Goal: Task Accomplishment & Management: Use online tool/utility

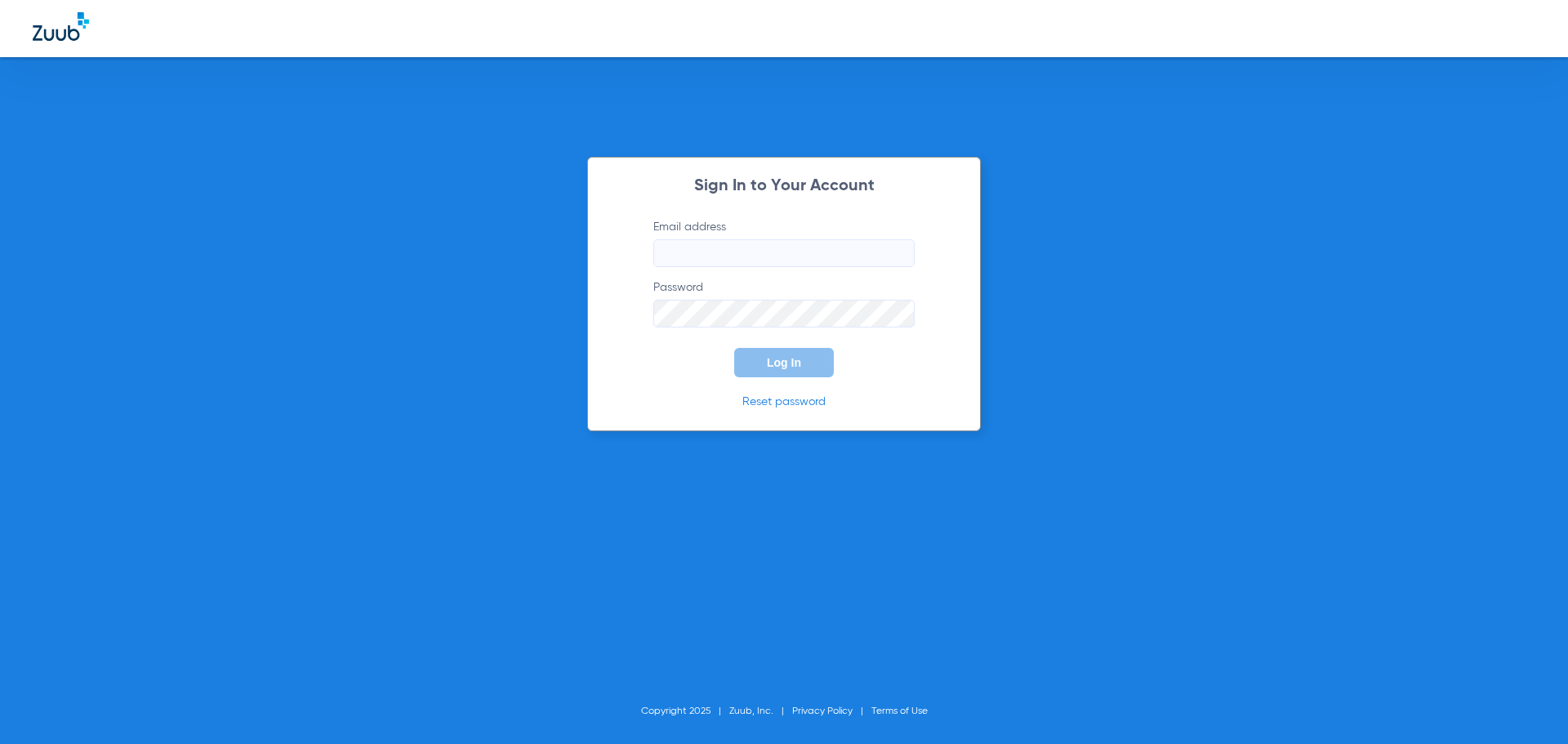
click at [684, 254] on input "Email address" at bounding box center [783, 252] width 261 height 28
type input "joseernestohernand49@mydentalmail.com"
click at [734, 348] on button "Log In" at bounding box center [784, 362] width 99 height 30
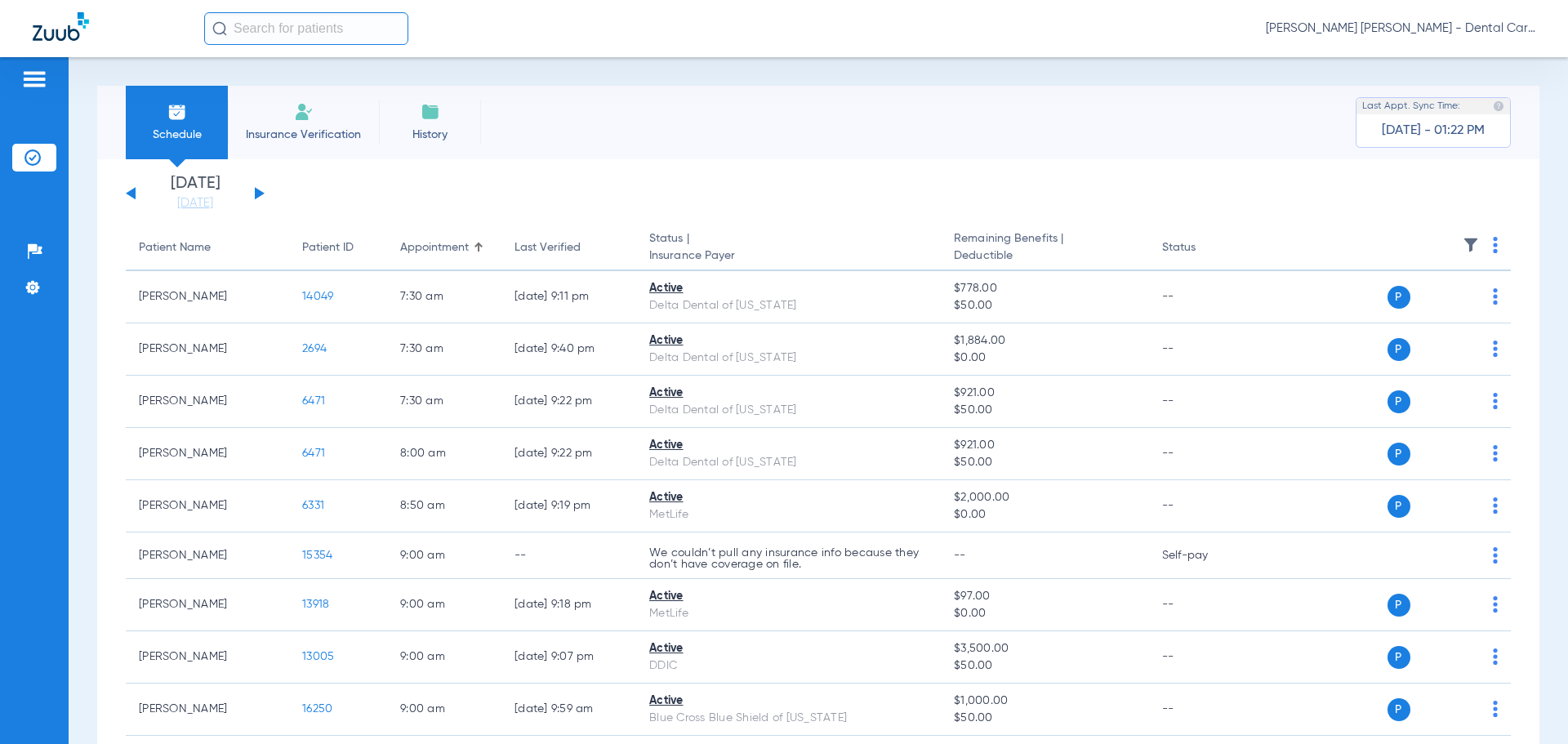
click at [260, 186] on div "Saturday 08-09-2025 Sunday 08-10-2025 Monday 08-11-2025 Tuesday 08-12-2025 Wedn…" at bounding box center [195, 194] width 139 height 36
click at [258, 192] on button at bounding box center [259, 193] width 10 height 12
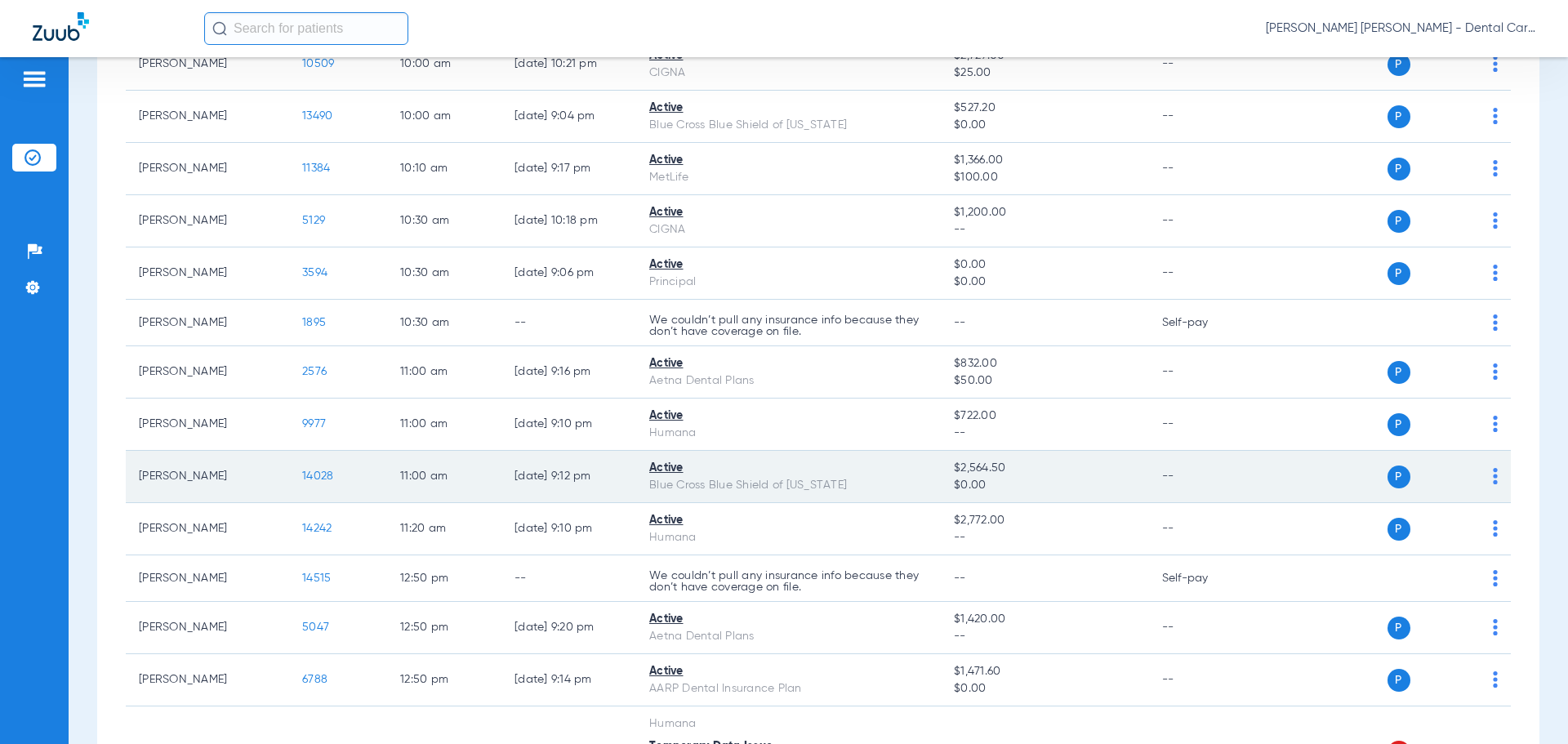
scroll to position [1389, 0]
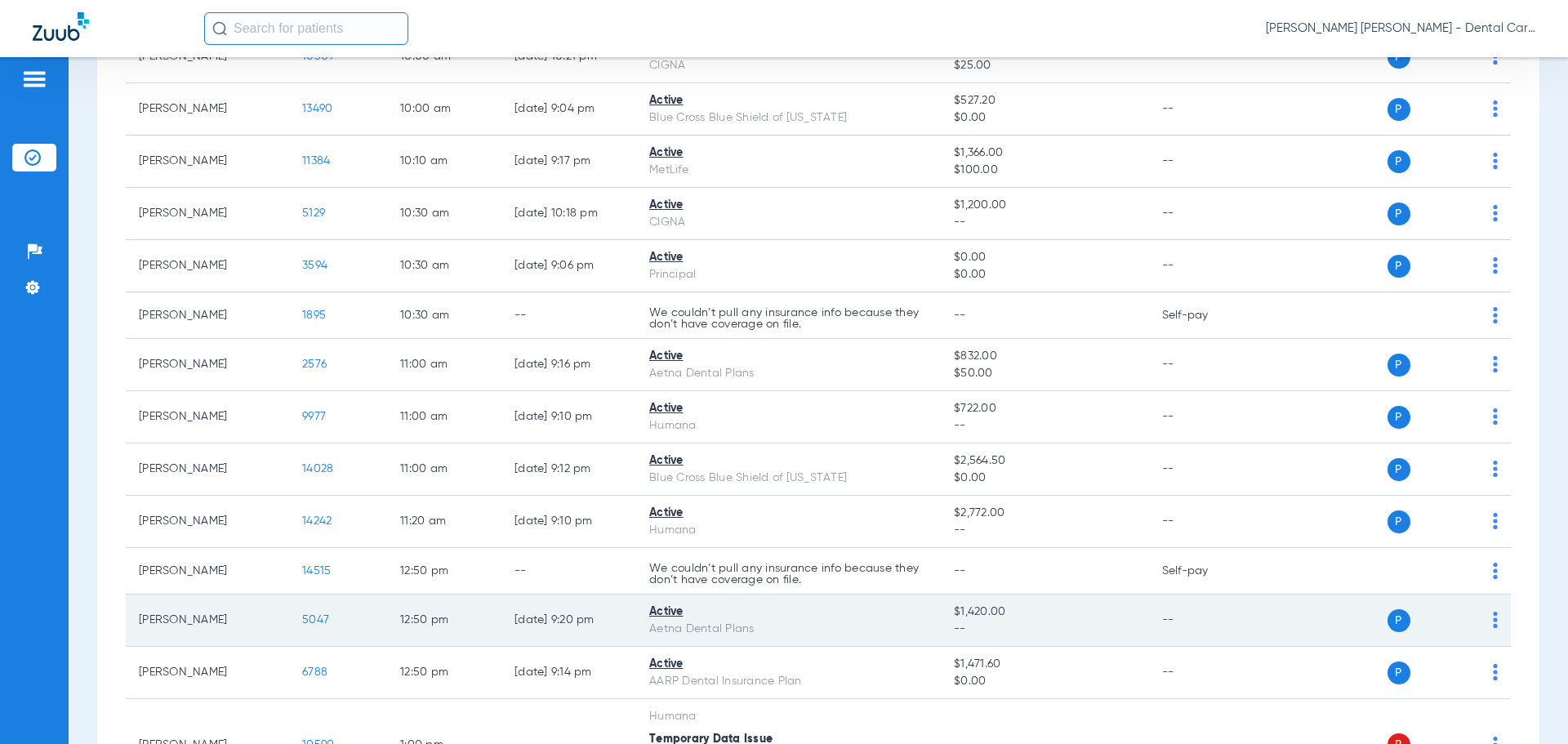
click at [318, 618] on span "5047" at bounding box center [316, 620] width 27 height 11
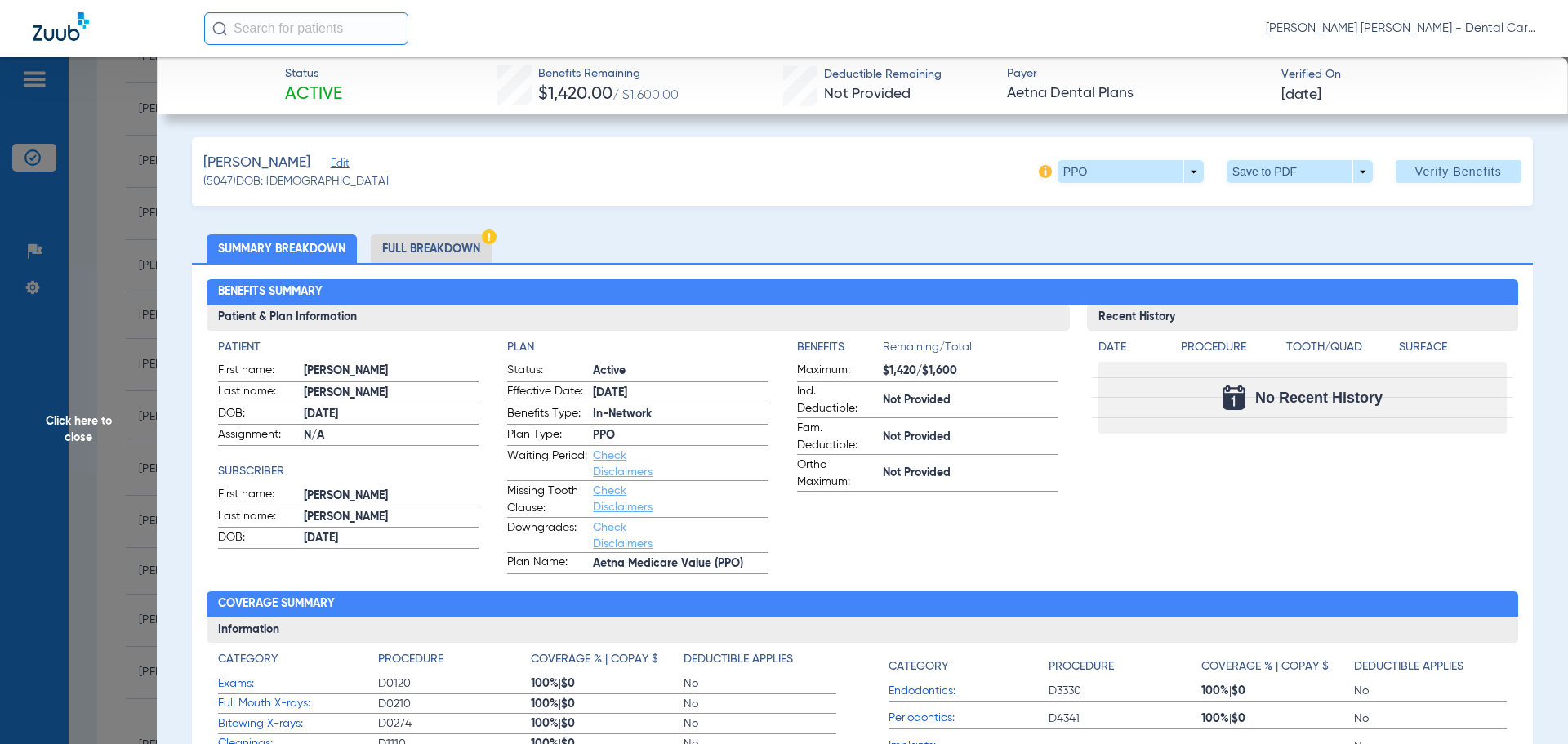
click at [400, 248] on li "Full Breakdown" at bounding box center [431, 249] width 120 height 29
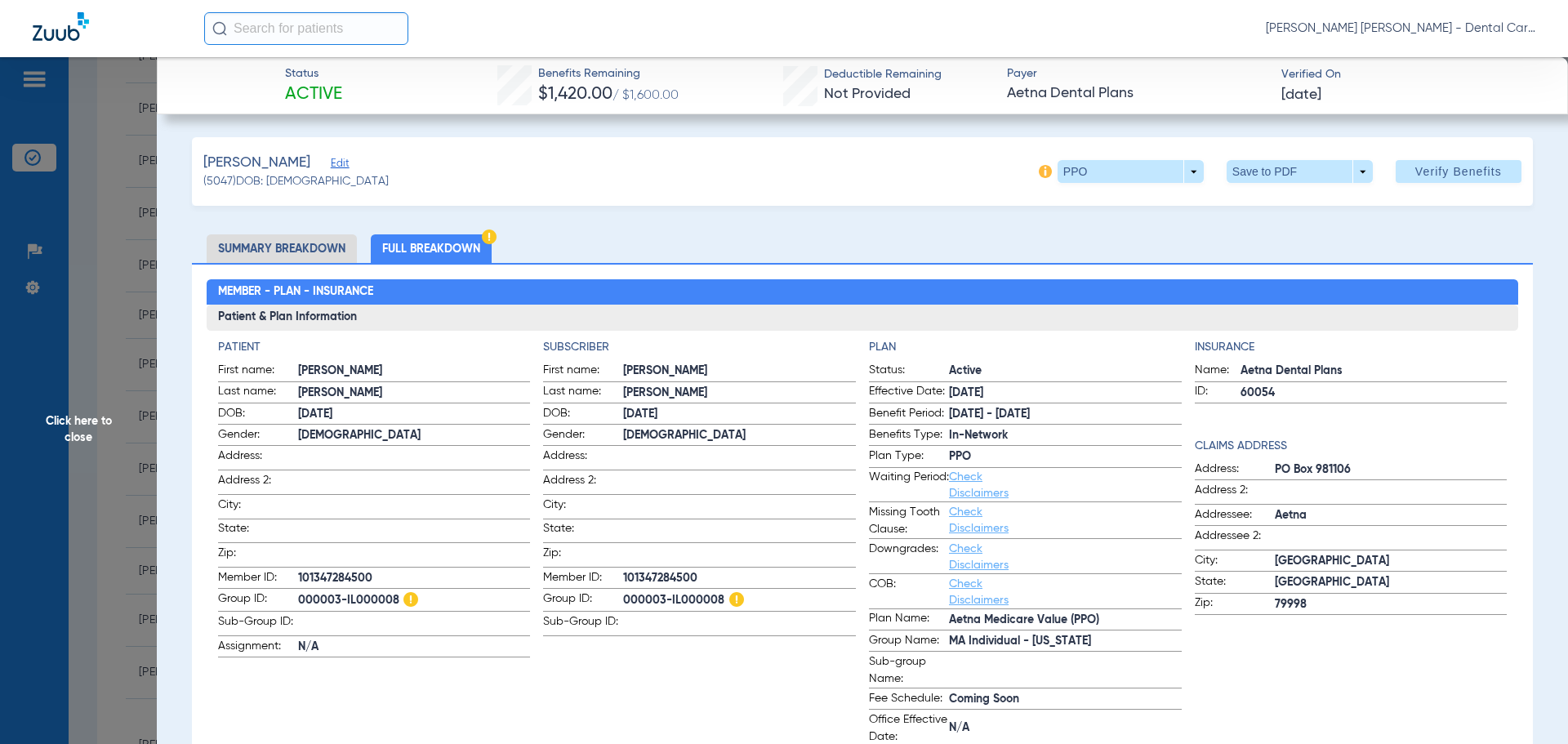
click at [447, 240] on li "Full Breakdown" at bounding box center [431, 249] width 120 height 29
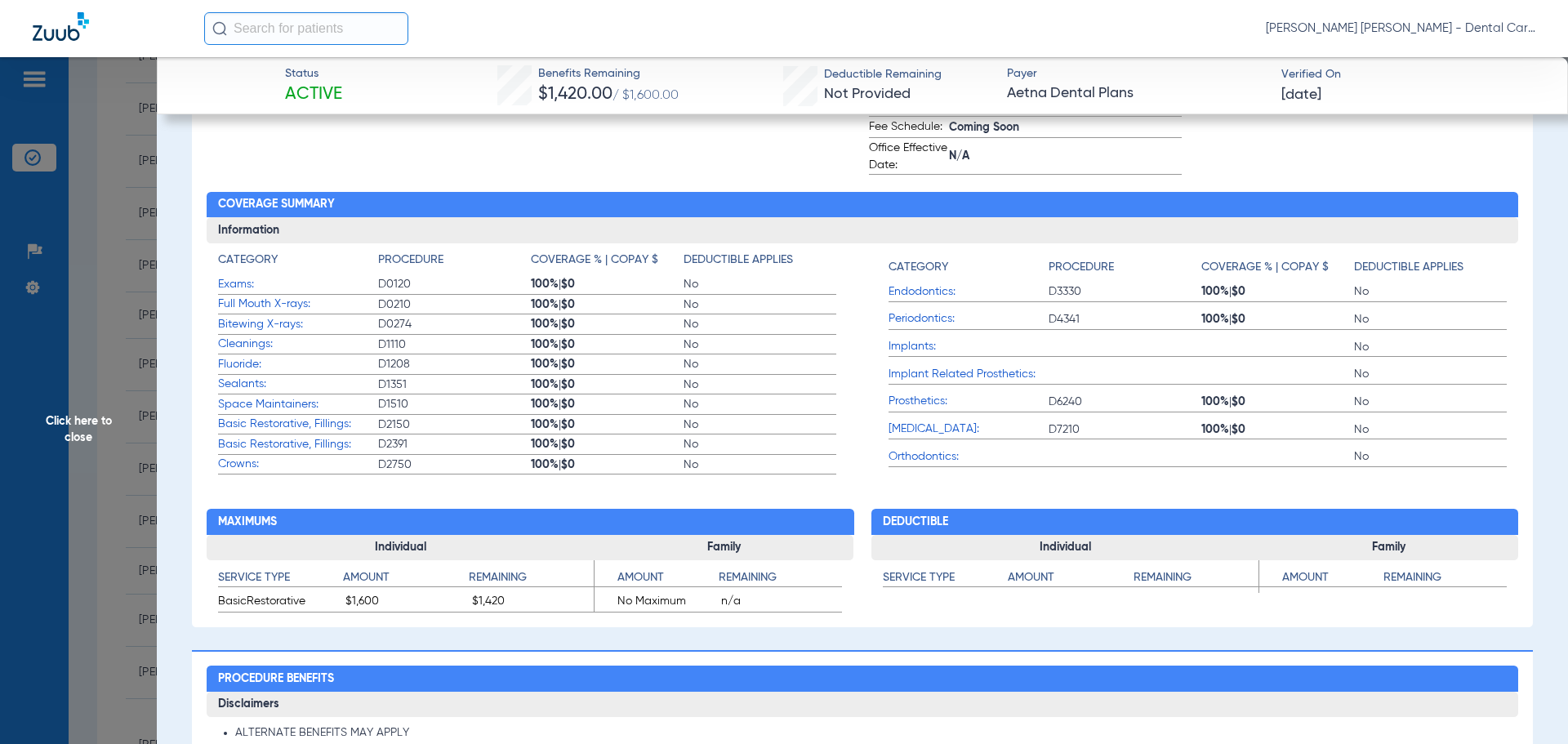
scroll to position [0, 0]
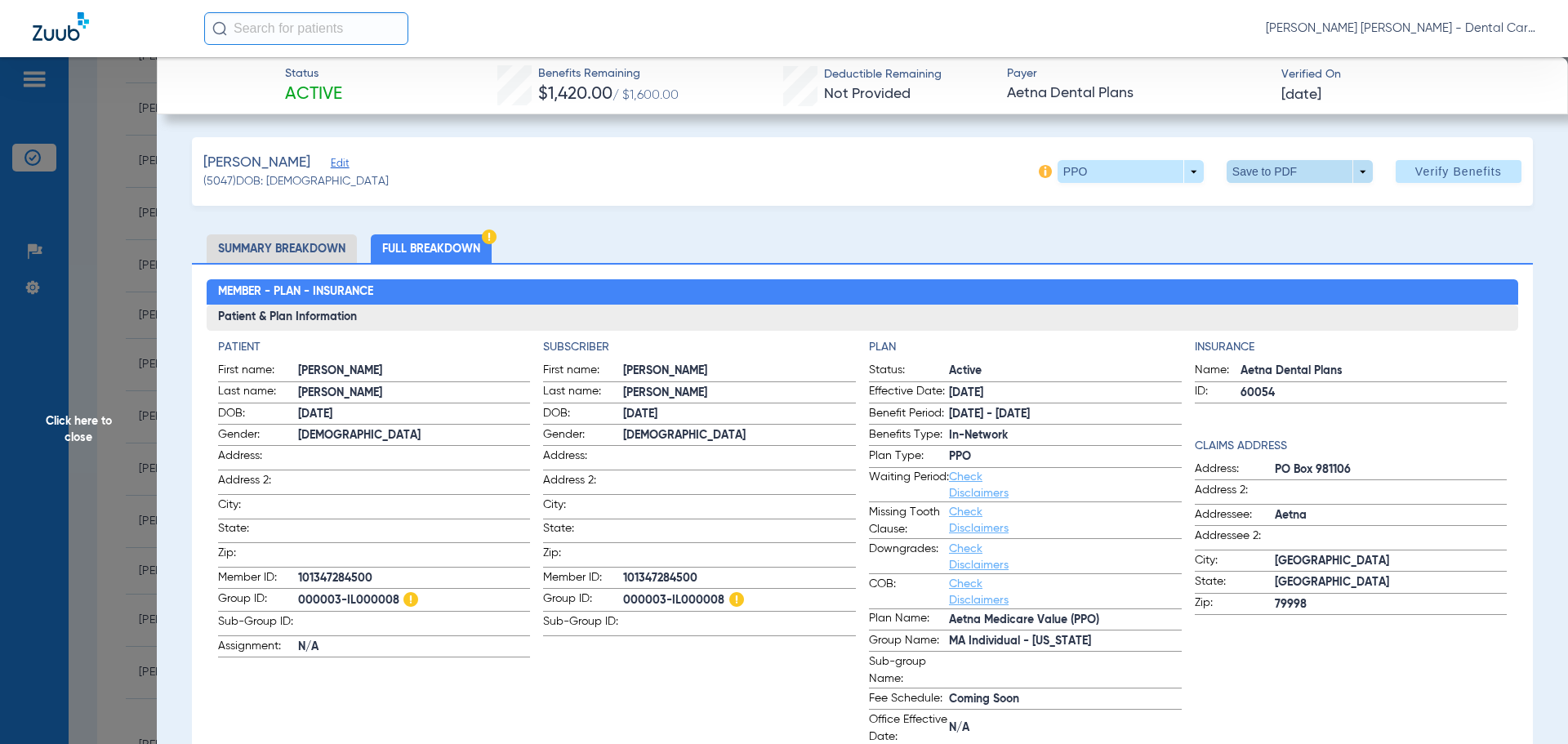
click at [1255, 174] on span at bounding box center [1299, 171] width 146 height 23
click at [1267, 193] on button "insert_drive_file Save to PDF" at bounding box center [1276, 204] width 123 height 33
click at [50, 430] on span "Click here to close" at bounding box center [78, 429] width 157 height 744
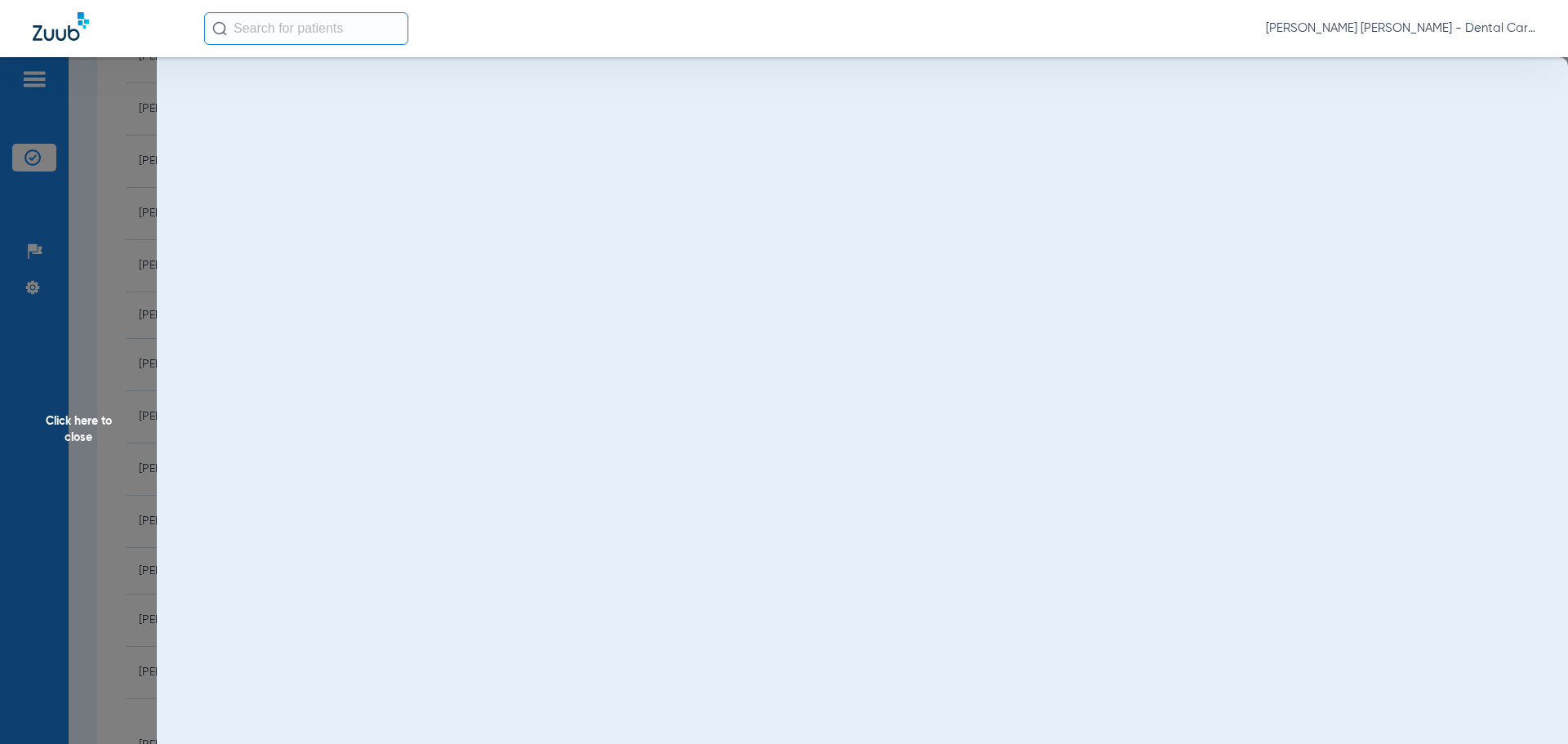
click at [71, 432] on span "Click here to close" at bounding box center [78, 429] width 157 height 744
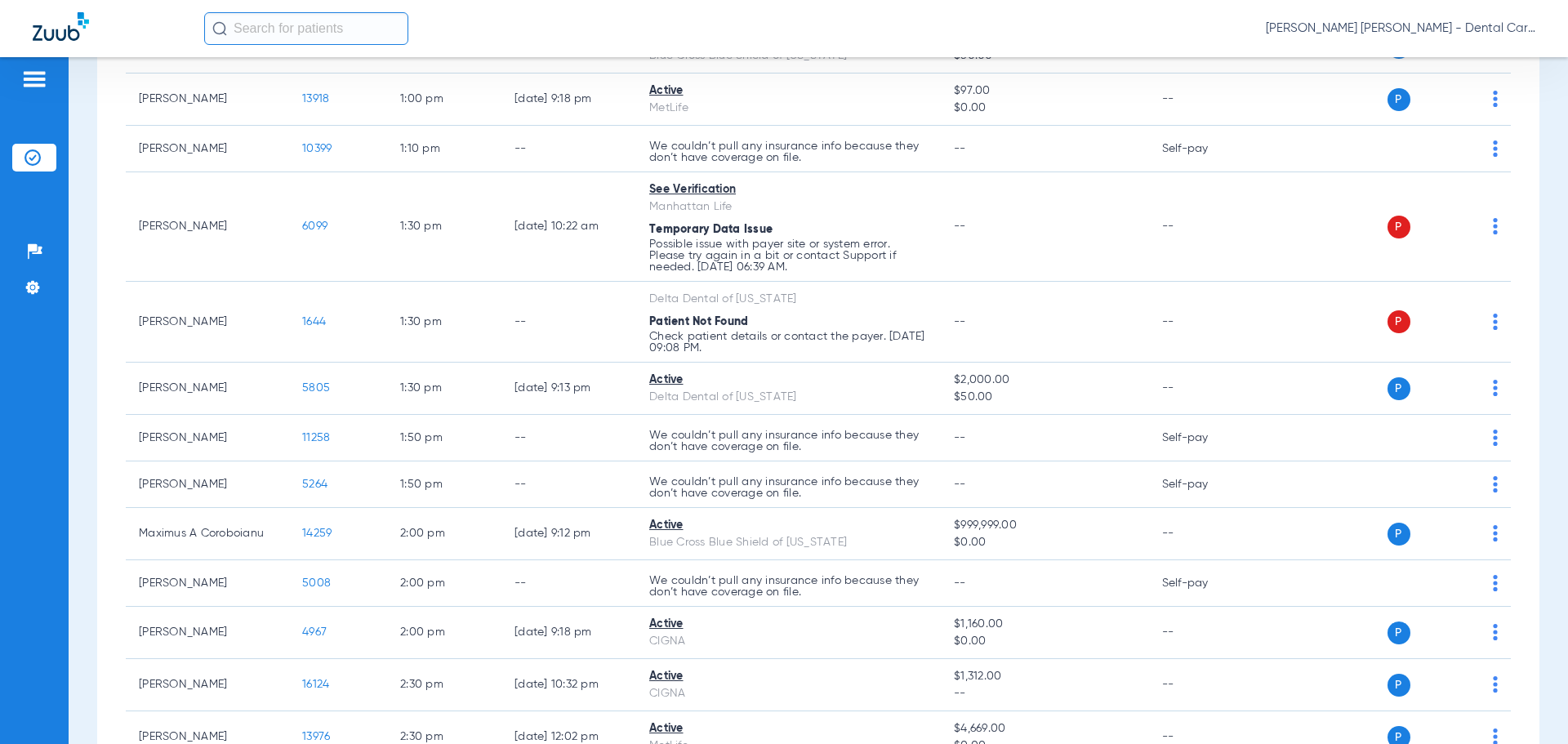
scroll to position [2287, 0]
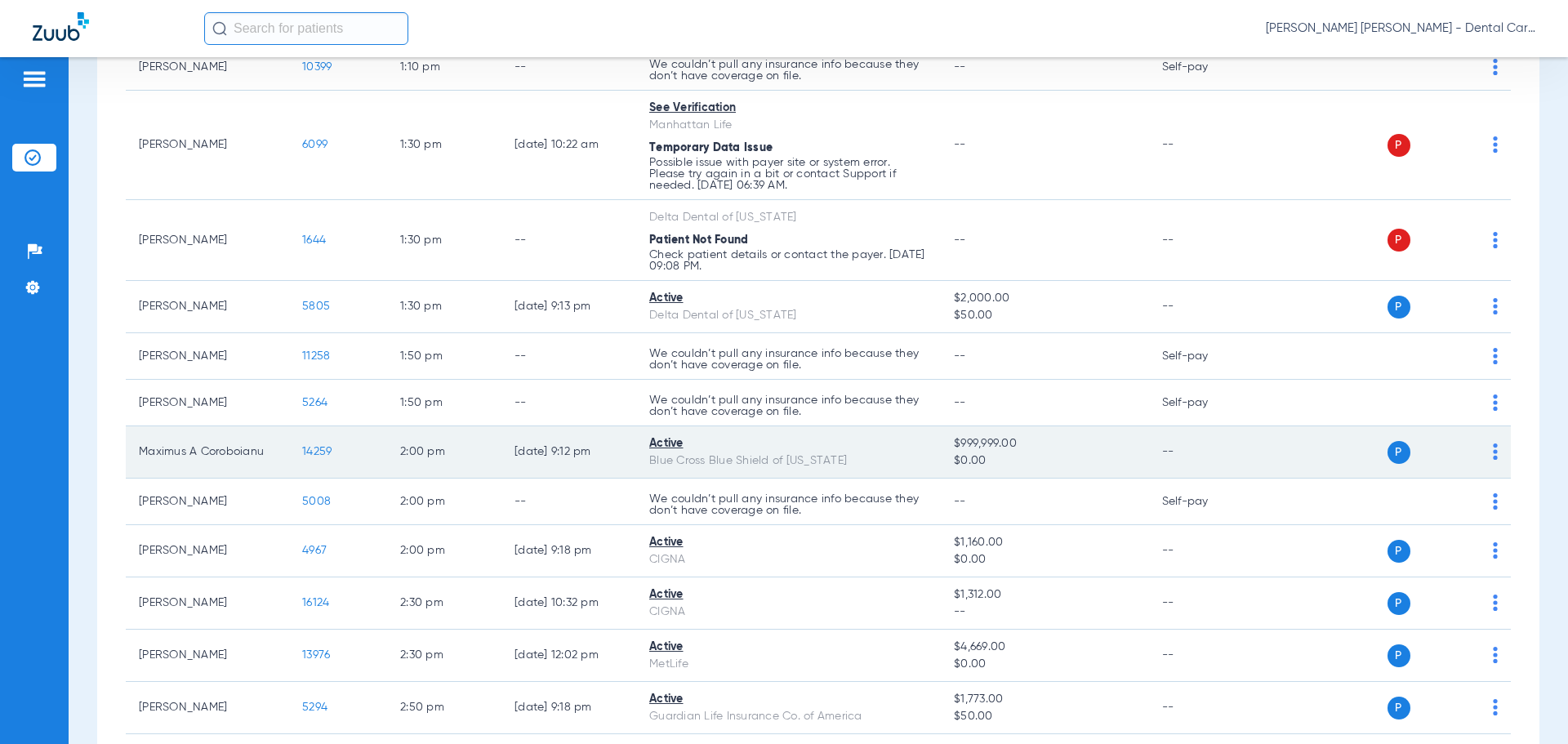
click at [319, 448] on span "14259" at bounding box center [316, 451] width 30 height 11
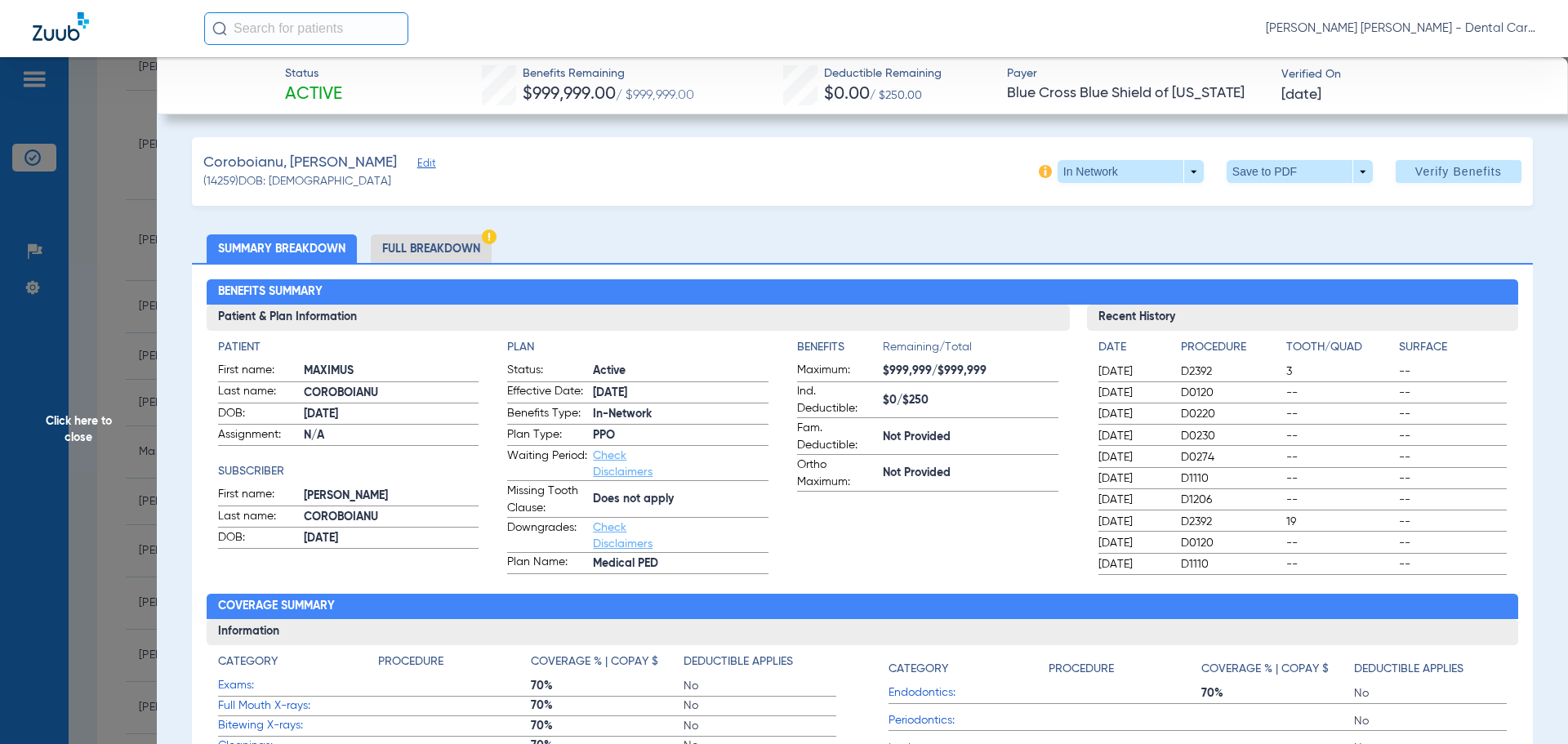
click at [437, 245] on li "Full Breakdown" at bounding box center [431, 249] width 120 height 29
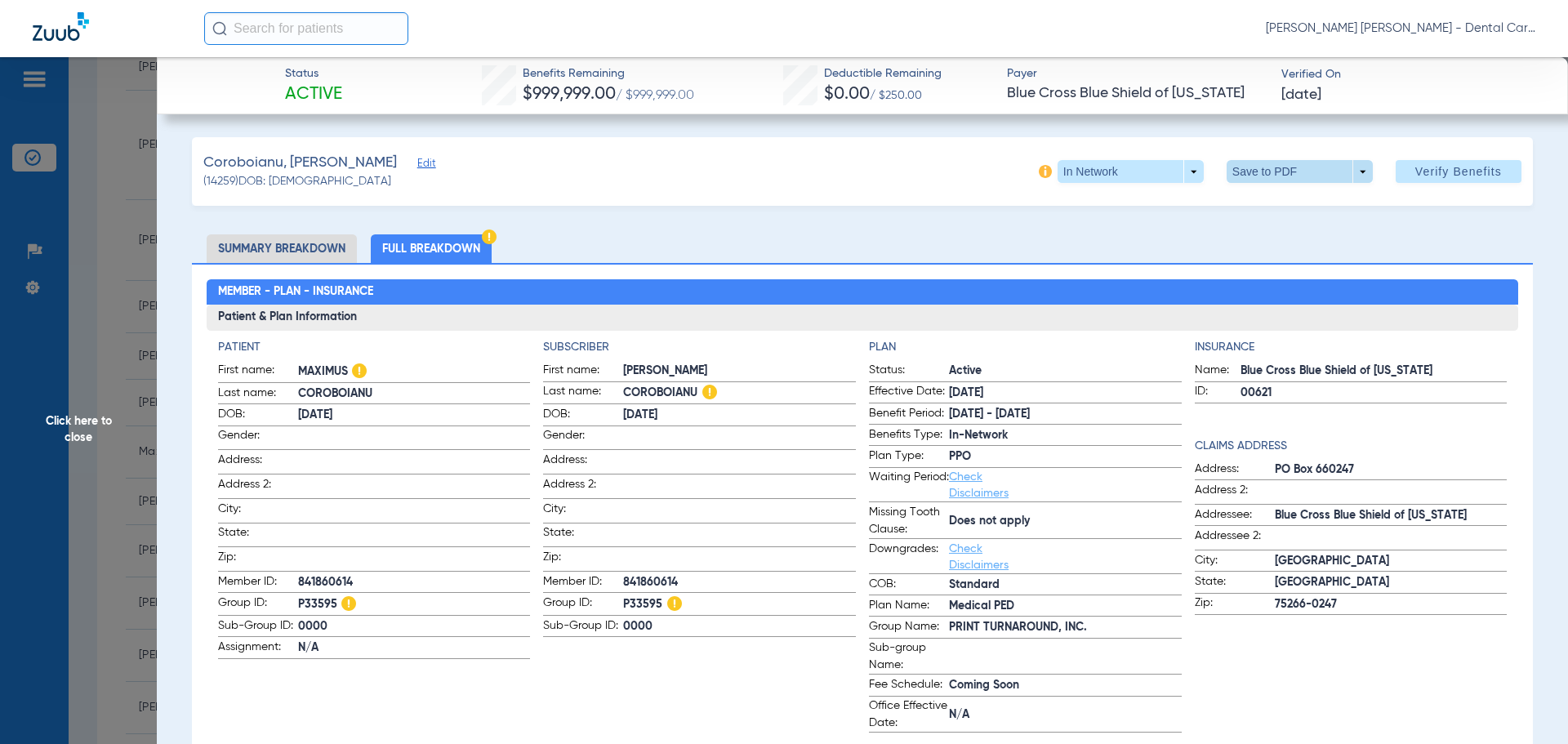
click at [1241, 165] on span at bounding box center [1299, 171] width 146 height 23
click at [1264, 200] on span "Save to PDF" at bounding box center [1293, 205] width 64 height 11
click at [77, 423] on span "Click here to close" at bounding box center [78, 429] width 157 height 744
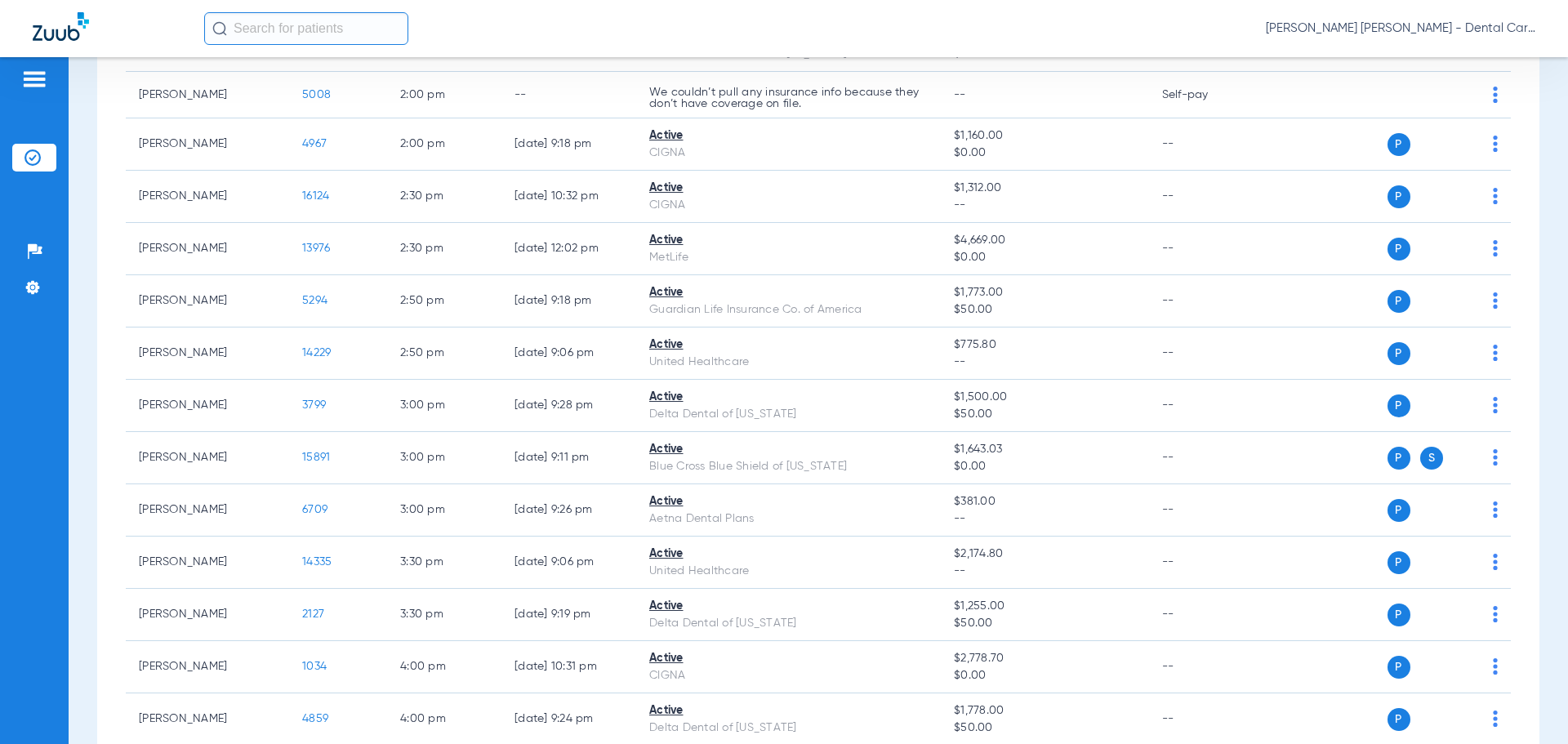
scroll to position [2696, 0]
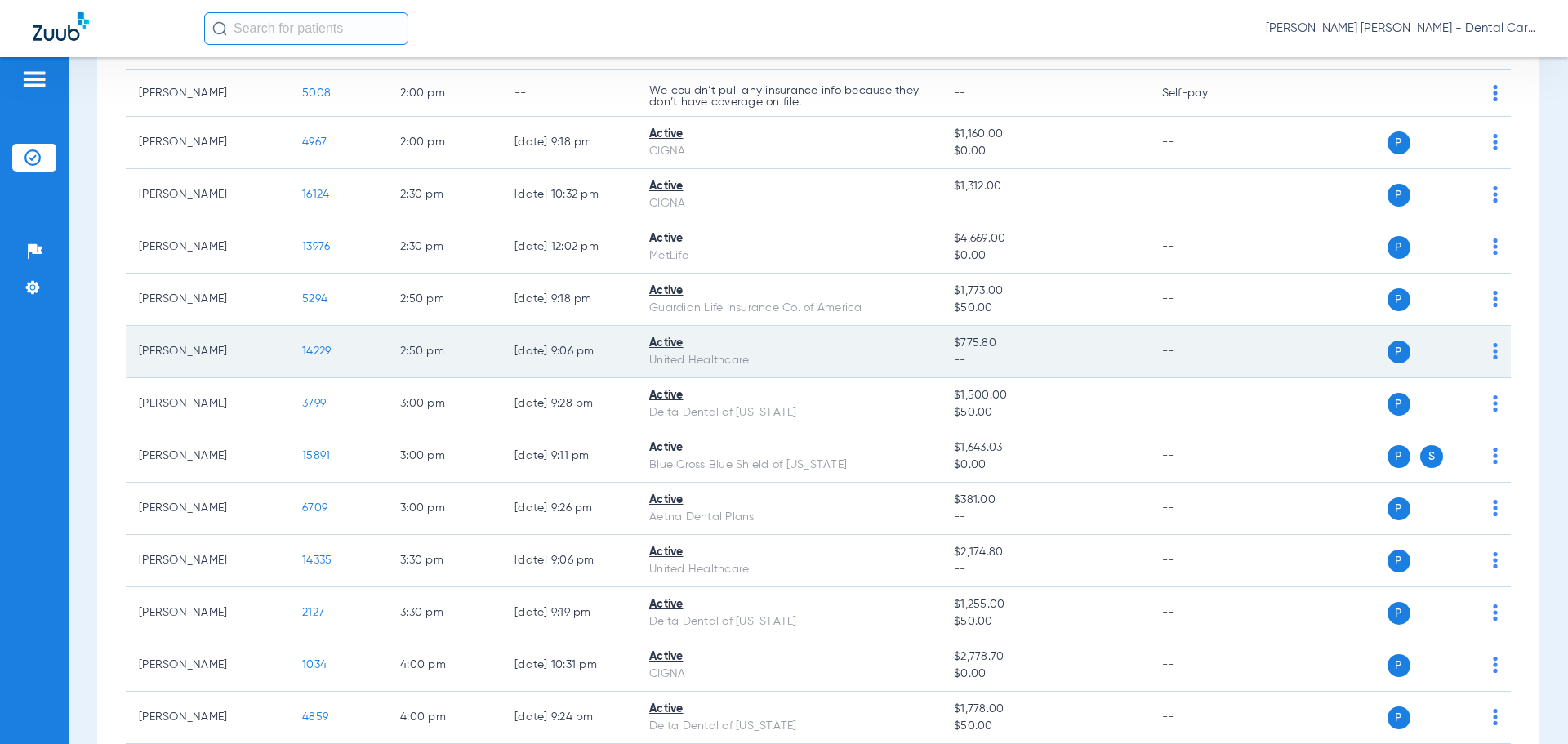
click at [320, 350] on span "14229" at bounding box center [316, 351] width 29 height 11
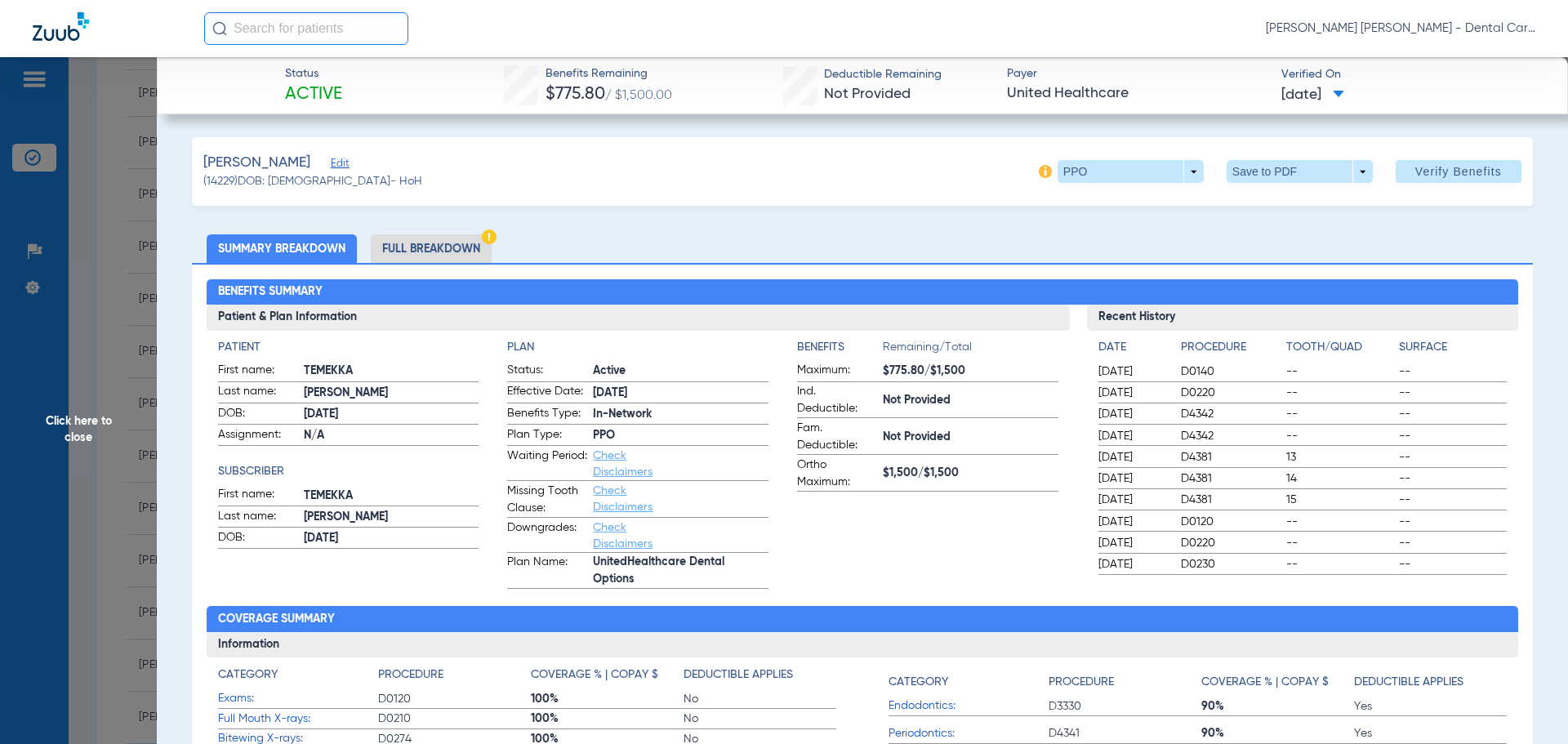
click at [417, 246] on li "Full Breakdown" at bounding box center [431, 249] width 120 height 29
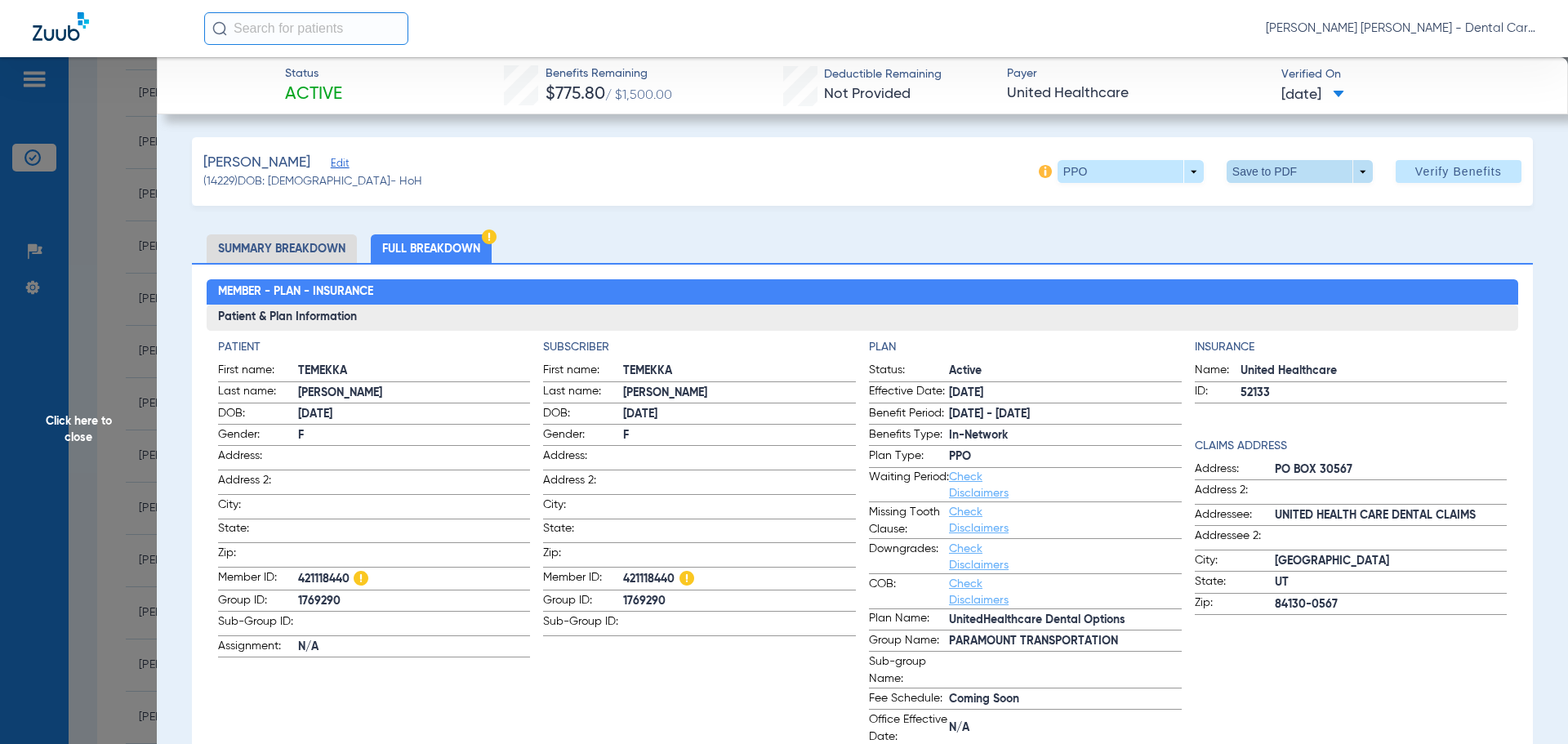
click at [1279, 181] on span at bounding box center [1298, 171] width 39 height 39
click at [1274, 197] on button "insert_drive_file Save to PDF" at bounding box center [1276, 204] width 123 height 33
click at [65, 430] on span "Click here to close" at bounding box center [78, 429] width 157 height 744
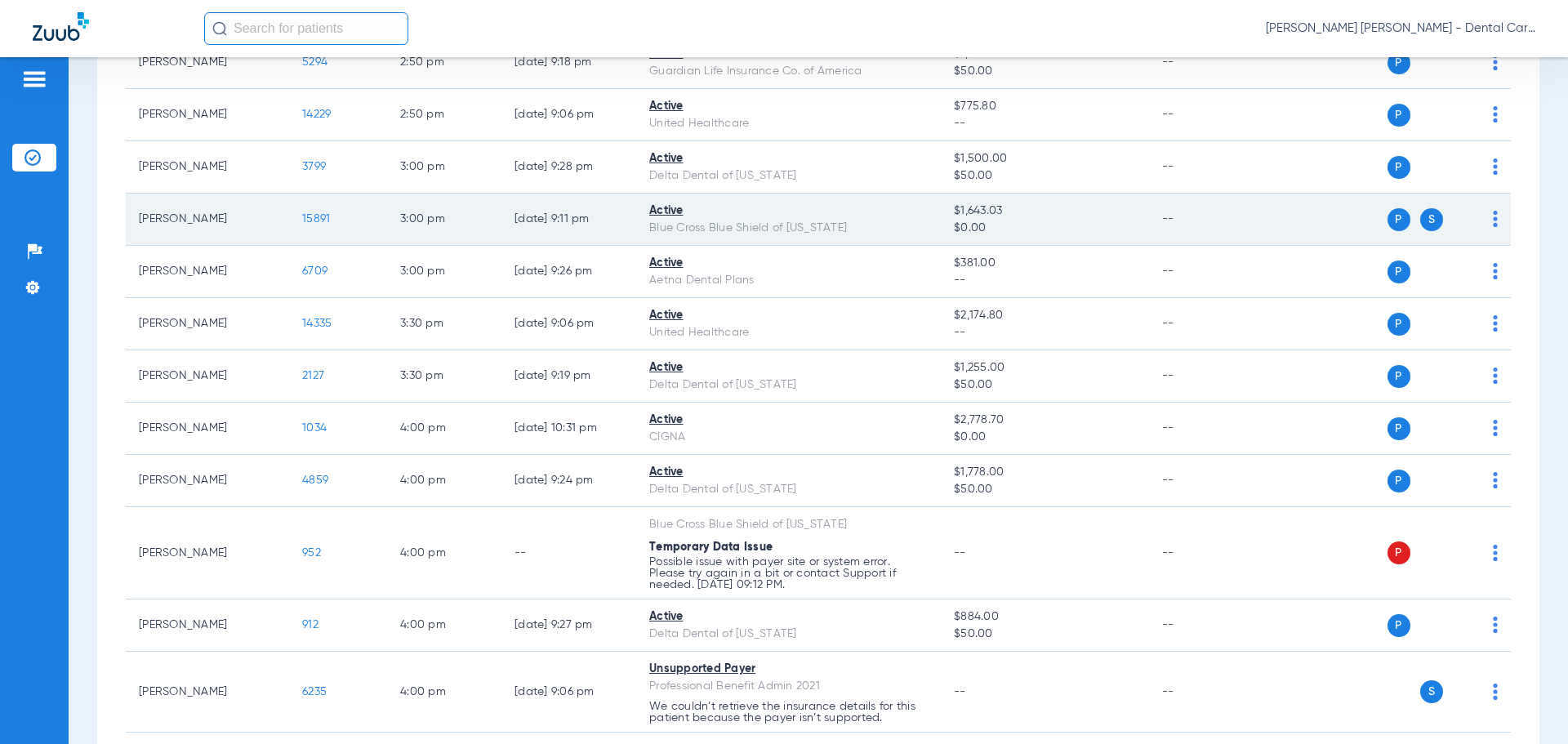
scroll to position [3022, 0]
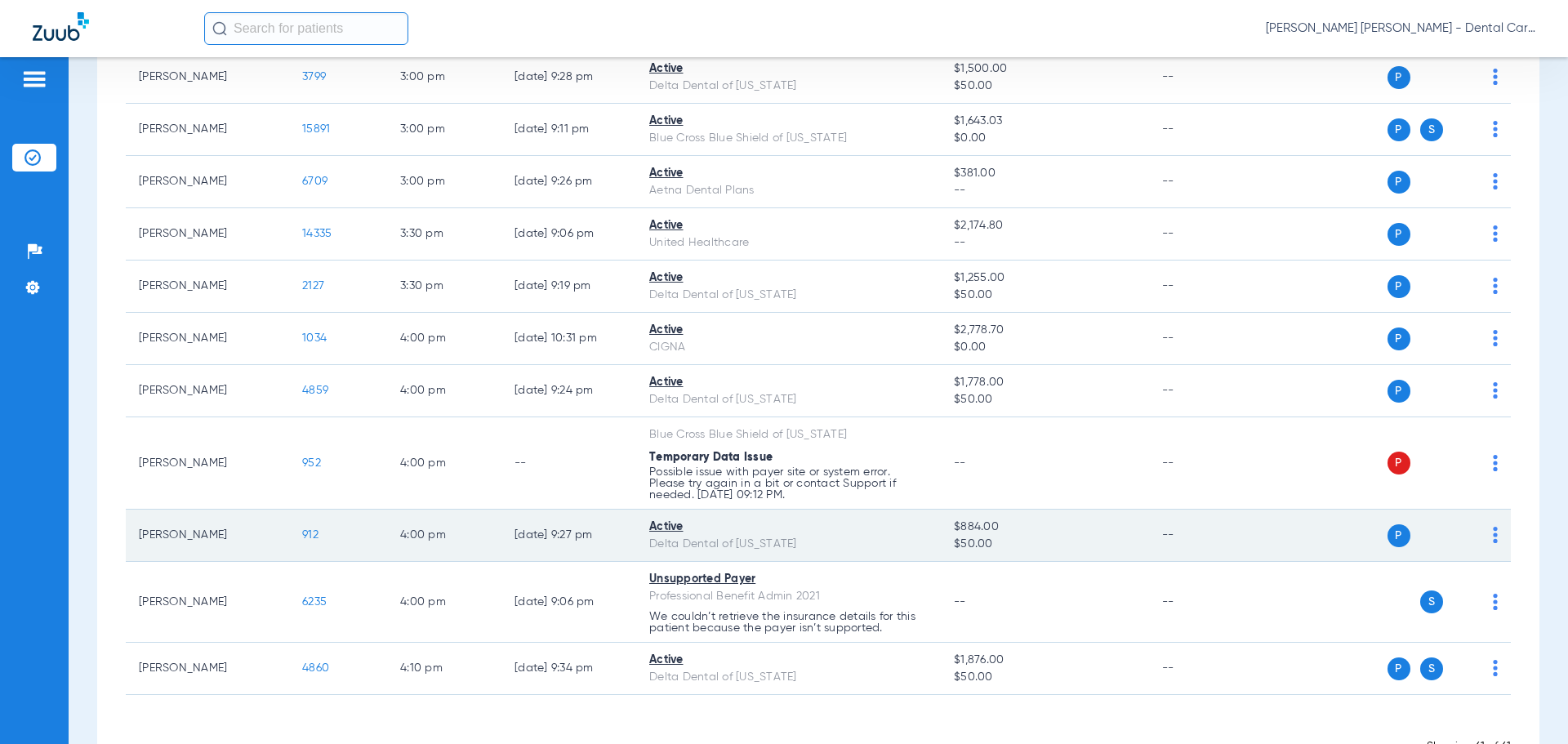
click at [305, 534] on span "912" at bounding box center [310, 535] width 16 height 11
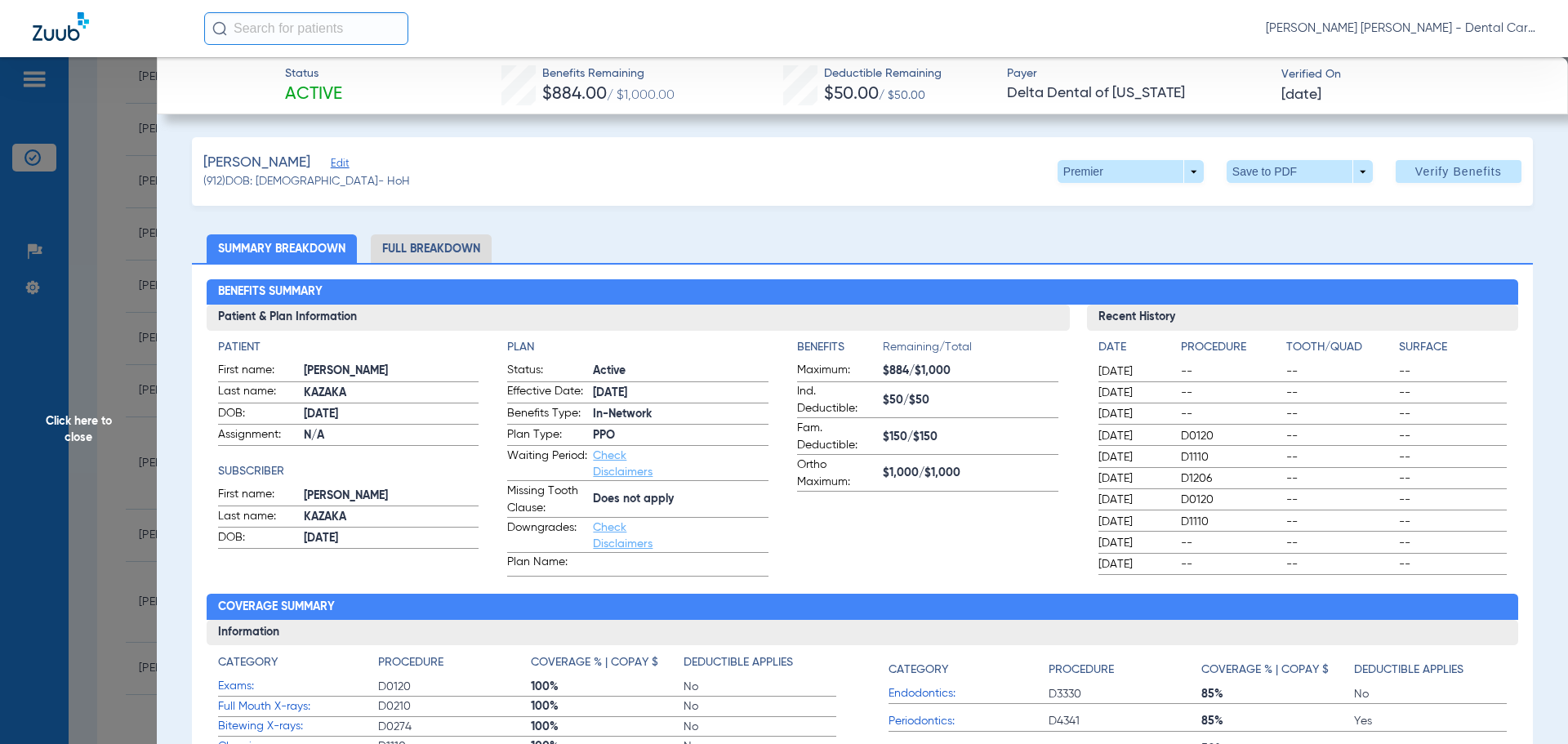
click at [449, 249] on li "Full Breakdown" at bounding box center [431, 249] width 120 height 29
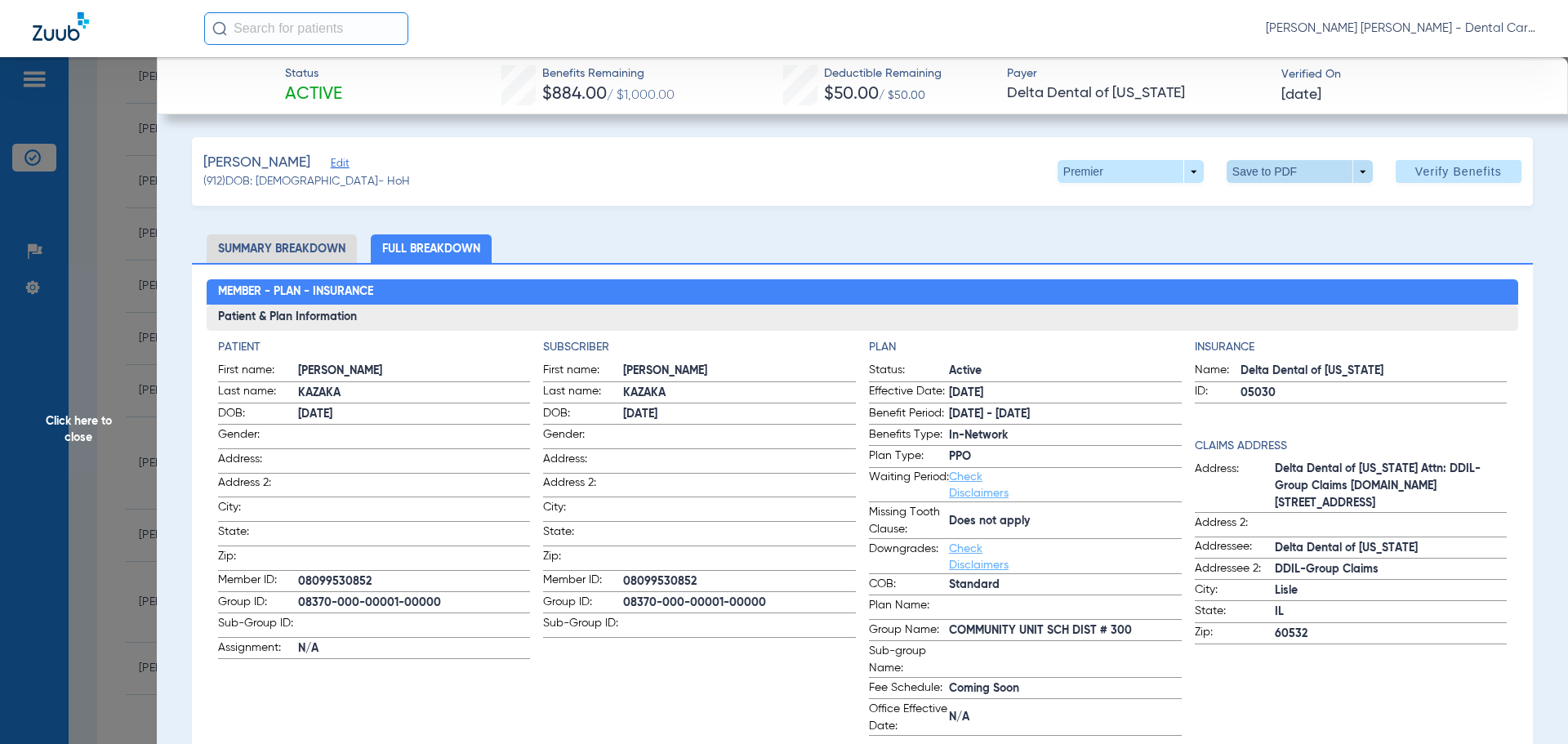
click at [1251, 168] on span at bounding box center [1299, 171] width 146 height 23
click at [1270, 203] on span "Save to PDF" at bounding box center [1293, 205] width 64 height 11
click at [71, 428] on span "Click here to close" at bounding box center [78, 429] width 157 height 744
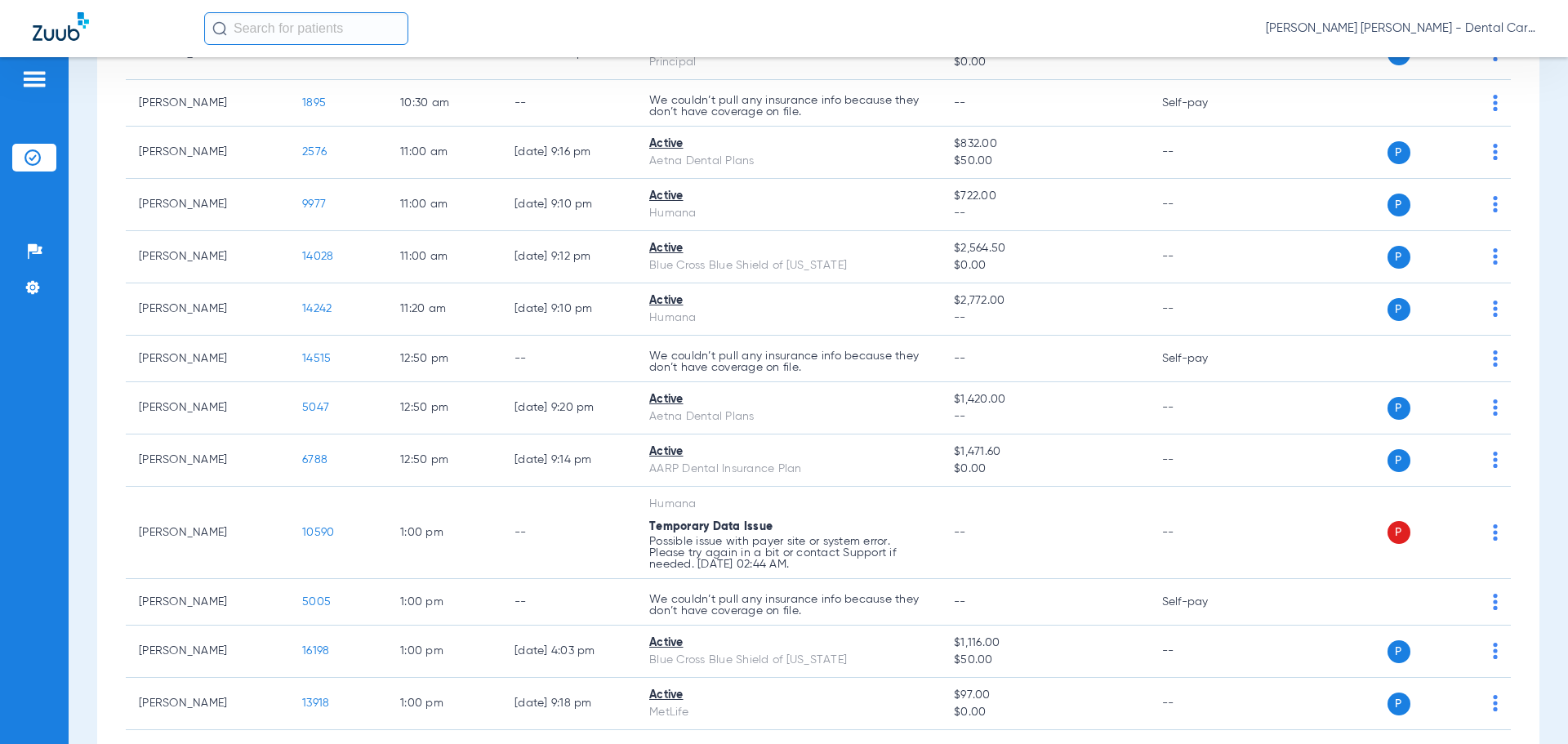
scroll to position [1689, 0]
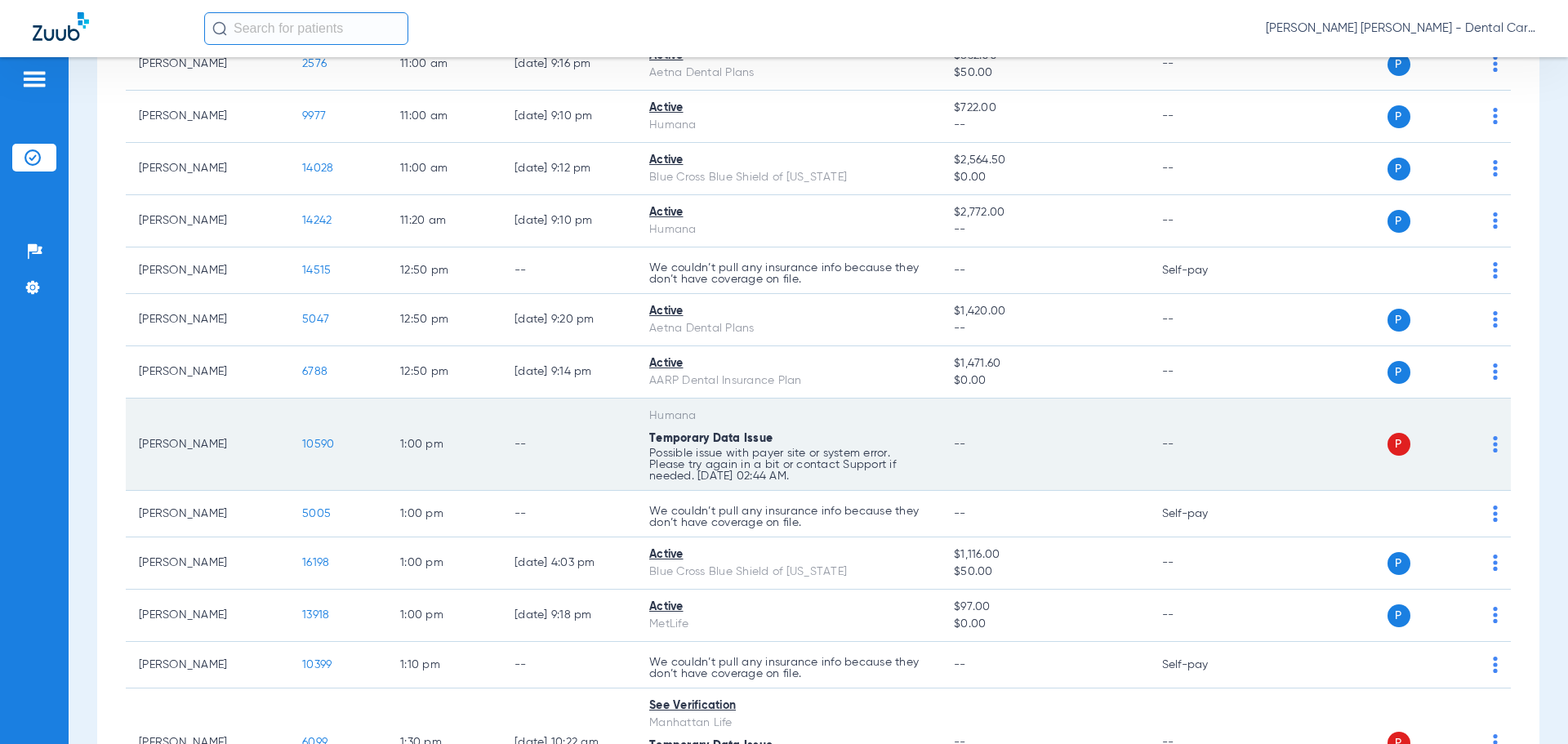
click at [326, 446] on span "10590" at bounding box center [317, 445] width 32 height 11
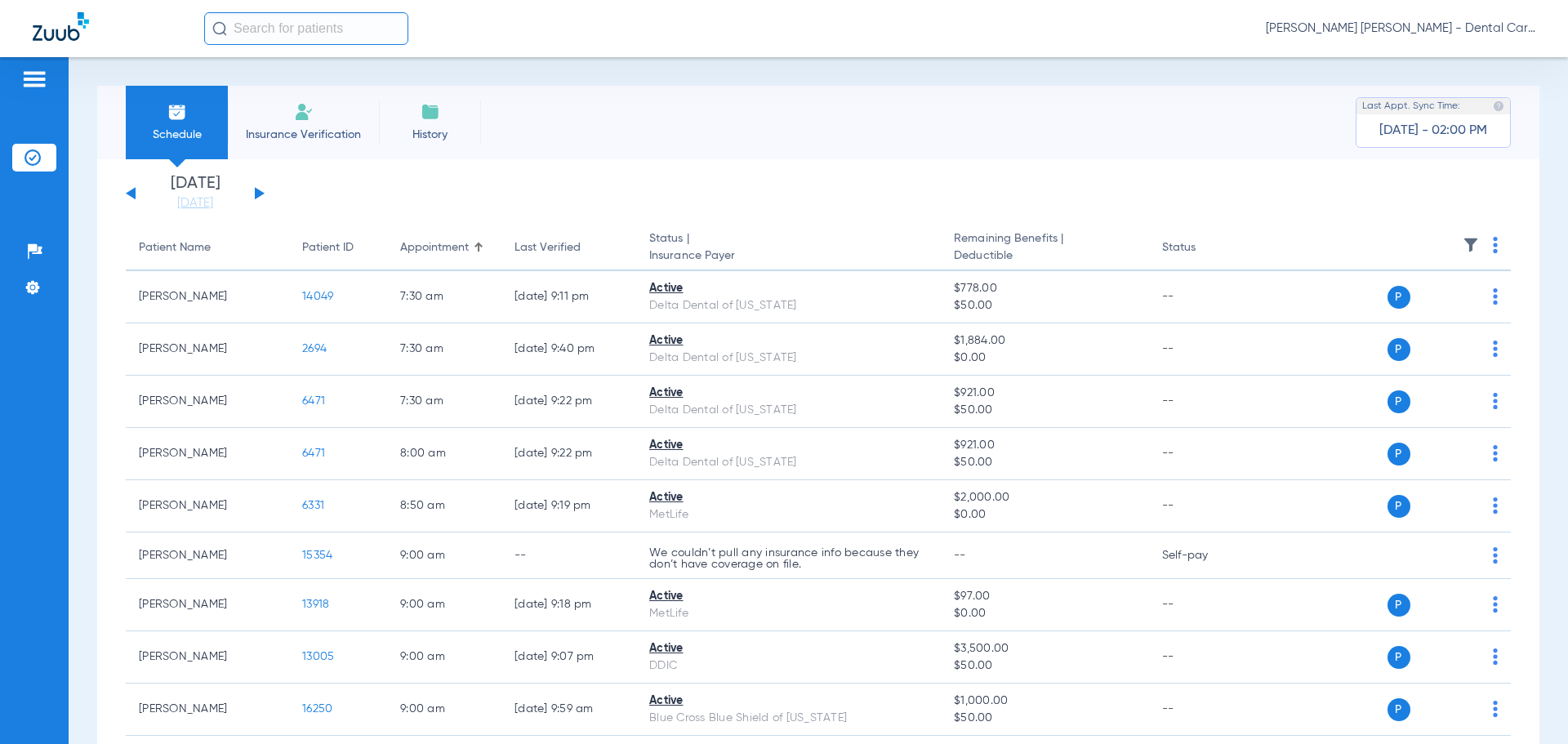
click at [254, 193] on button at bounding box center [259, 193] width 10 height 12
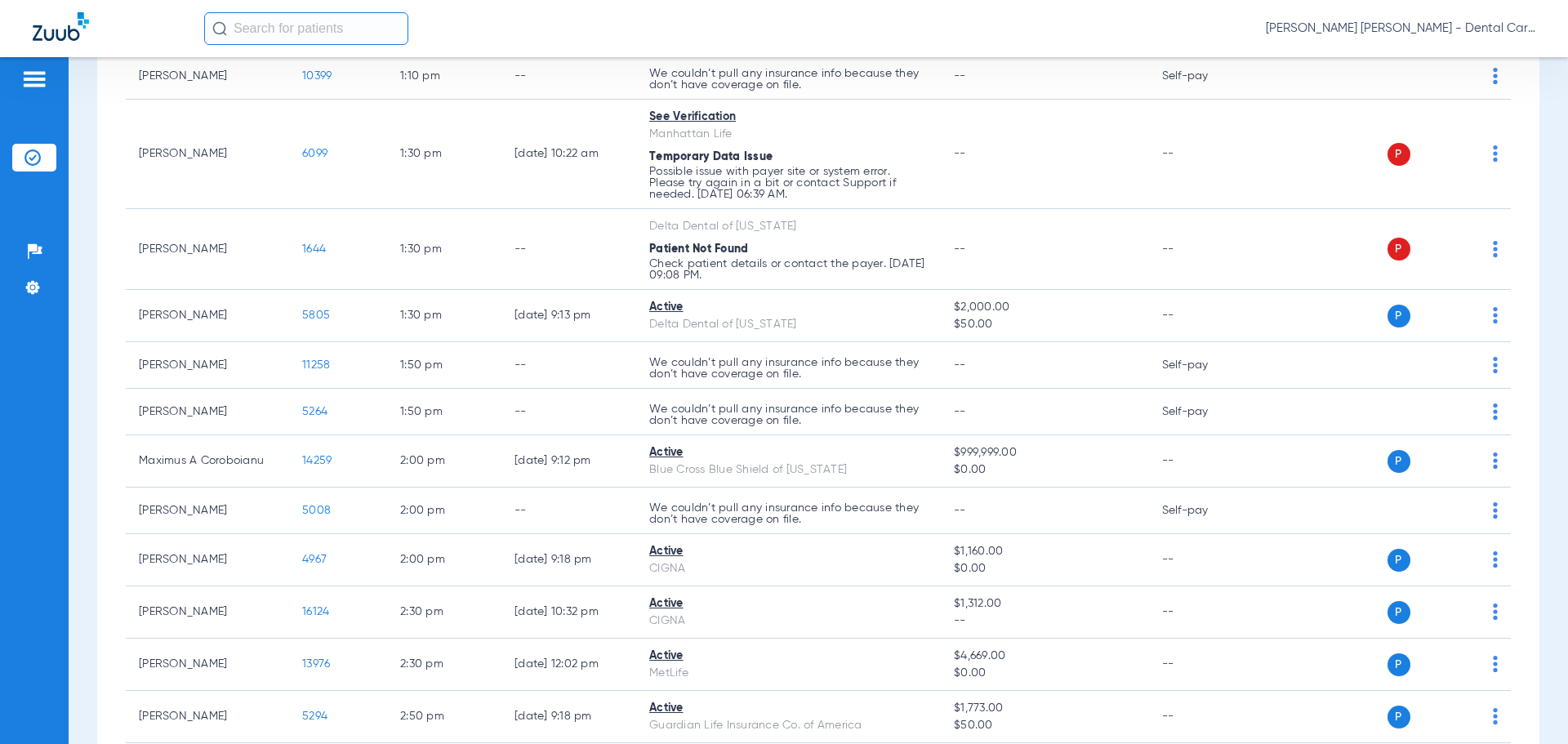
scroll to position [2287, 0]
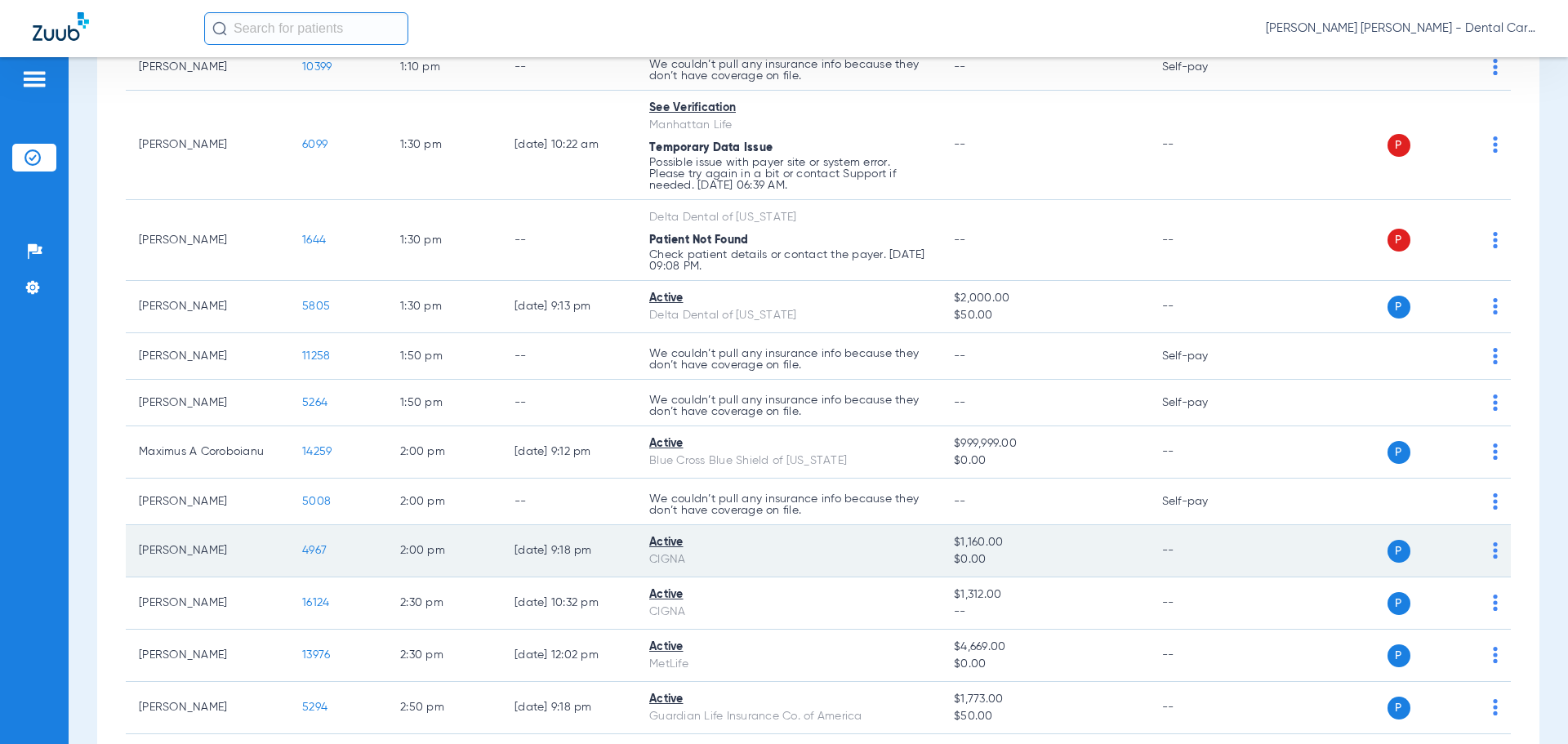
click at [311, 542] on td "4967" at bounding box center [338, 551] width 98 height 53
click at [314, 554] on span "4967" at bounding box center [315, 551] width 25 height 11
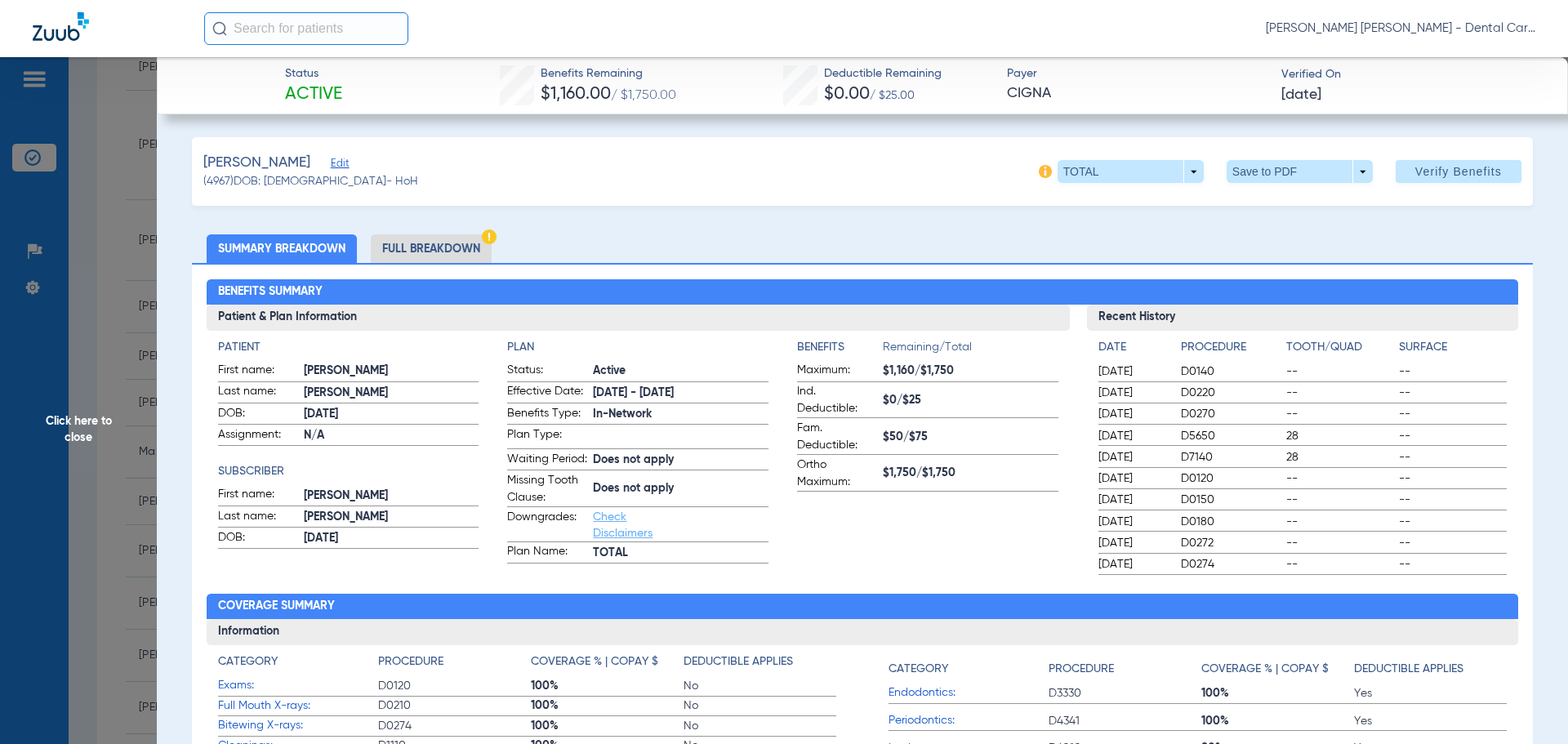
click at [462, 250] on li "Full Breakdown" at bounding box center [431, 249] width 120 height 29
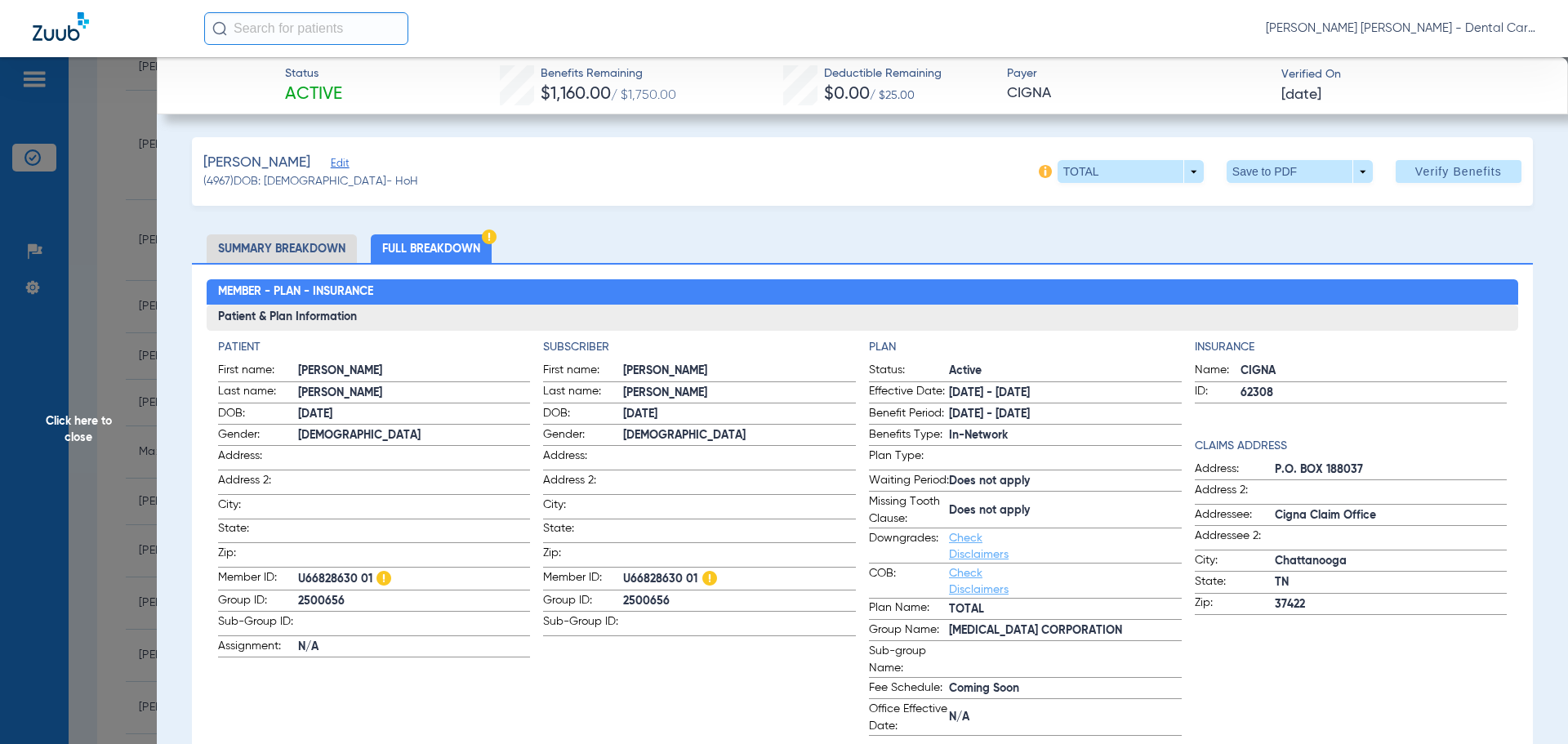
click at [1253, 160] on div "Quillman, Dolores Edit (4967) DOB: 04/25/1927 - HoH TOTAL arrow_drop_down Save …" at bounding box center [862, 171] width 1340 height 69
click at [1253, 164] on span at bounding box center [1299, 171] width 146 height 23
click at [1257, 199] on button "insert_drive_file Save to PDF" at bounding box center [1276, 204] width 123 height 33
click at [1267, 164] on span at bounding box center [1299, 171] width 146 height 23
click at [1277, 197] on button "insert_drive_file Save to PDF" at bounding box center [1276, 204] width 123 height 33
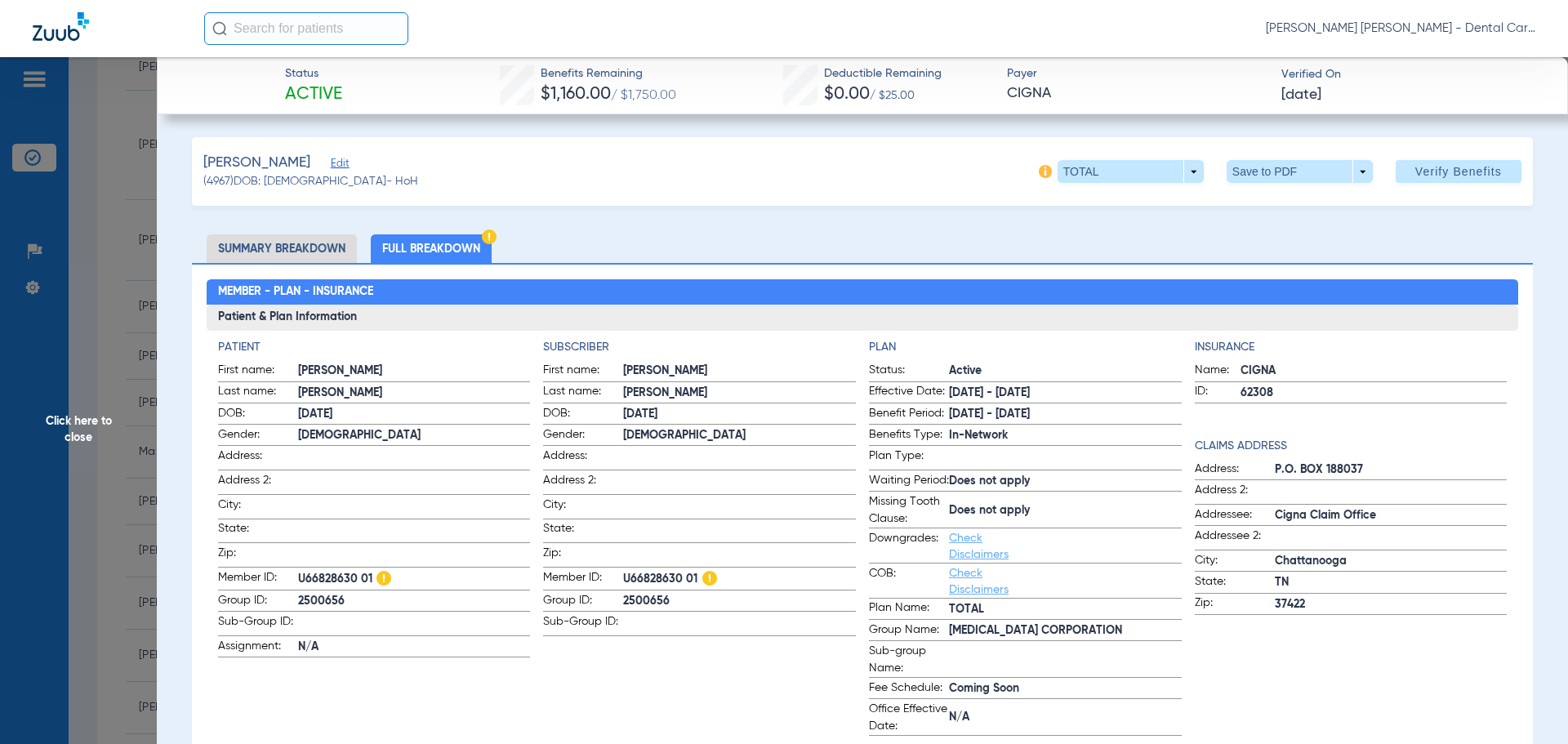
drag, startPoint x: 111, startPoint y: 411, endPoint x: 103, endPoint y: 418, distance: 10.6
click at [108, 414] on span "Click here to close" at bounding box center [78, 429] width 157 height 744
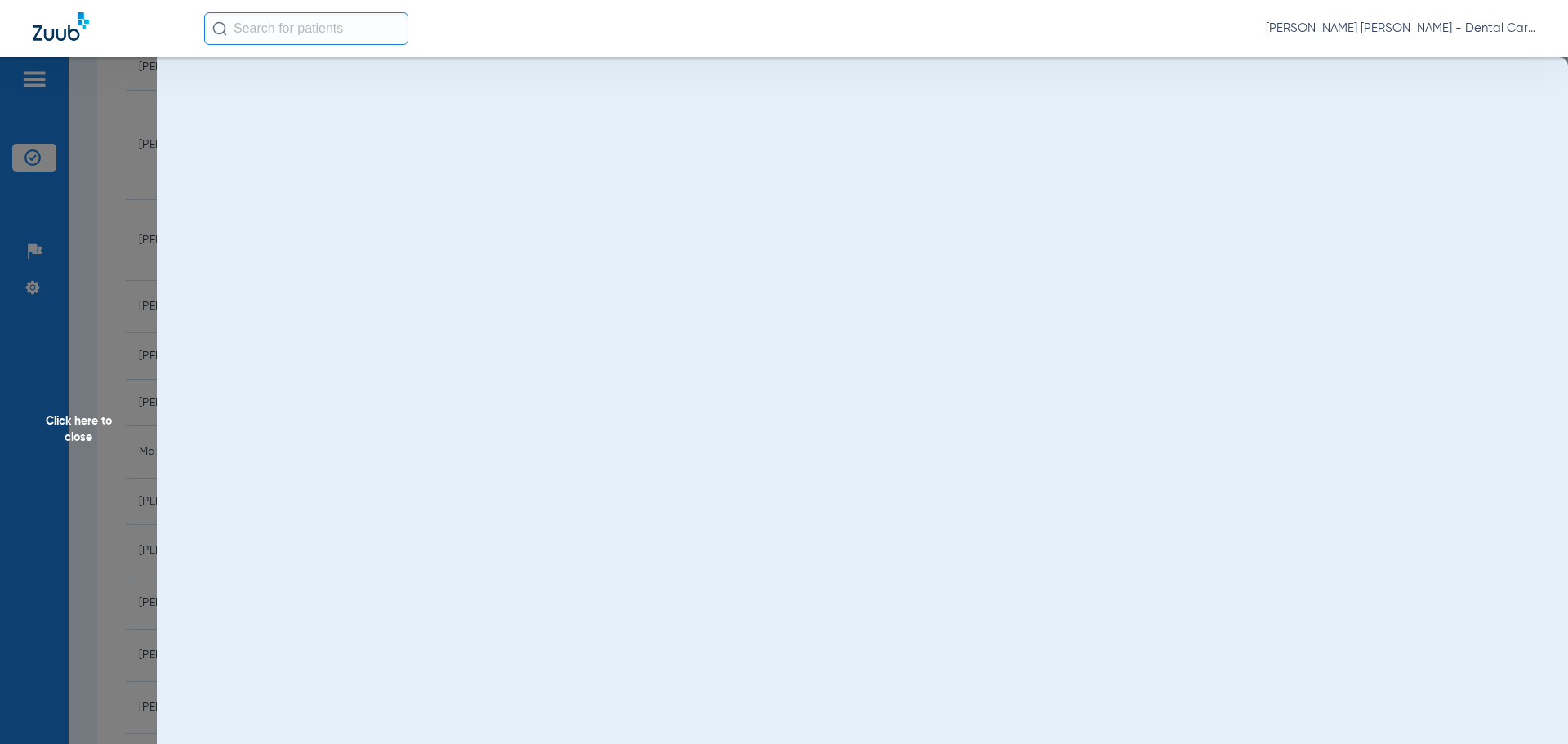
click at [93, 425] on span "Click here to close" at bounding box center [78, 429] width 157 height 744
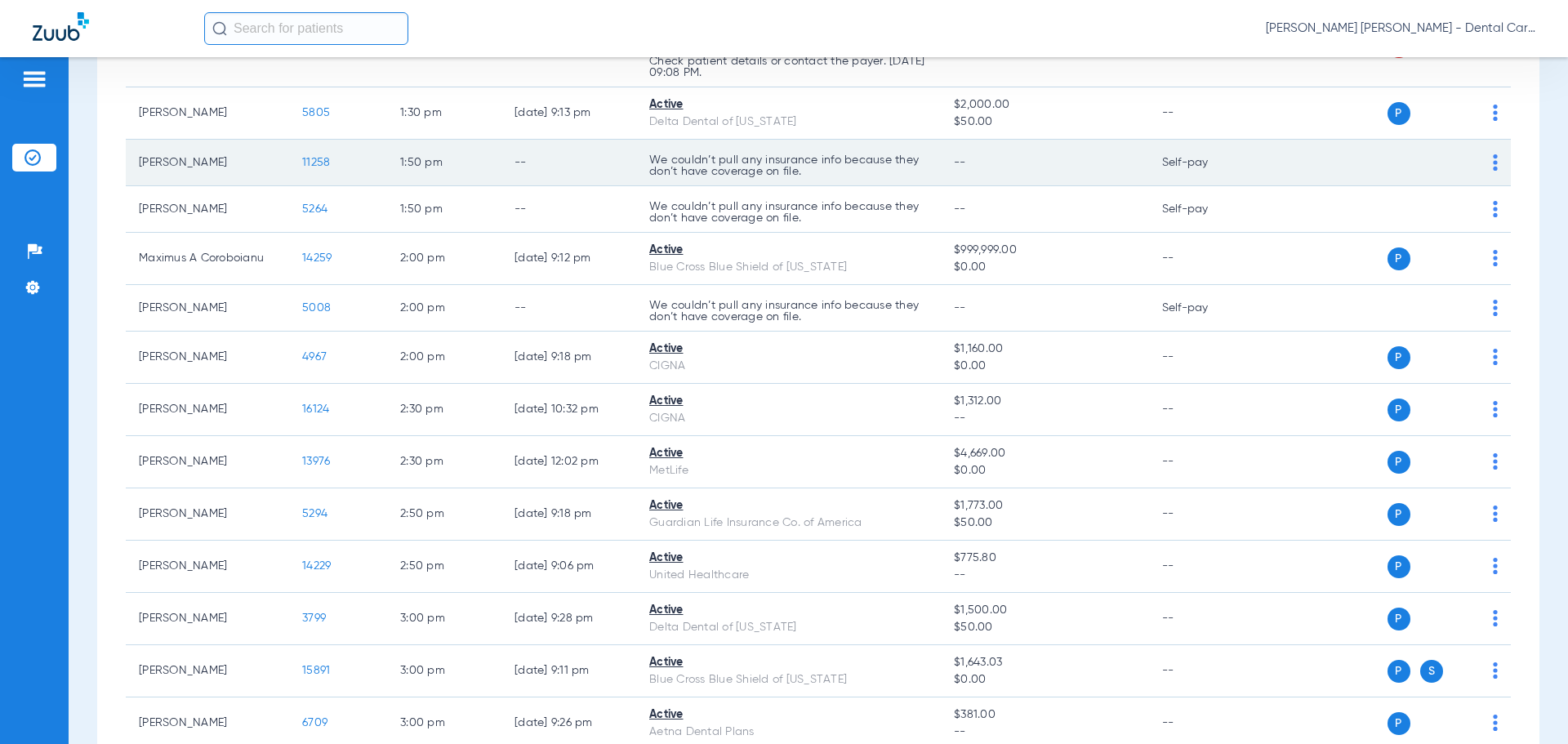
scroll to position [2532, 0]
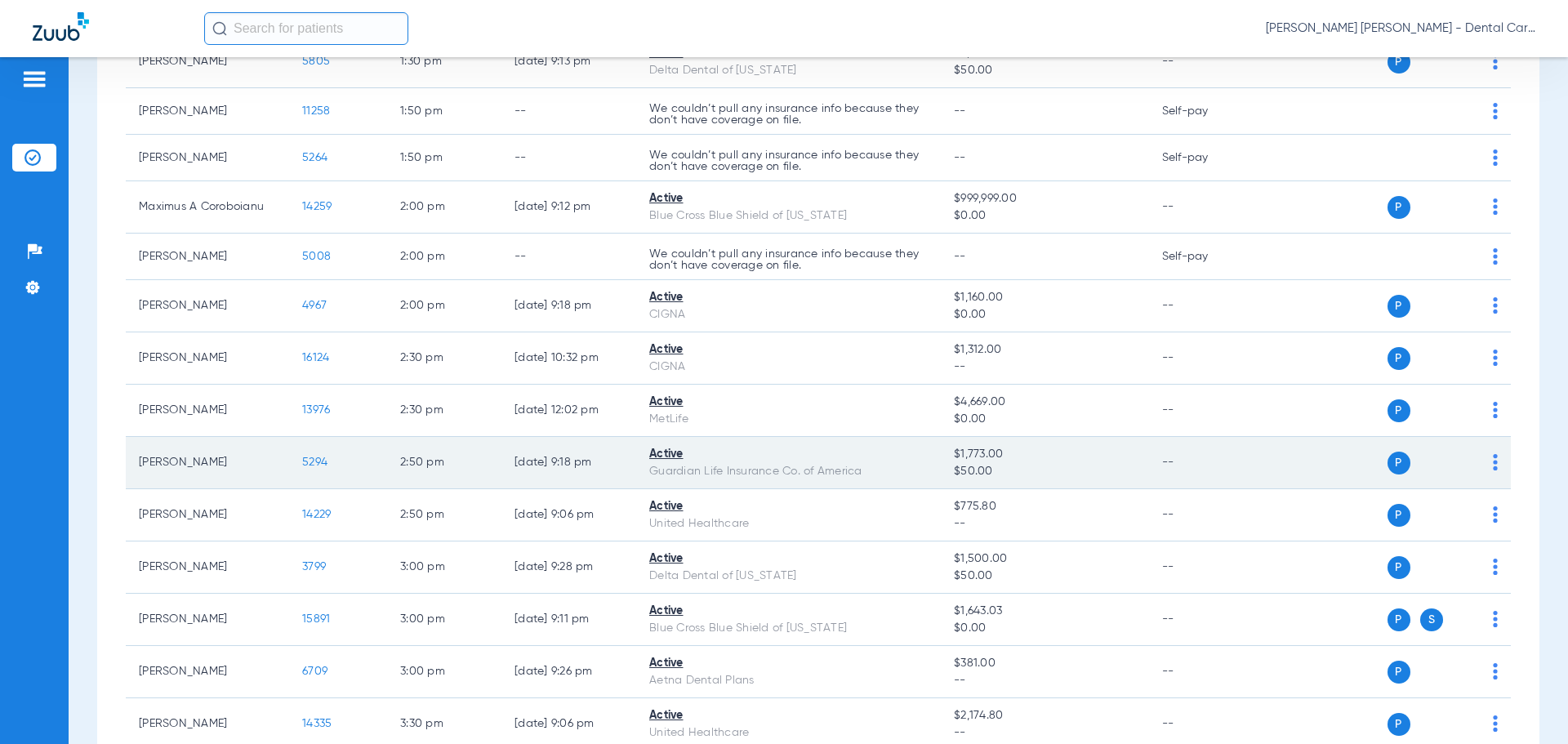
click at [320, 464] on span "5294" at bounding box center [315, 462] width 25 height 11
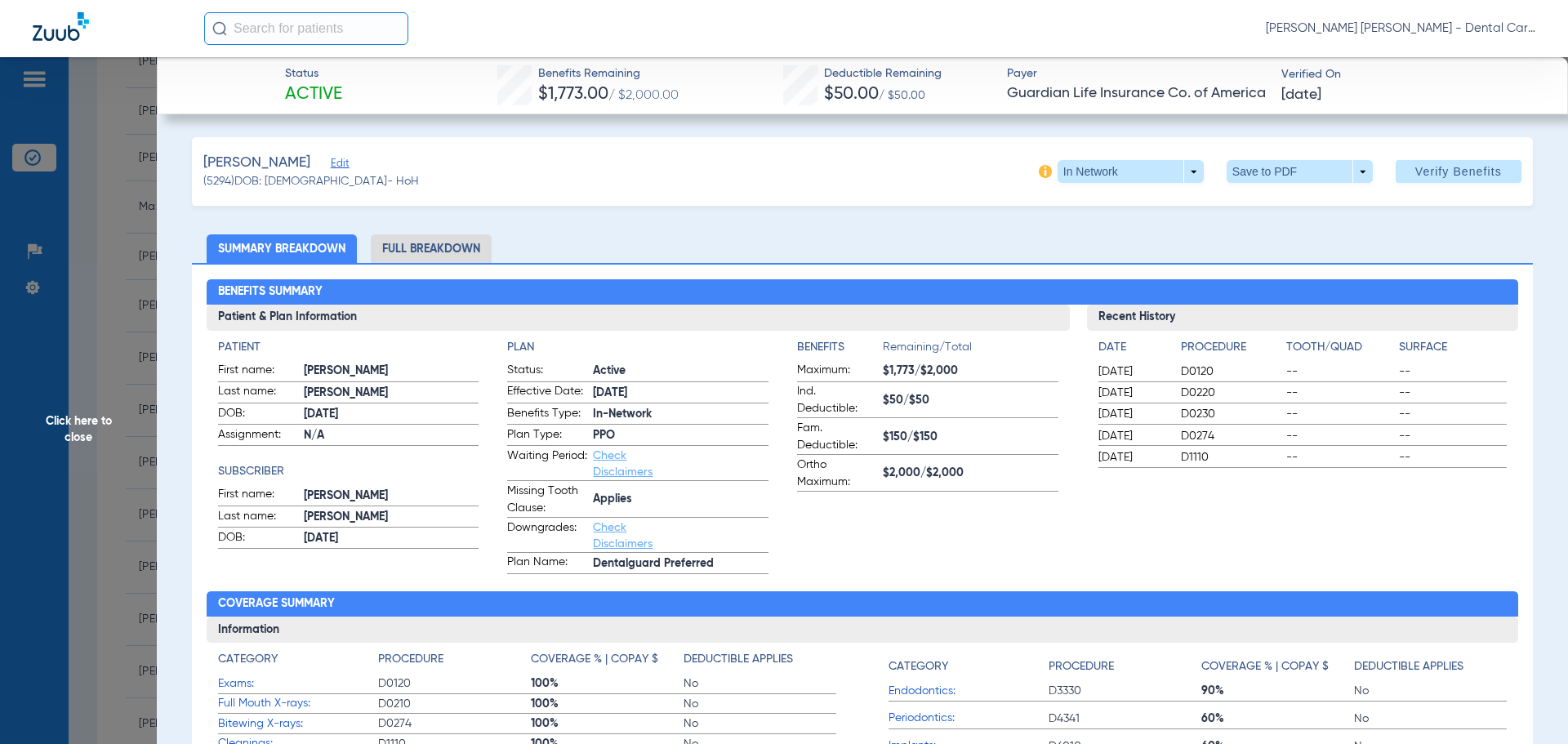
click at [414, 254] on li "Full Breakdown" at bounding box center [431, 249] width 120 height 29
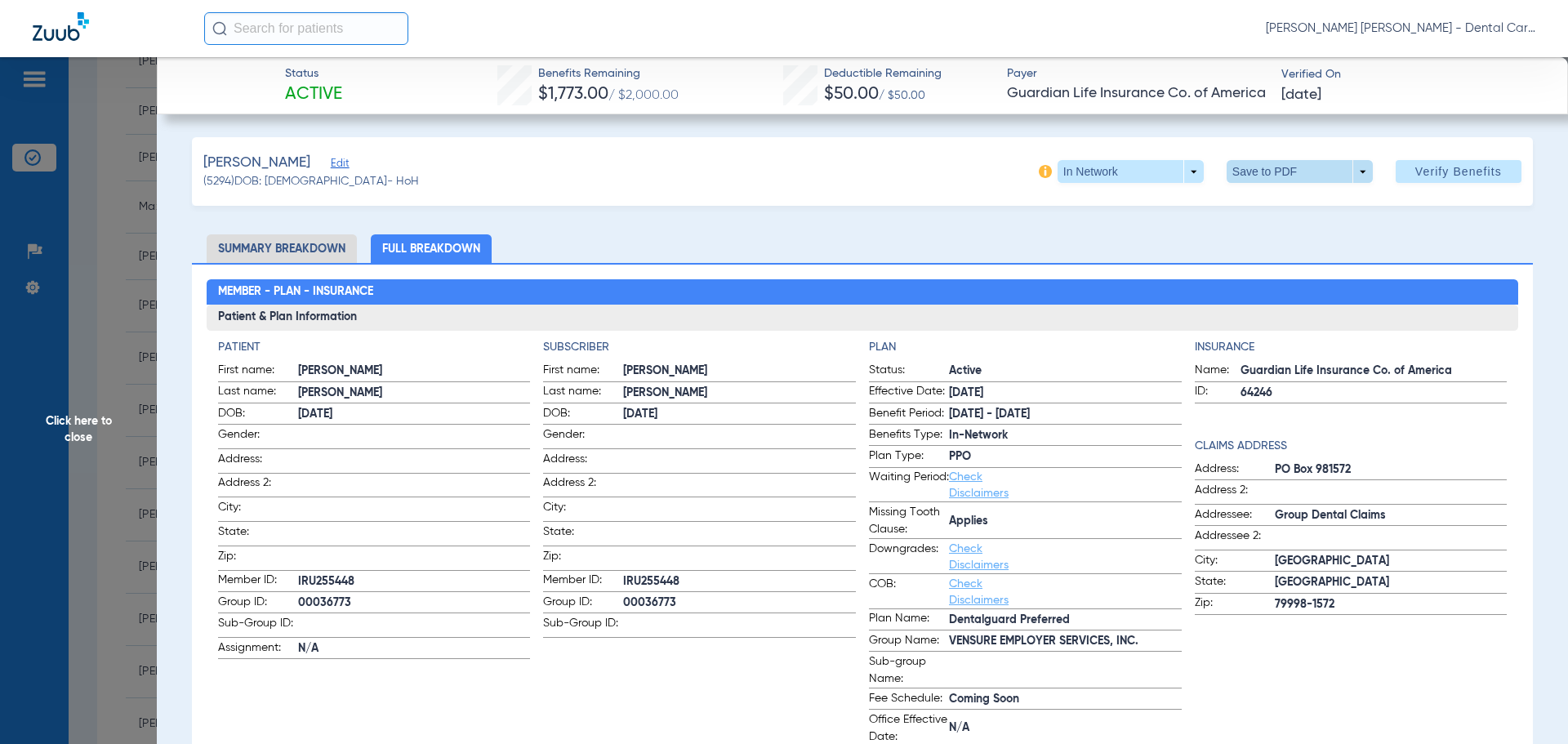
click at [1279, 171] on span at bounding box center [1298, 171] width 39 height 39
click at [1274, 205] on span "Save to PDF" at bounding box center [1293, 205] width 64 height 11
click at [89, 430] on span "Click here to close" at bounding box center [78, 429] width 157 height 744
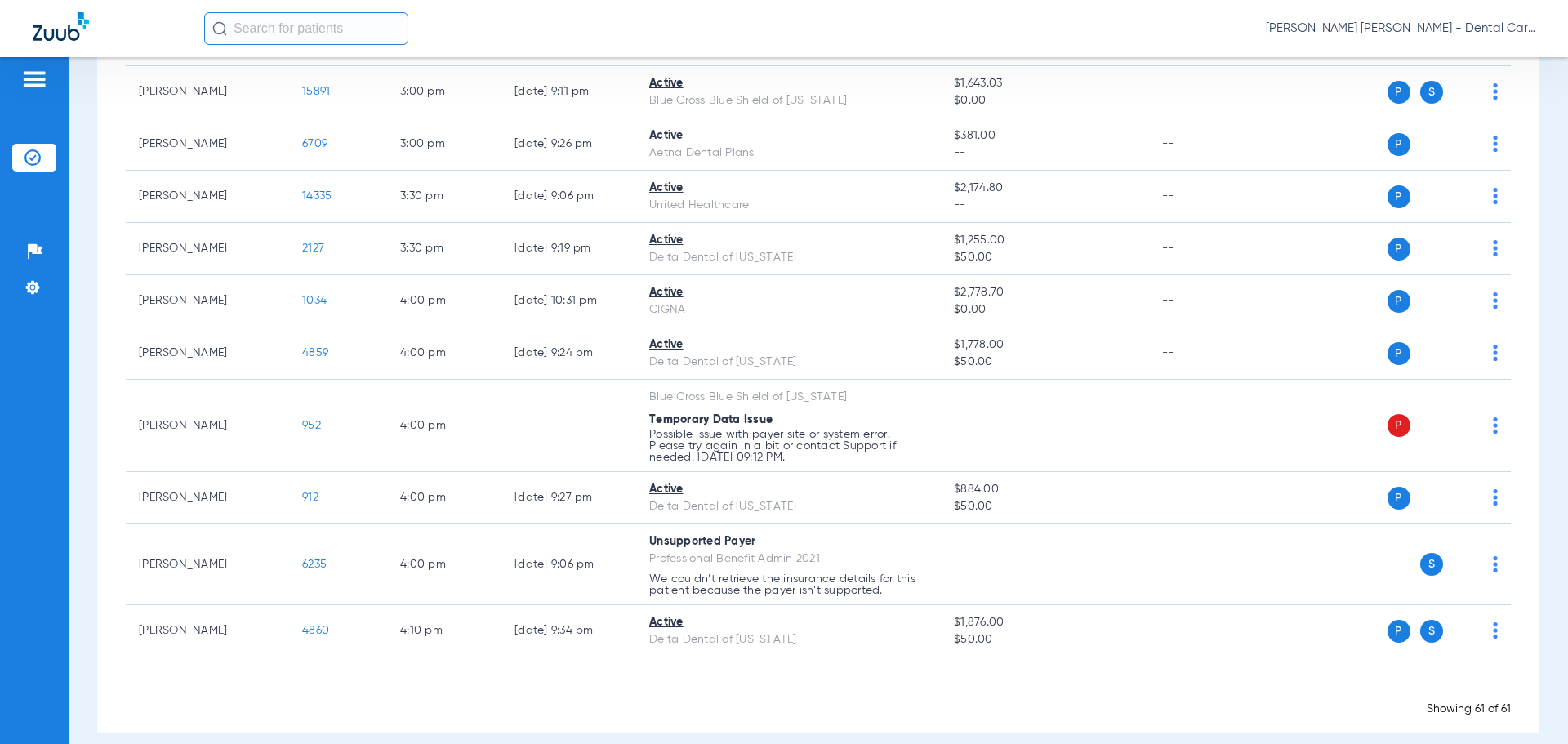
scroll to position [3077, 0]
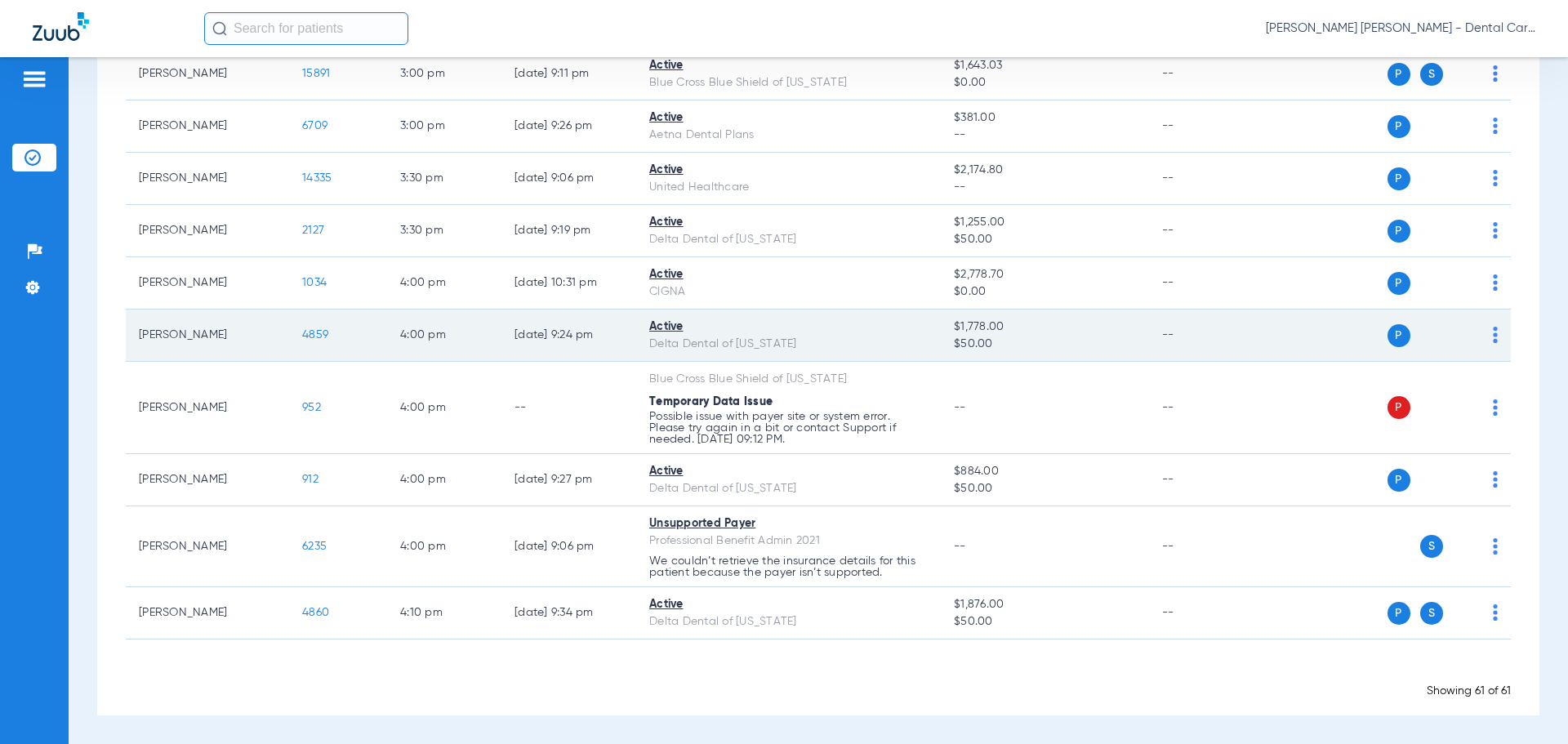
click at [308, 337] on span "4859" at bounding box center [315, 335] width 26 height 11
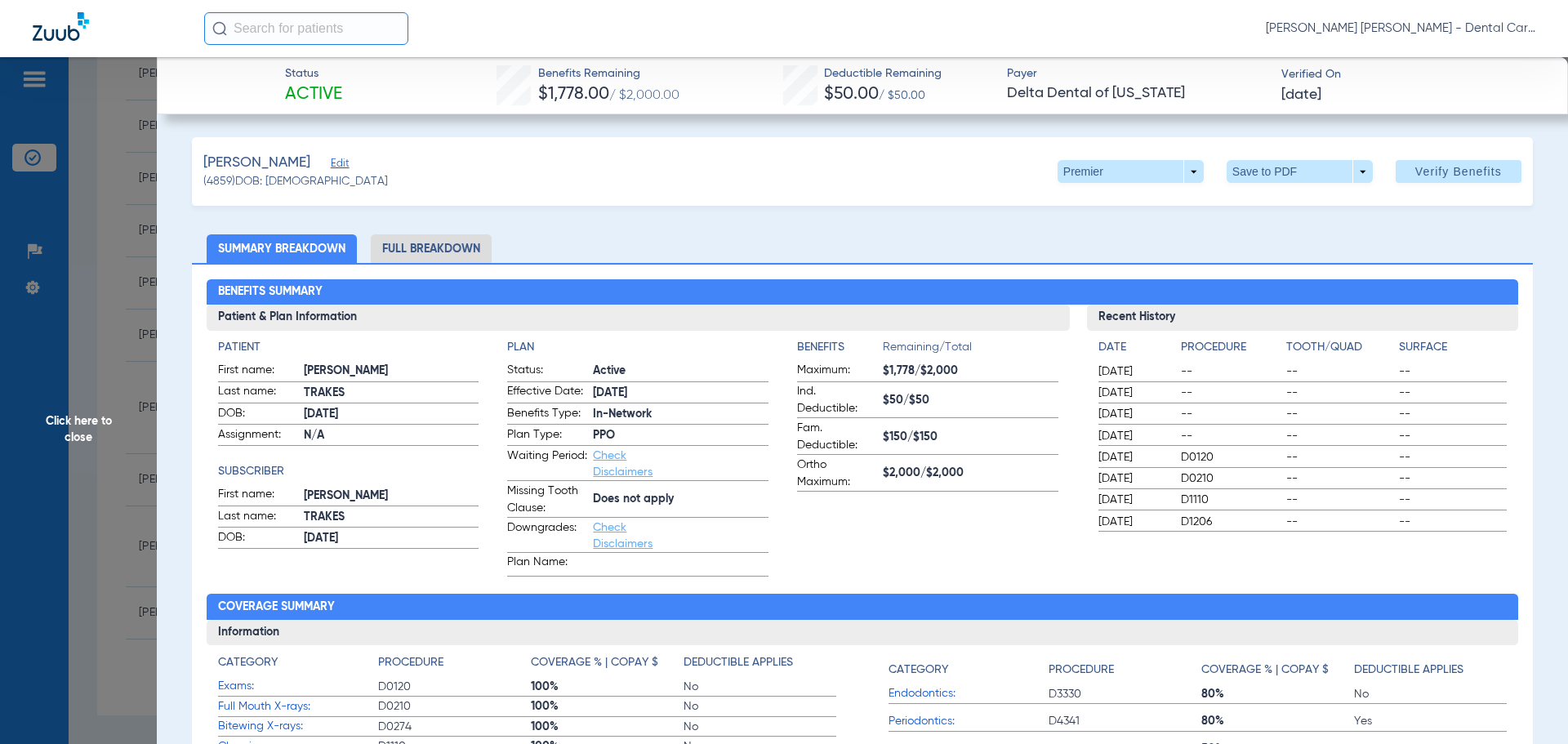
click at [454, 253] on li "Full Breakdown" at bounding box center [431, 249] width 120 height 29
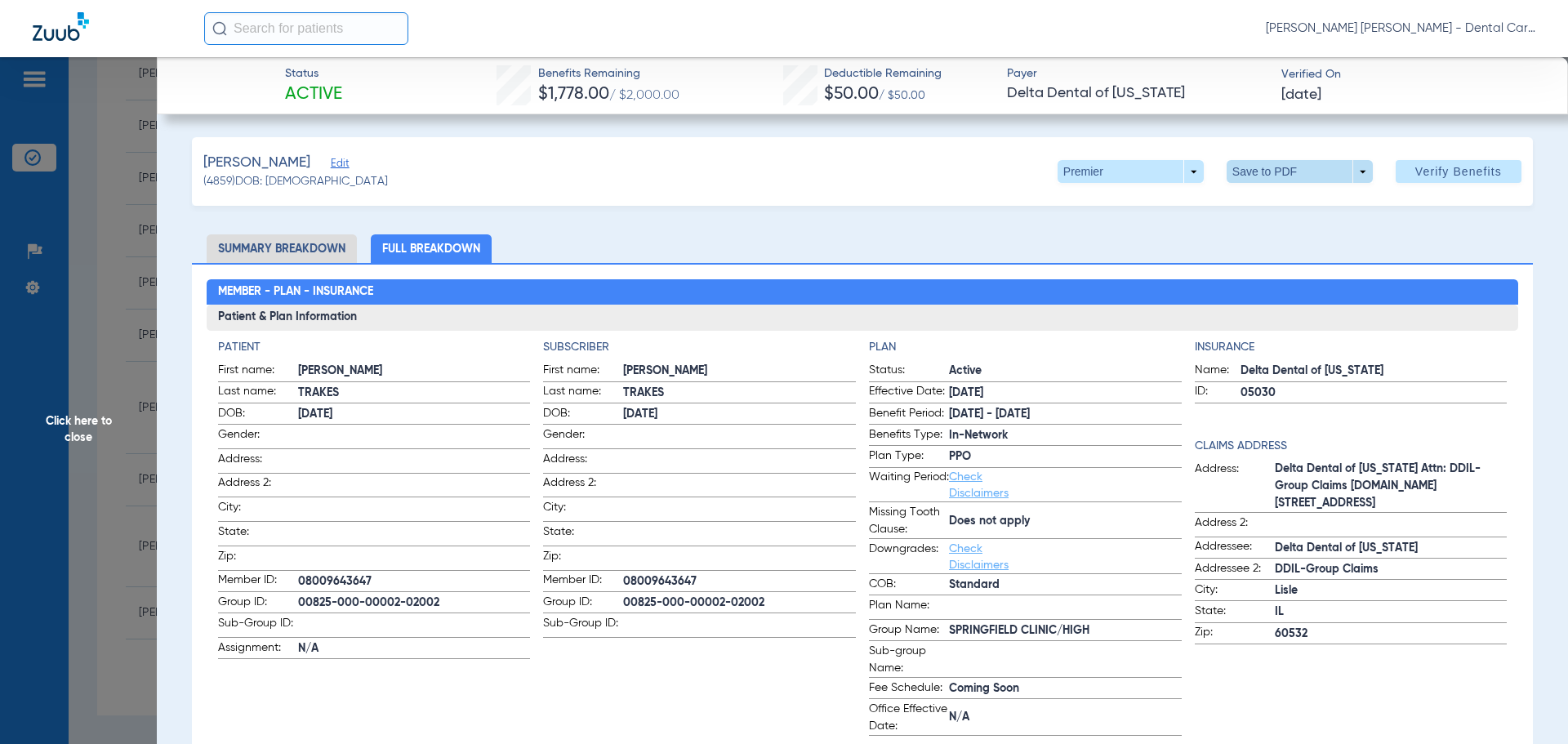
click at [1279, 169] on span at bounding box center [1298, 171] width 39 height 39
click at [1278, 204] on span "Save to PDF" at bounding box center [1293, 205] width 64 height 11
click at [81, 424] on span "Click here to close" at bounding box center [78, 429] width 157 height 744
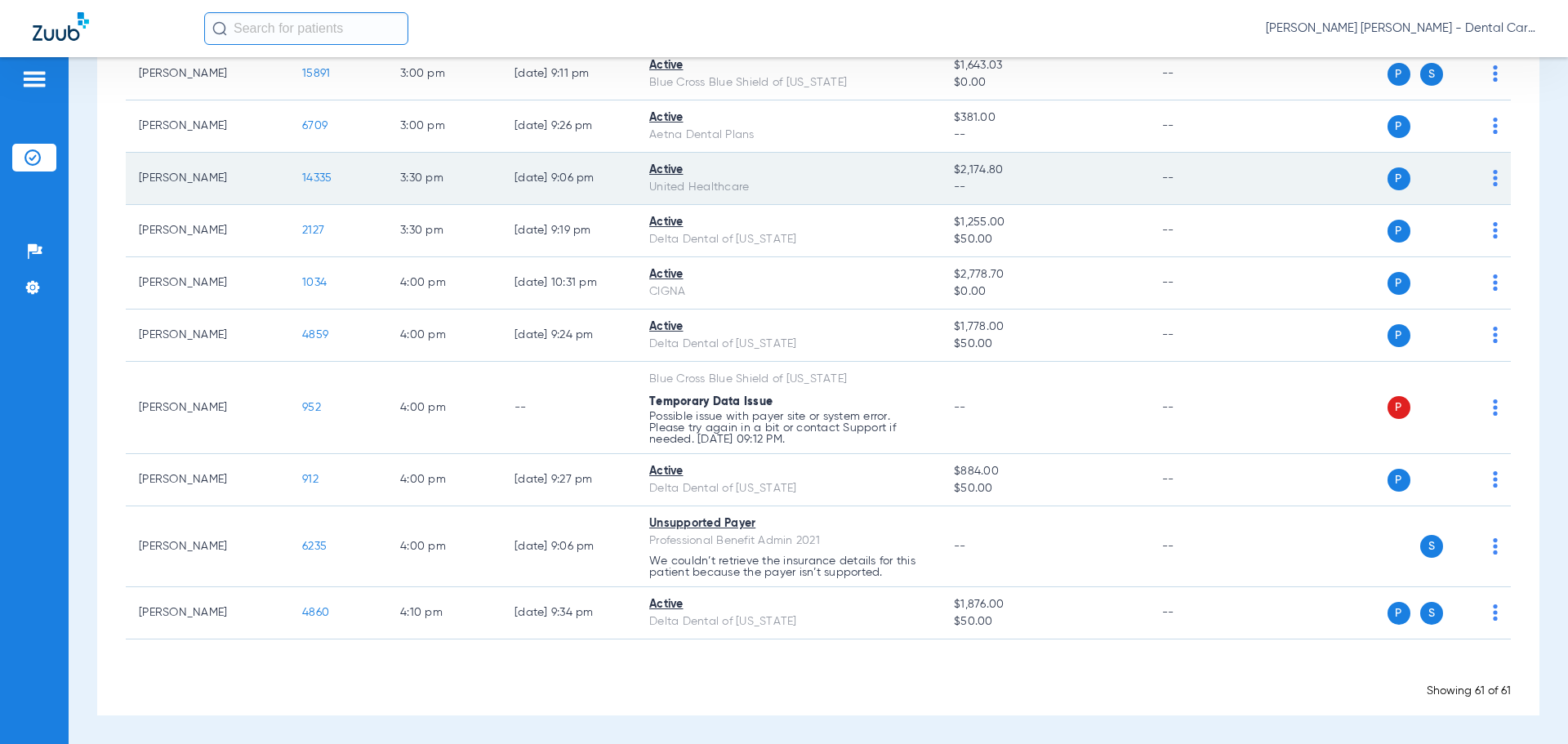
click at [329, 175] on span "14335" at bounding box center [316, 178] width 30 height 11
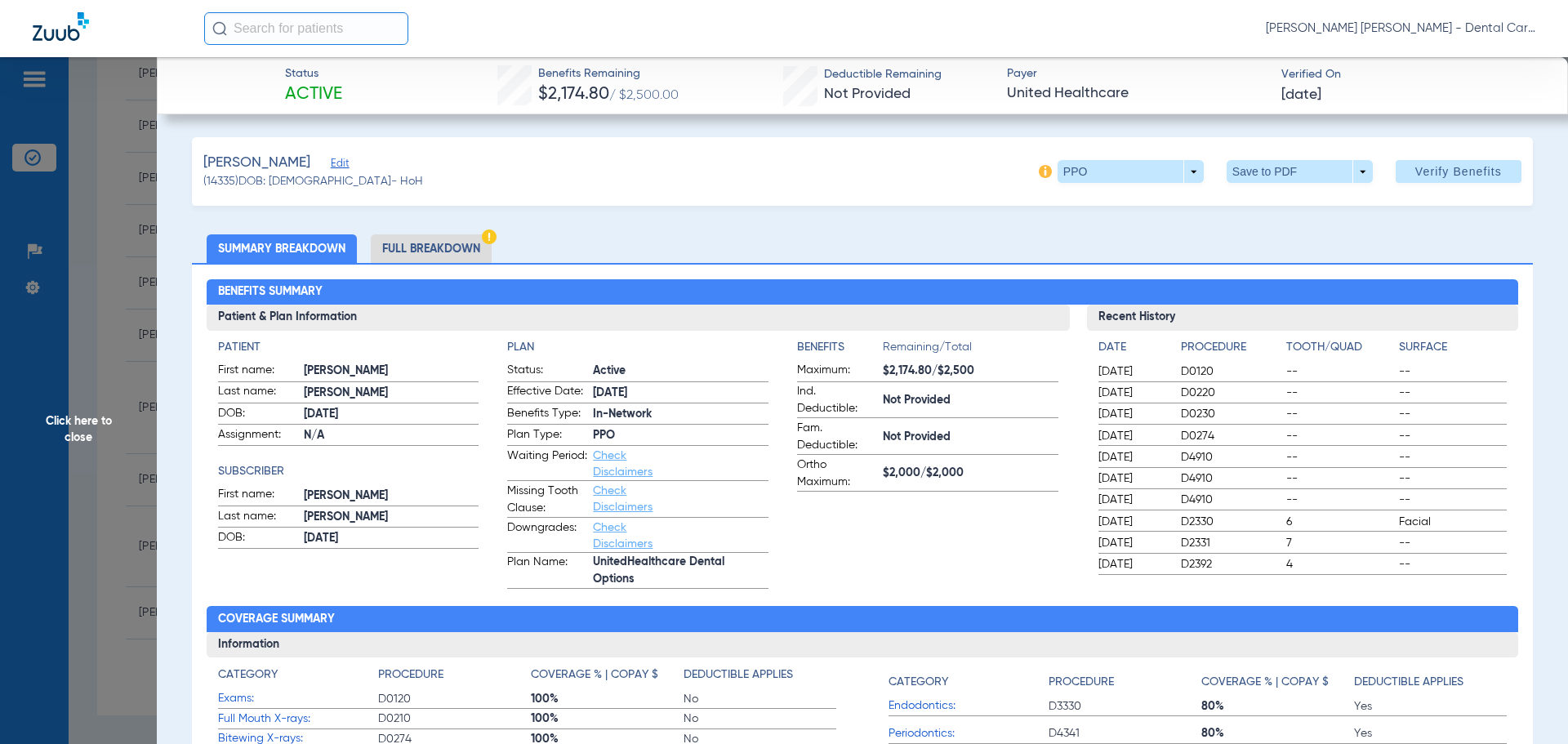
click at [411, 249] on li "Full Breakdown" at bounding box center [431, 249] width 120 height 29
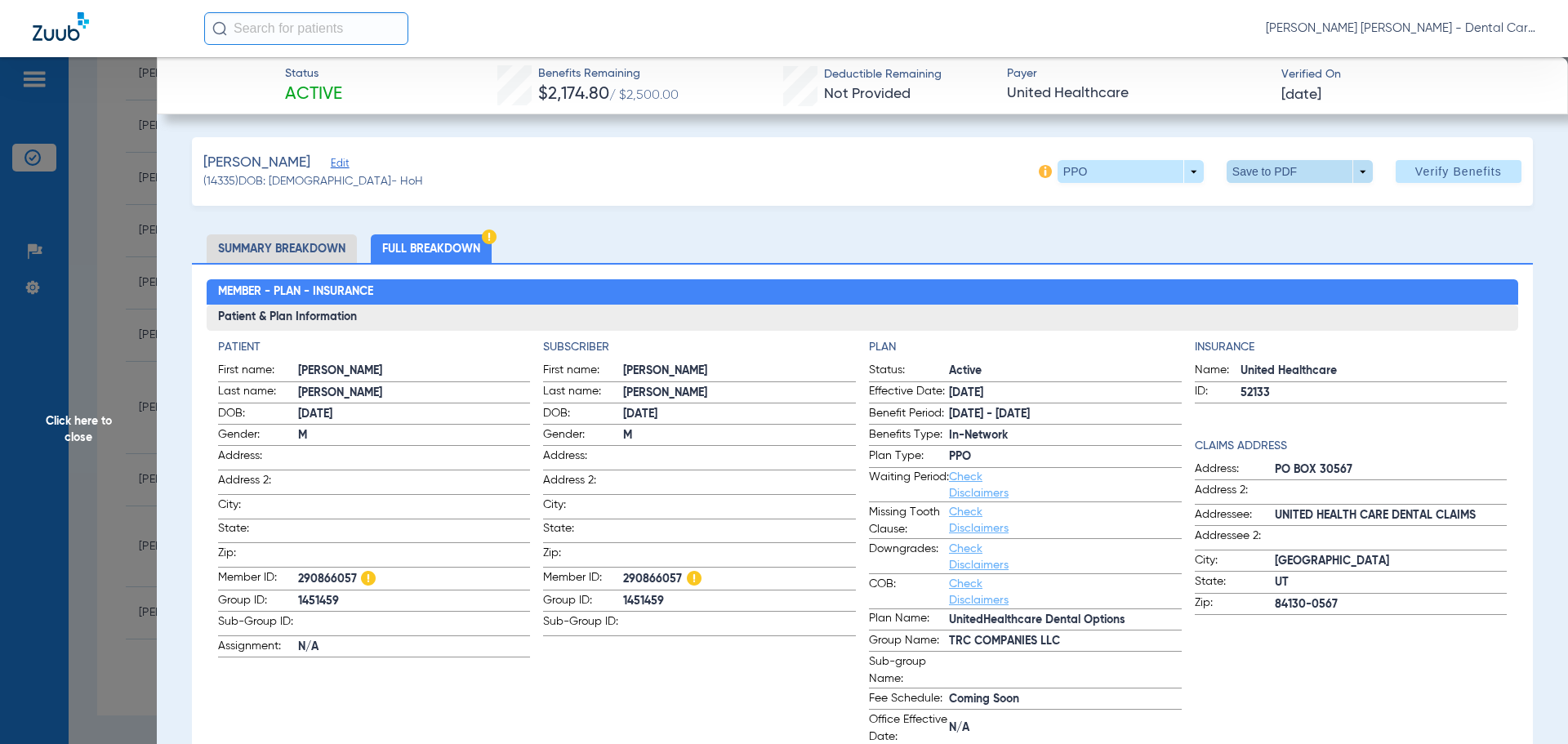
click at [1257, 175] on span at bounding box center [1299, 171] width 146 height 23
click at [1257, 208] on button "insert_drive_file Save to PDF" at bounding box center [1276, 204] width 123 height 33
click at [85, 423] on span "Click here to close" at bounding box center [78, 429] width 157 height 744
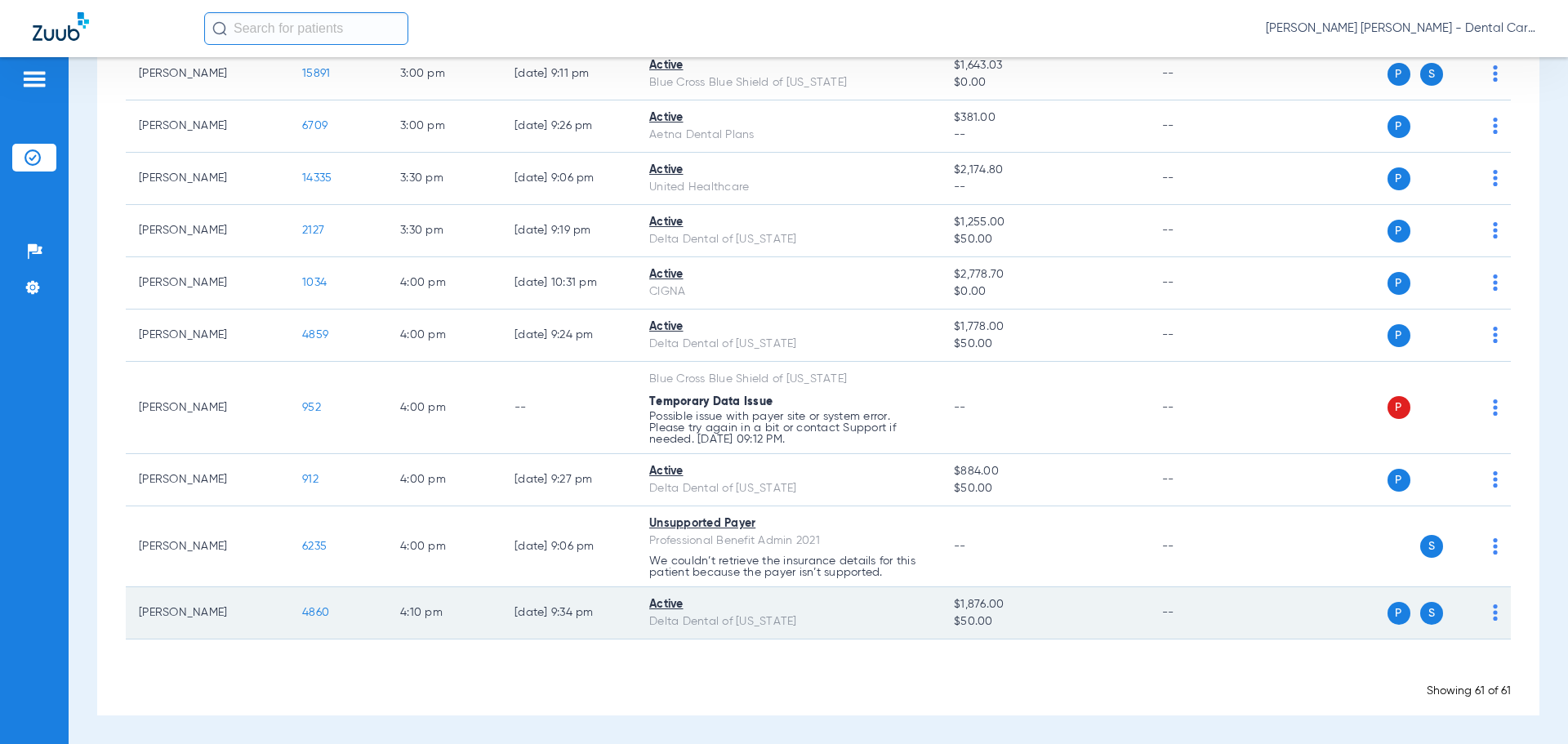
click at [316, 614] on span "4860" at bounding box center [316, 613] width 27 height 11
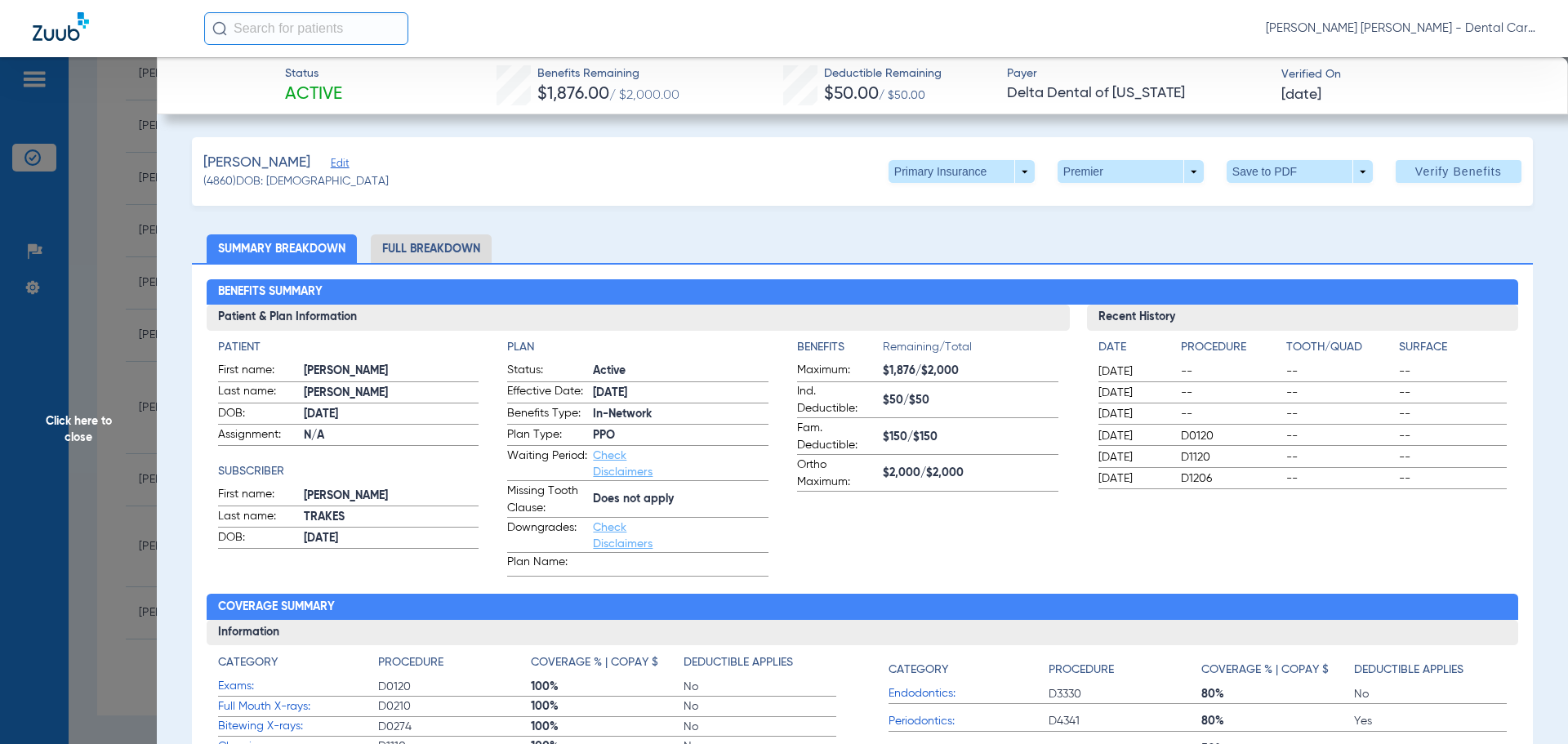
click at [408, 238] on li "Full Breakdown" at bounding box center [431, 249] width 120 height 29
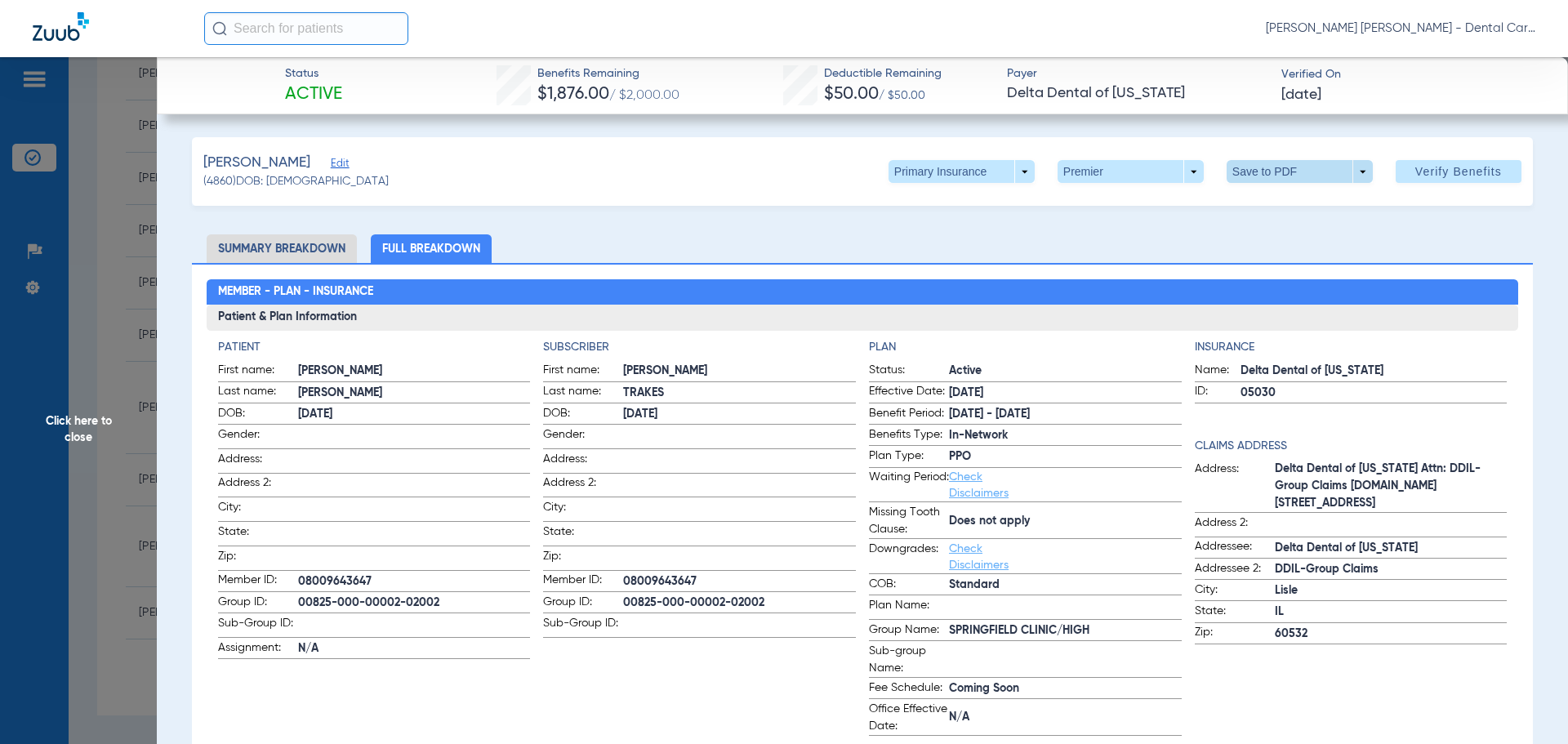
click at [1251, 165] on span at bounding box center [1299, 171] width 146 height 23
click at [1270, 208] on span "Save to PDF" at bounding box center [1293, 205] width 64 height 11
click at [101, 431] on span "Click here to close" at bounding box center [78, 429] width 157 height 744
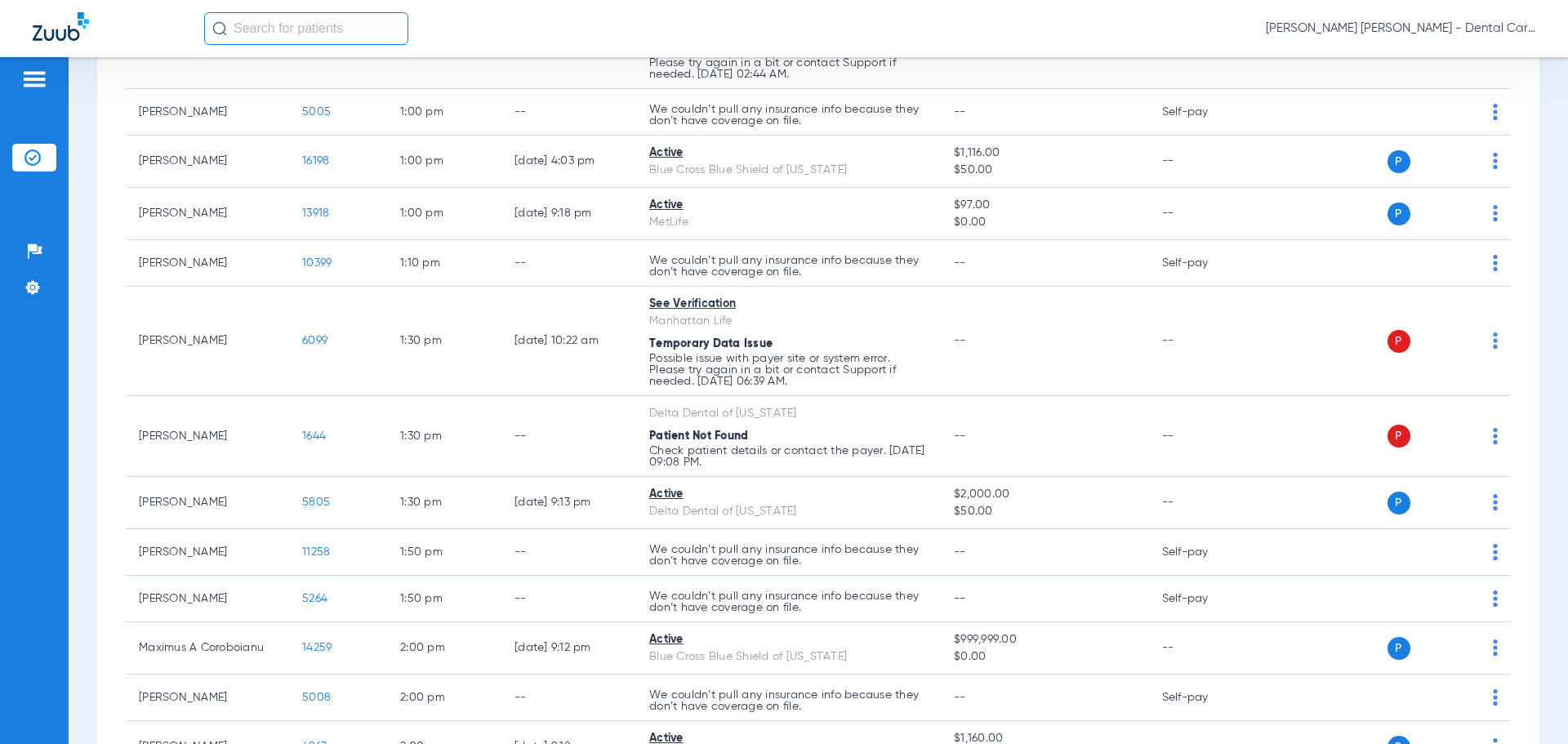
scroll to position [1771, 0]
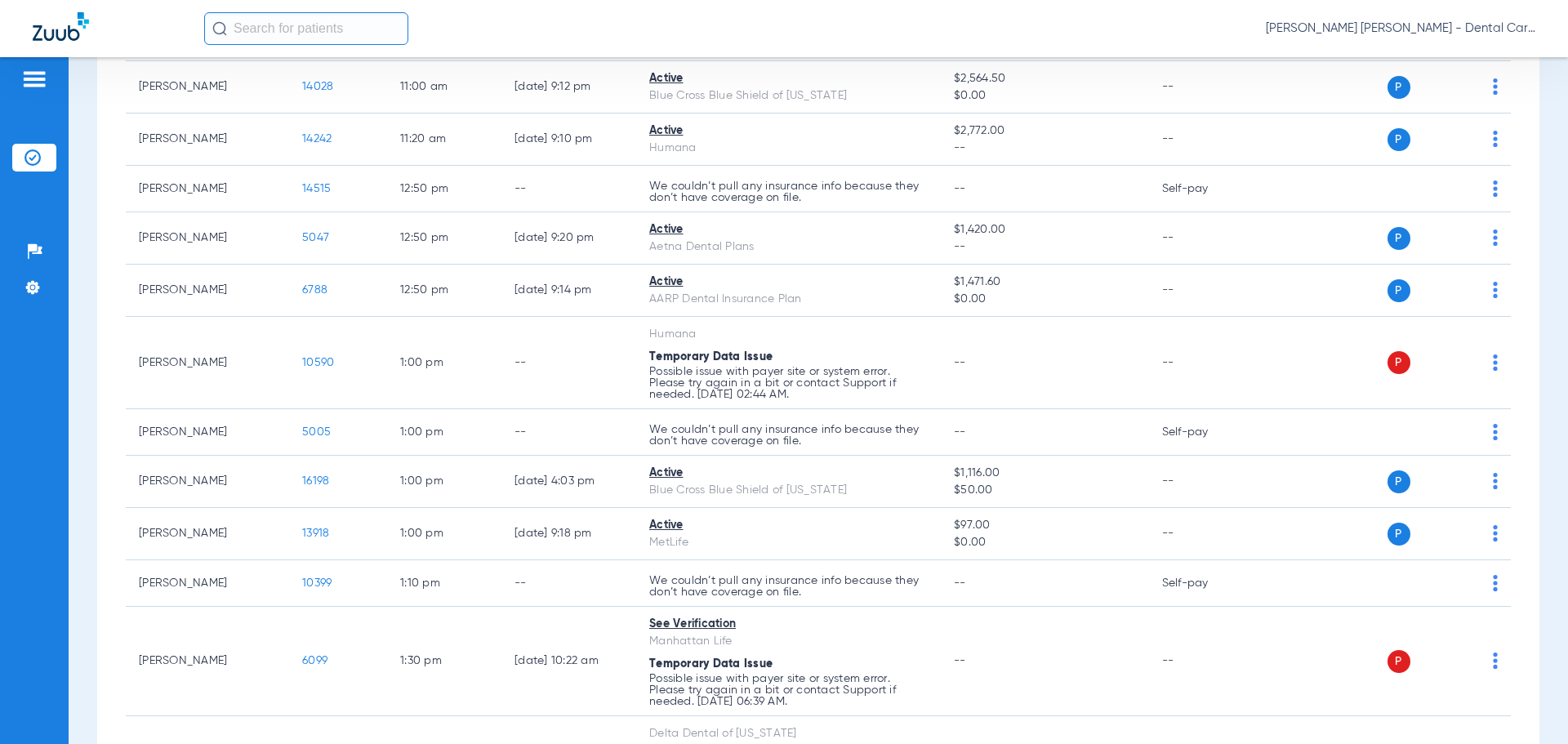
click at [311, 25] on input "text" at bounding box center [307, 29] width 205 height 33
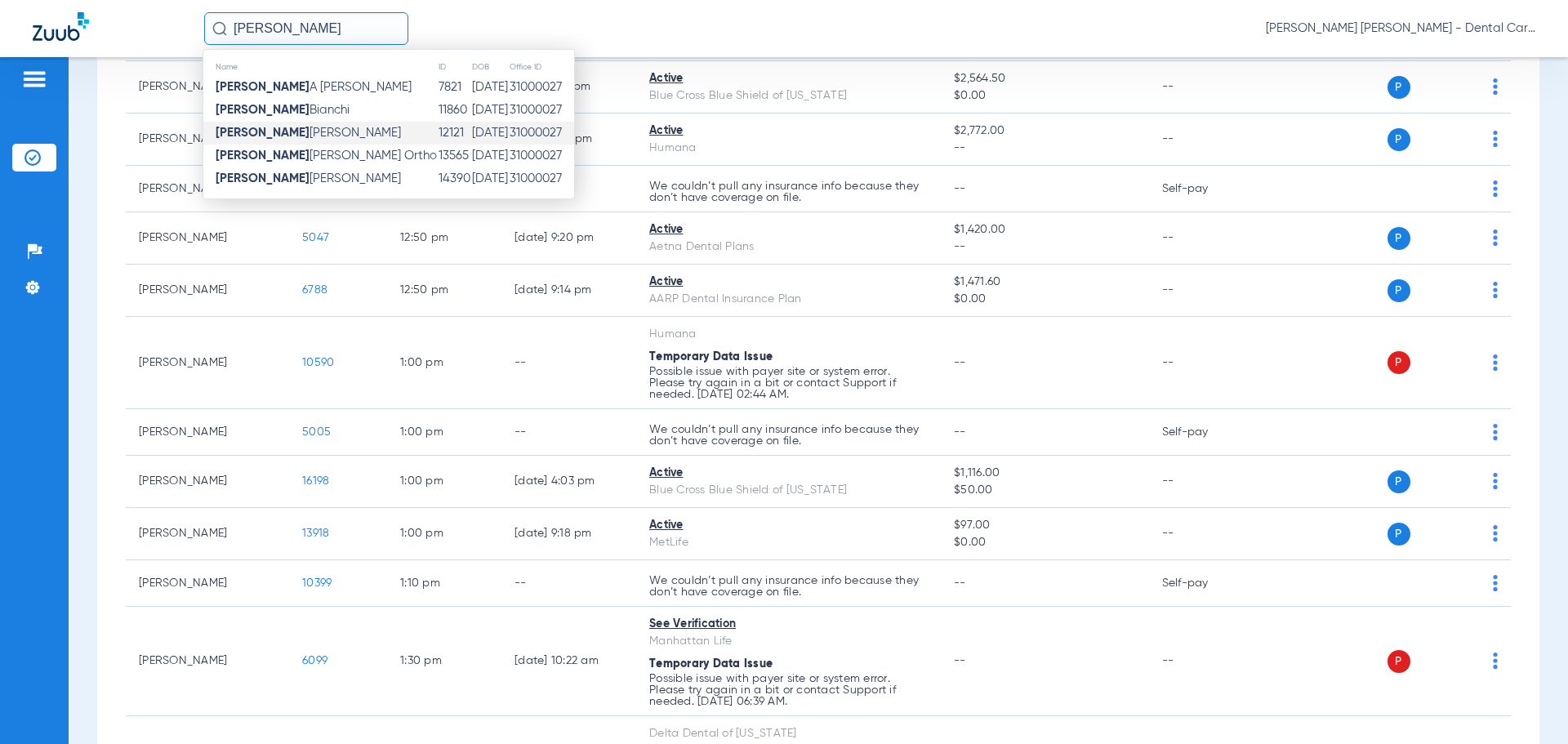
type input "kristine"
click at [270, 129] on span "Kristine Spillar" at bounding box center [308, 132] width 185 height 12
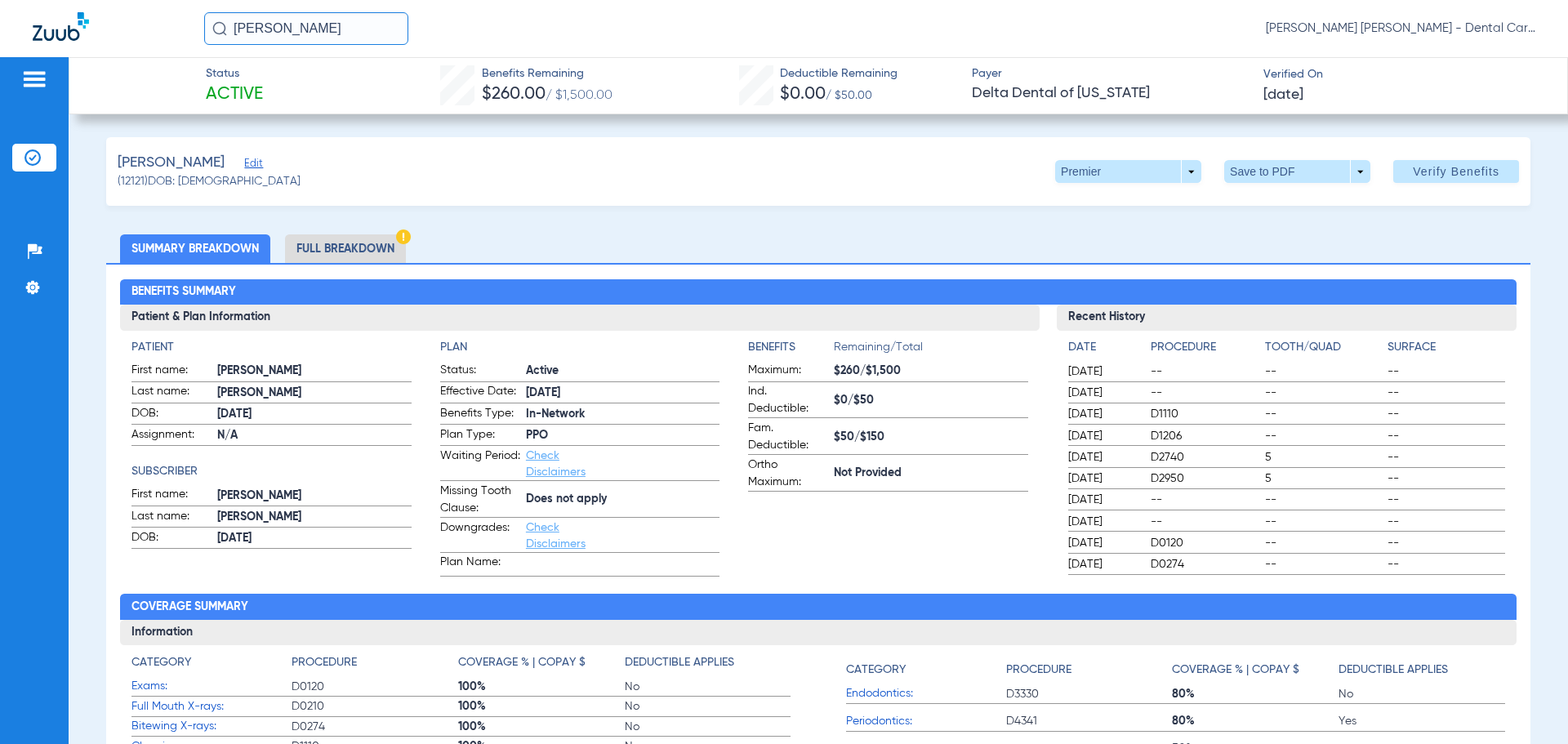
click at [338, 245] on li "Full Breakdown" at bounding box center [345, 249] width 120 height 29
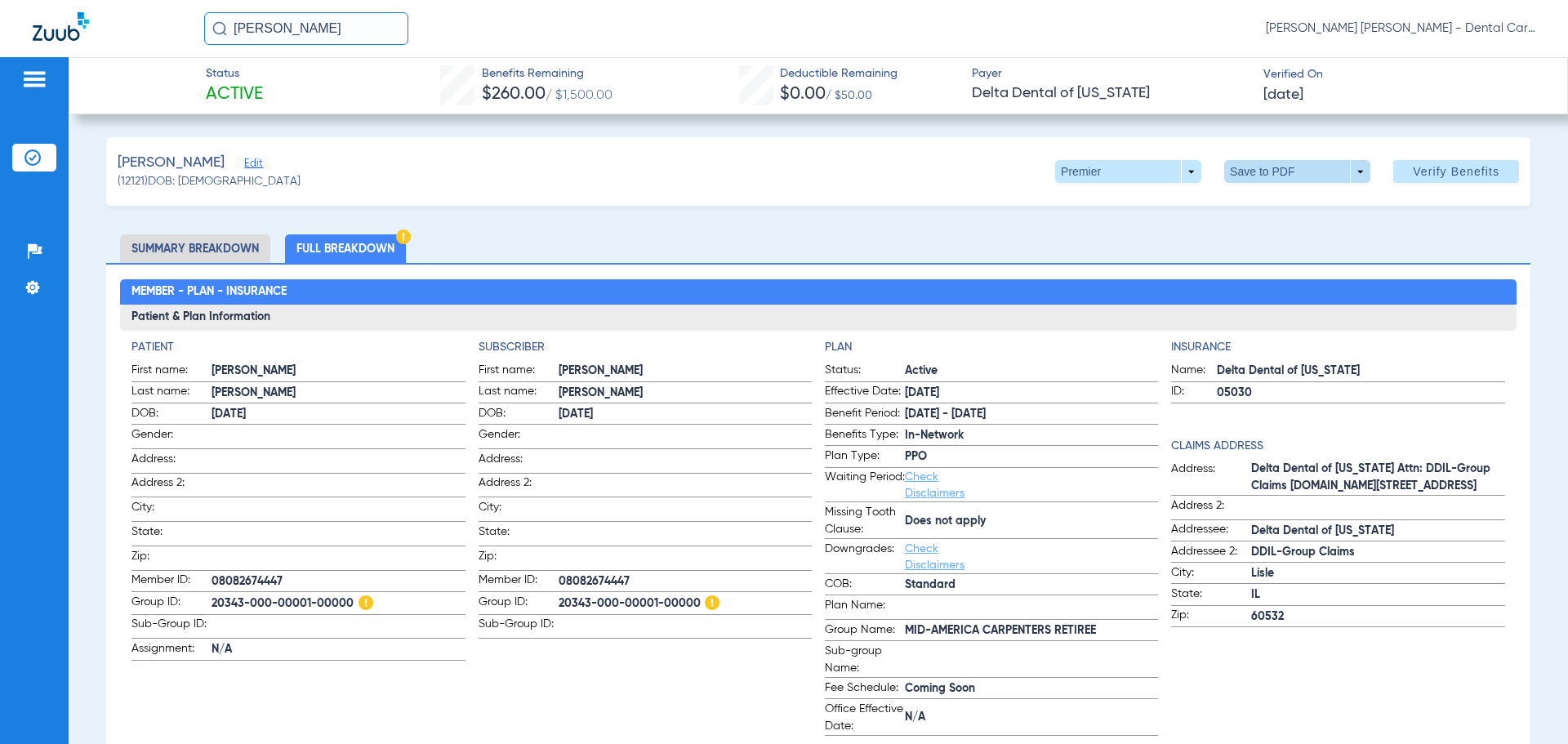
click at [1287, 167] on span at bounding box center [1297, 171] width 39 height 39
click at [1274, 199] on span "Save to PDF" at bounding box center [1290, 205] width 64 height 11
click at [61, 36] on img at bounding box center [60, 27] width 56 height 29
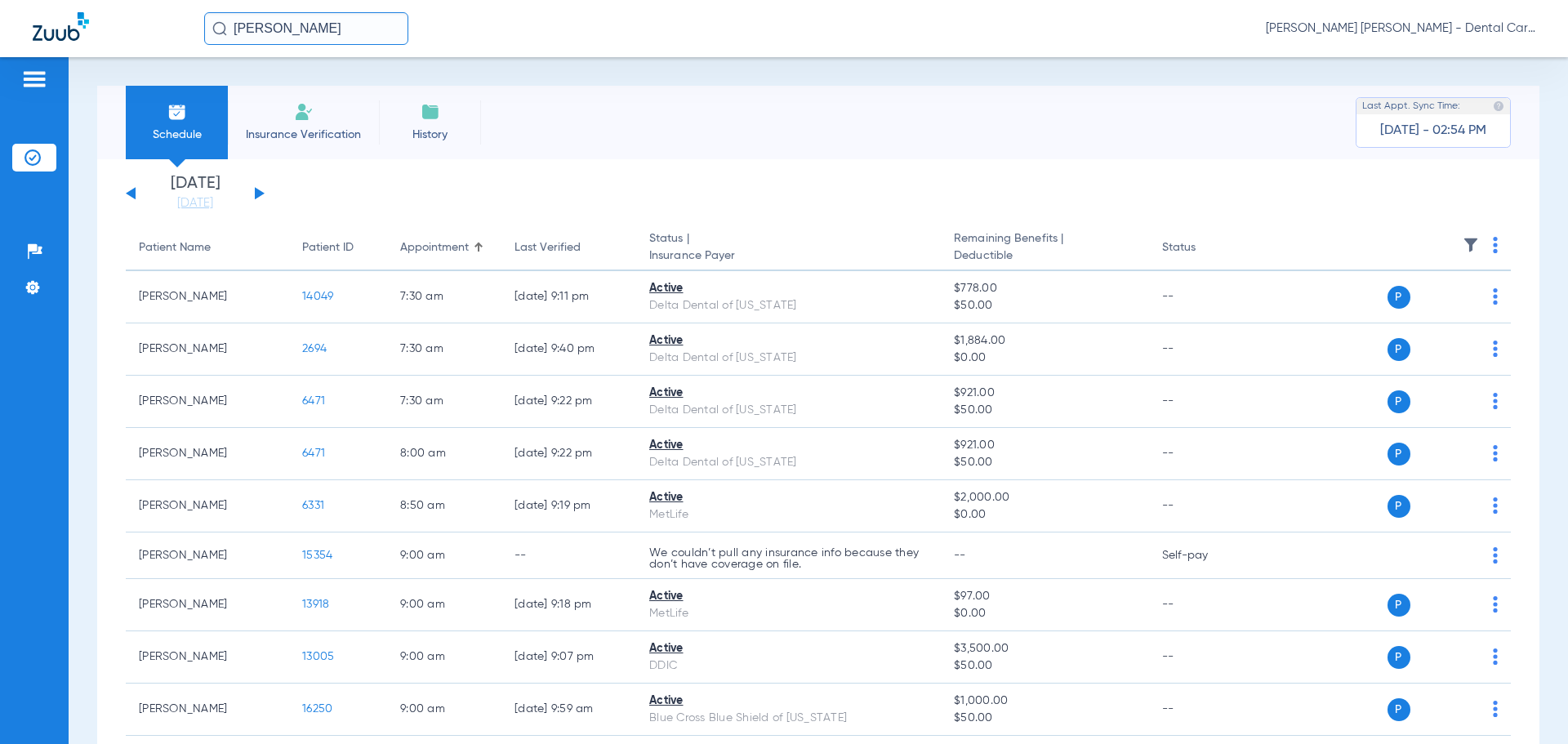
click at [259, 196] on button at bounding box center [259, 193] width 10 height 12
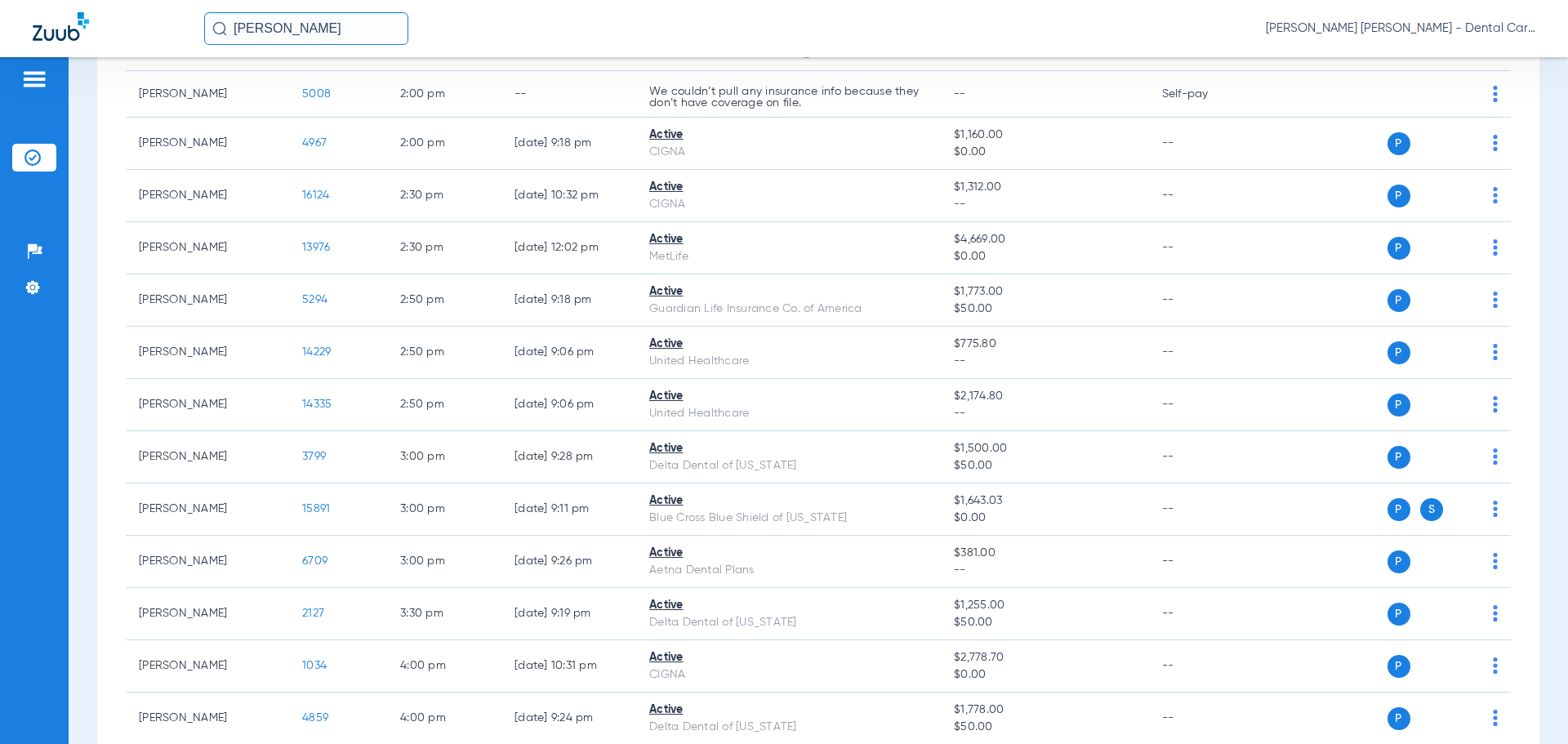
scroll to position [2696, 0]
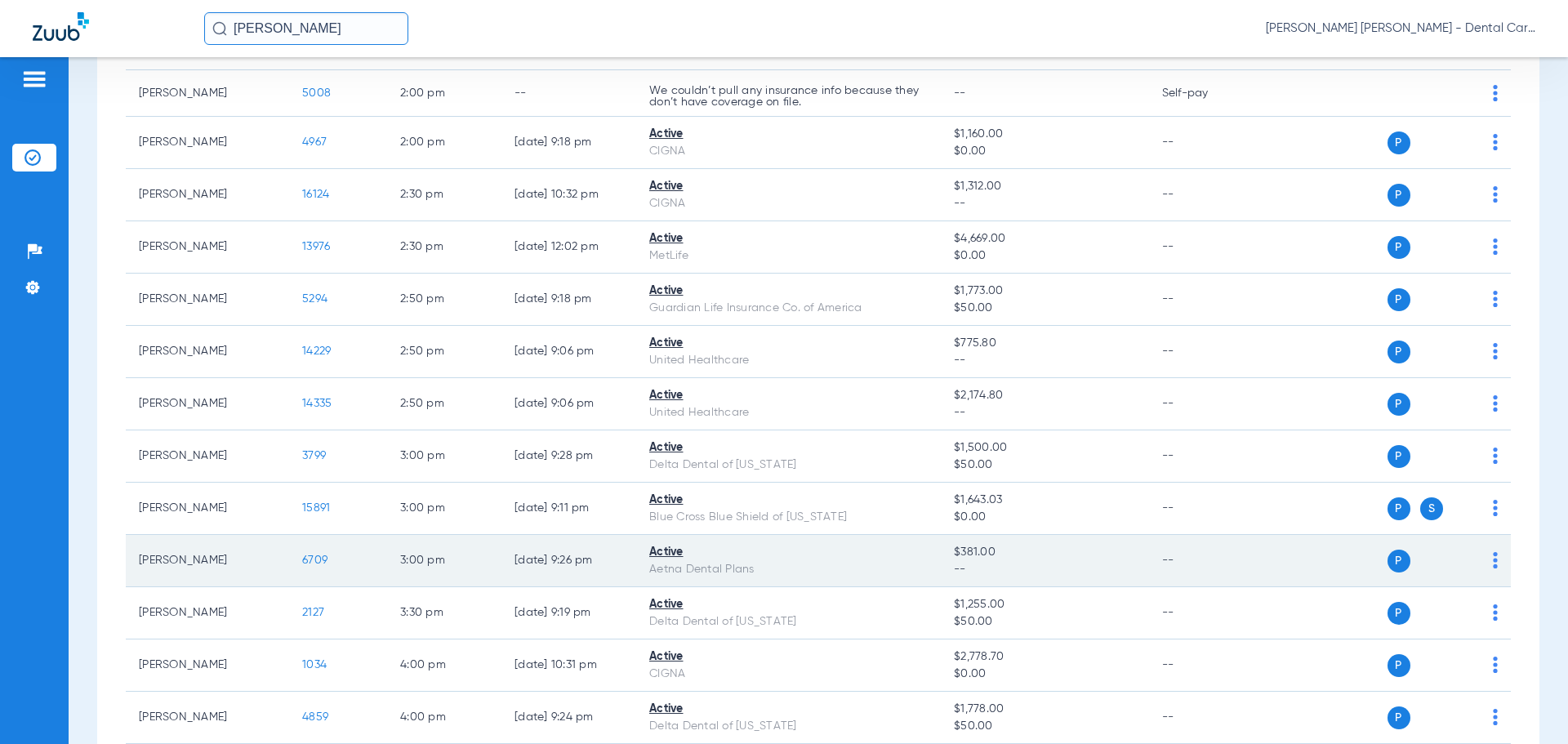
click at [319, 567] on td "6709" at bounding box center [338, 560] width 98 height 53
click at [316, 562] on span "6709" at bounding box center [315, 560] width 25 height 11
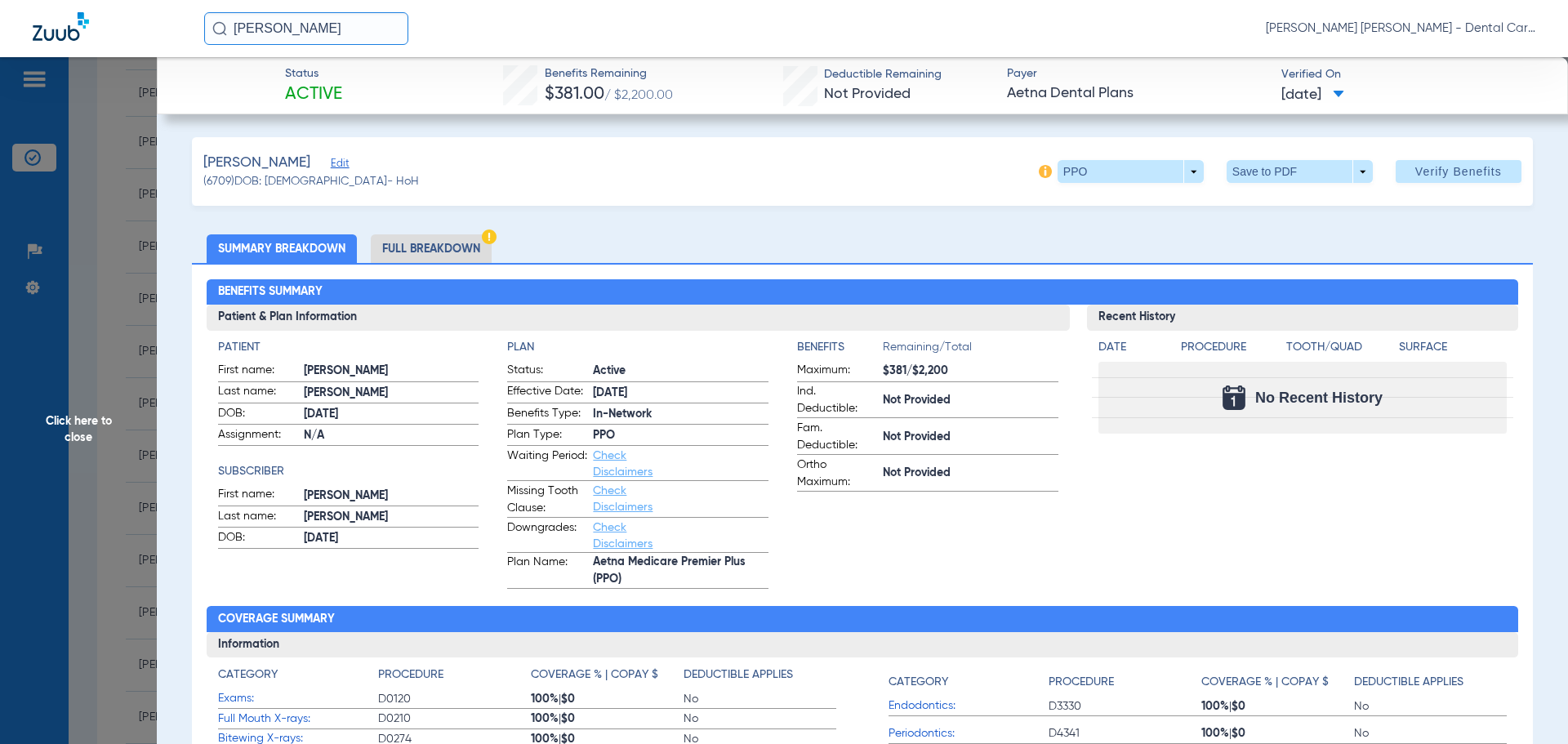
click at [421, 244] on li "Full Breakdown" at bounding box center [431, 249] width 120 height 29
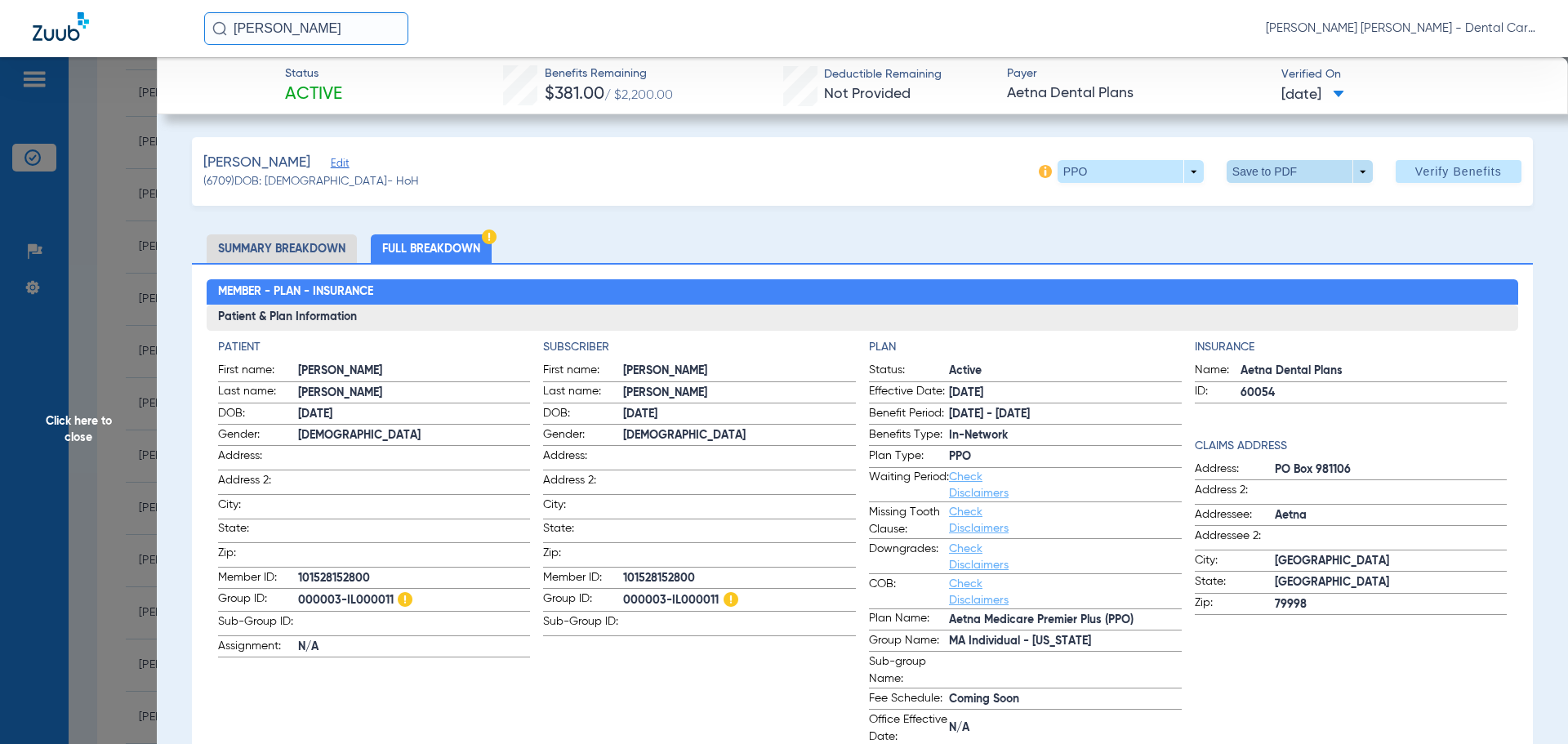
click at [1294, 173] on span at bounding box center [1298, 171] width 39 height 39
click at [1255, 209] on button "insert_drive_file Save to PDF" at bounding box center [1276, 204] width 123 height 33
drag, startPoint x: 83, startPoint y: 406, endPoint x: 78, endPoint y: 424, distance: 18.7
click at [78, 424] on span "Click here to close" at bounding box center [78, 429] width 157 height 744
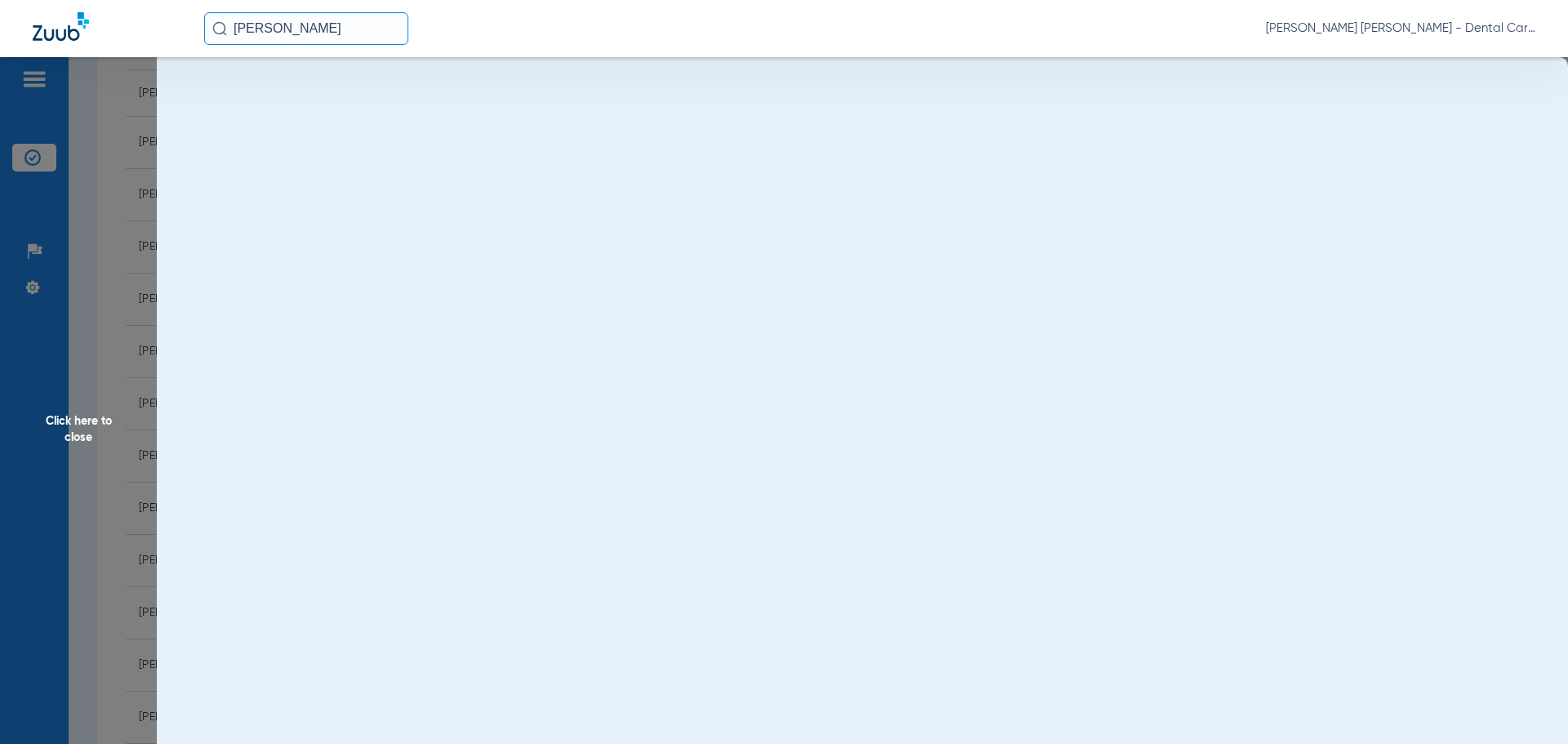
click at [78, 424] on span "Click here to close" at bounding box center [78, 429] width 157 height 744
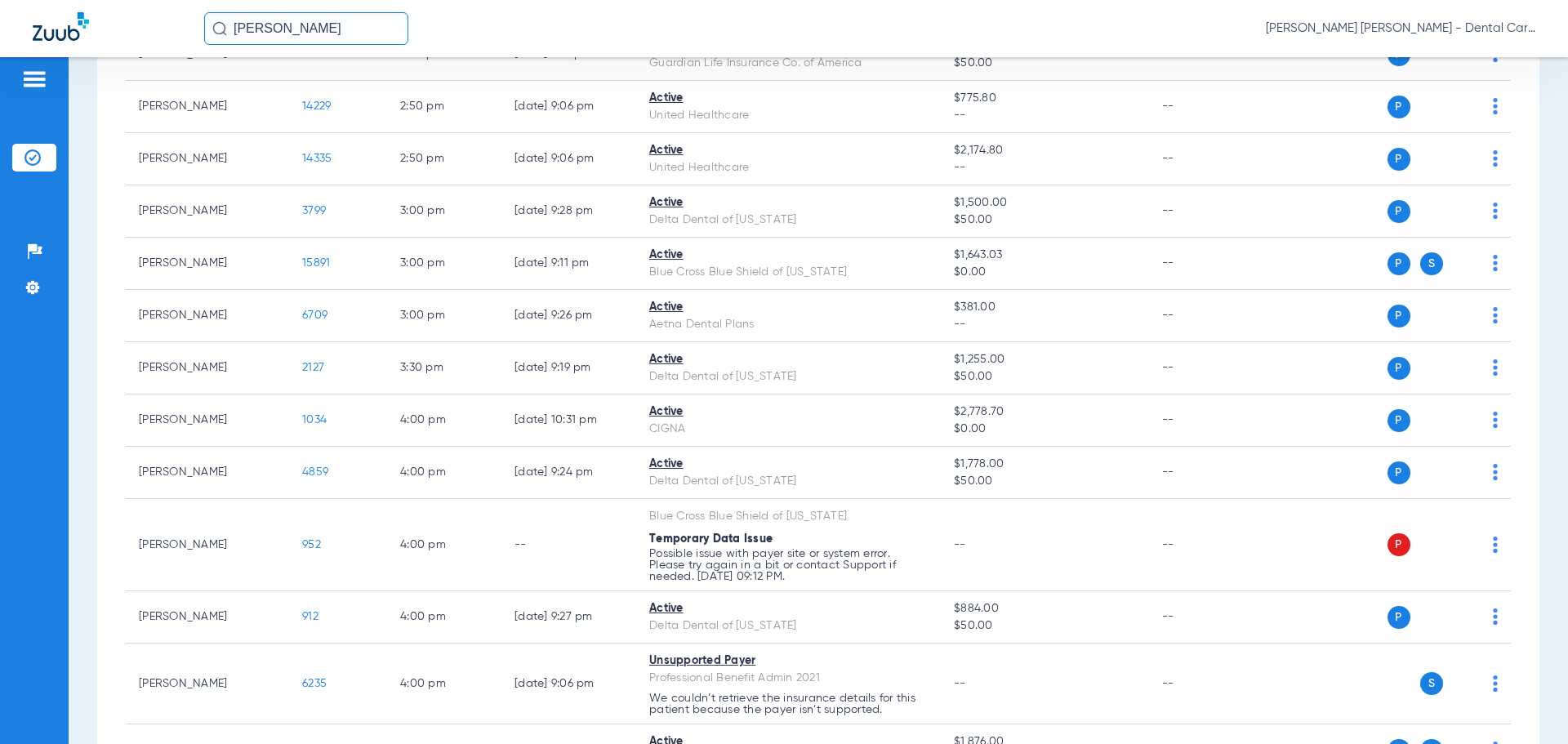
scroll to position [3077, 0]
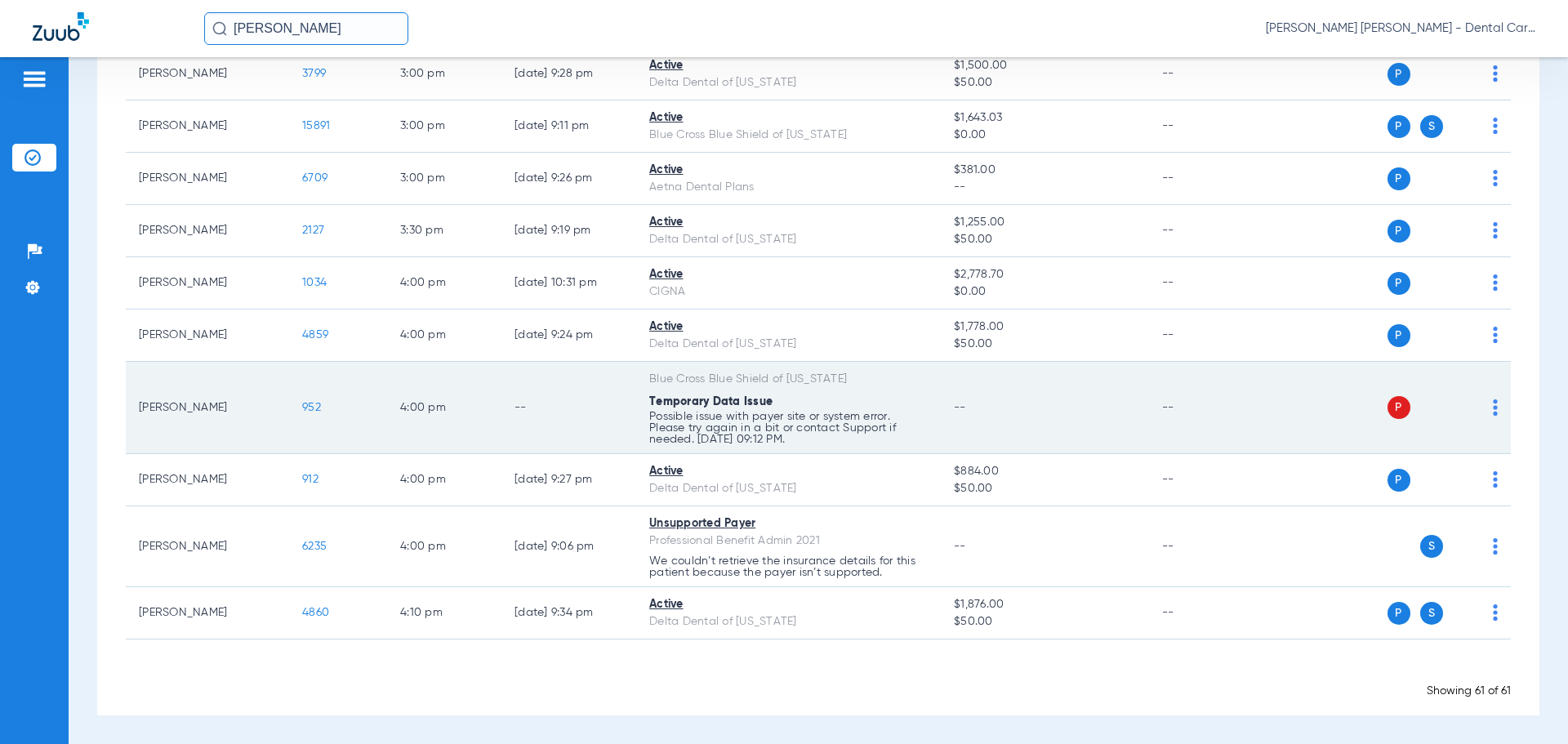
click at [316, 403] on span "952" at bounding box center [312, 407] width 19 height 11
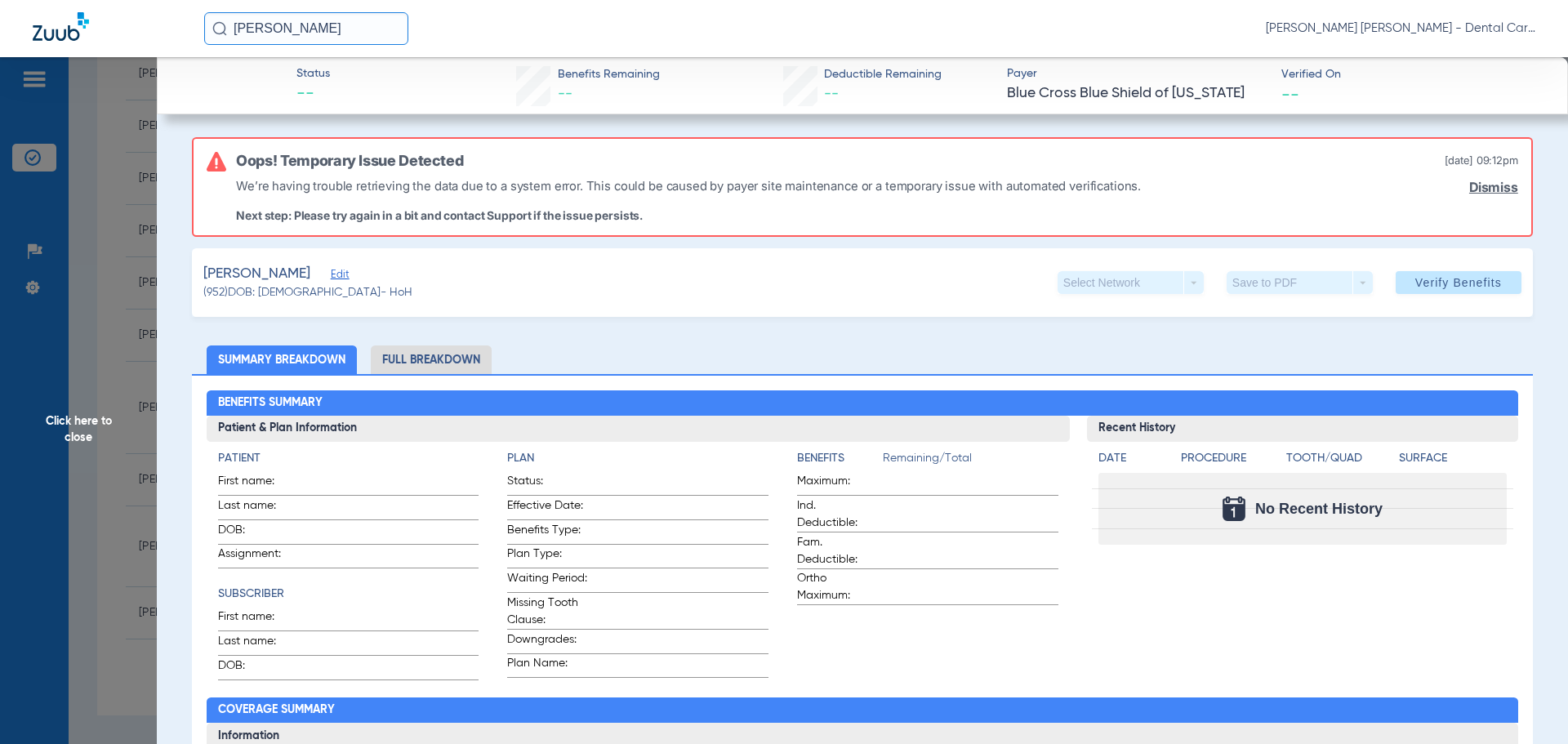
click at [98, 430] on span "Click here to close" at bounding box center [78, 429] width 157 height 744
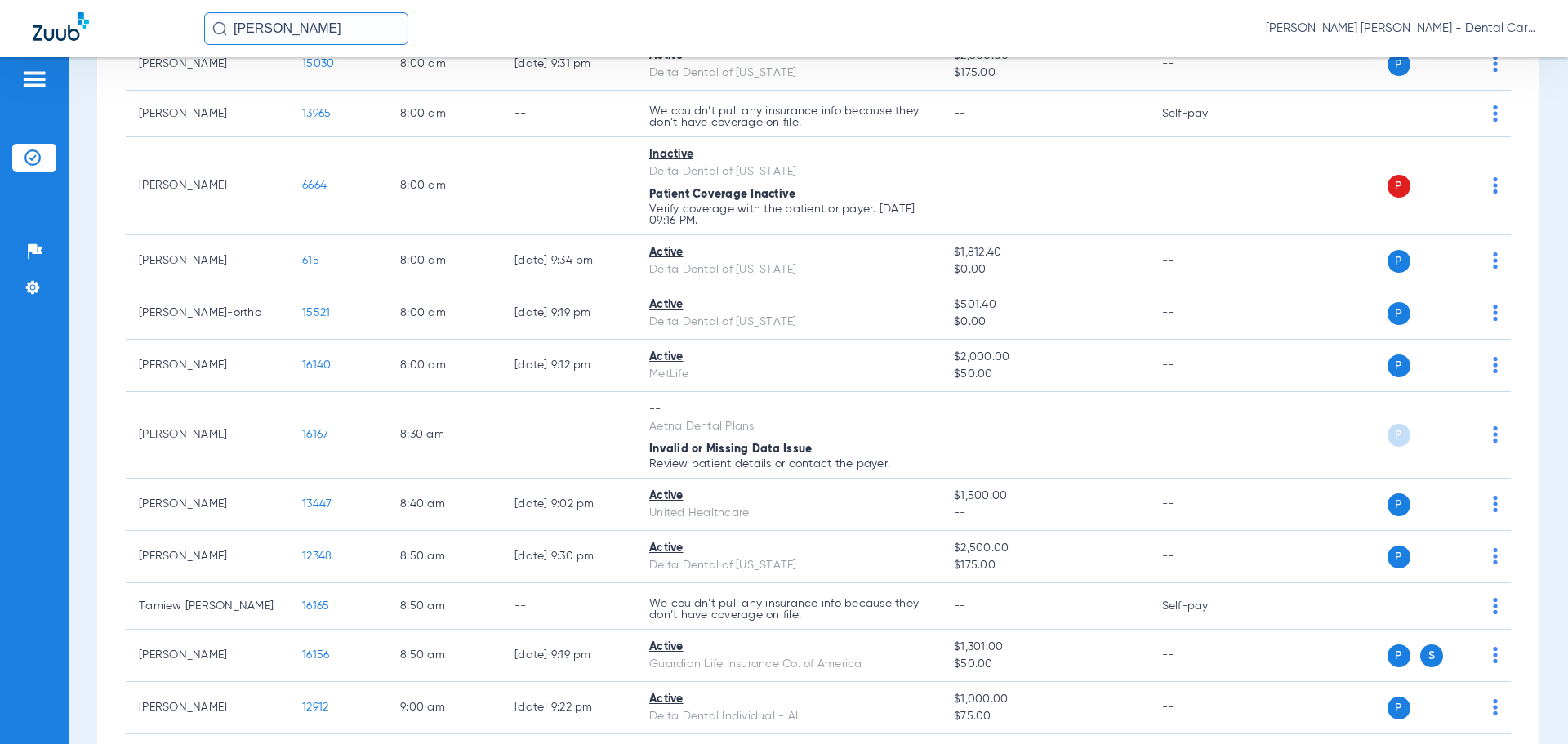
scroll to position [0, 0]
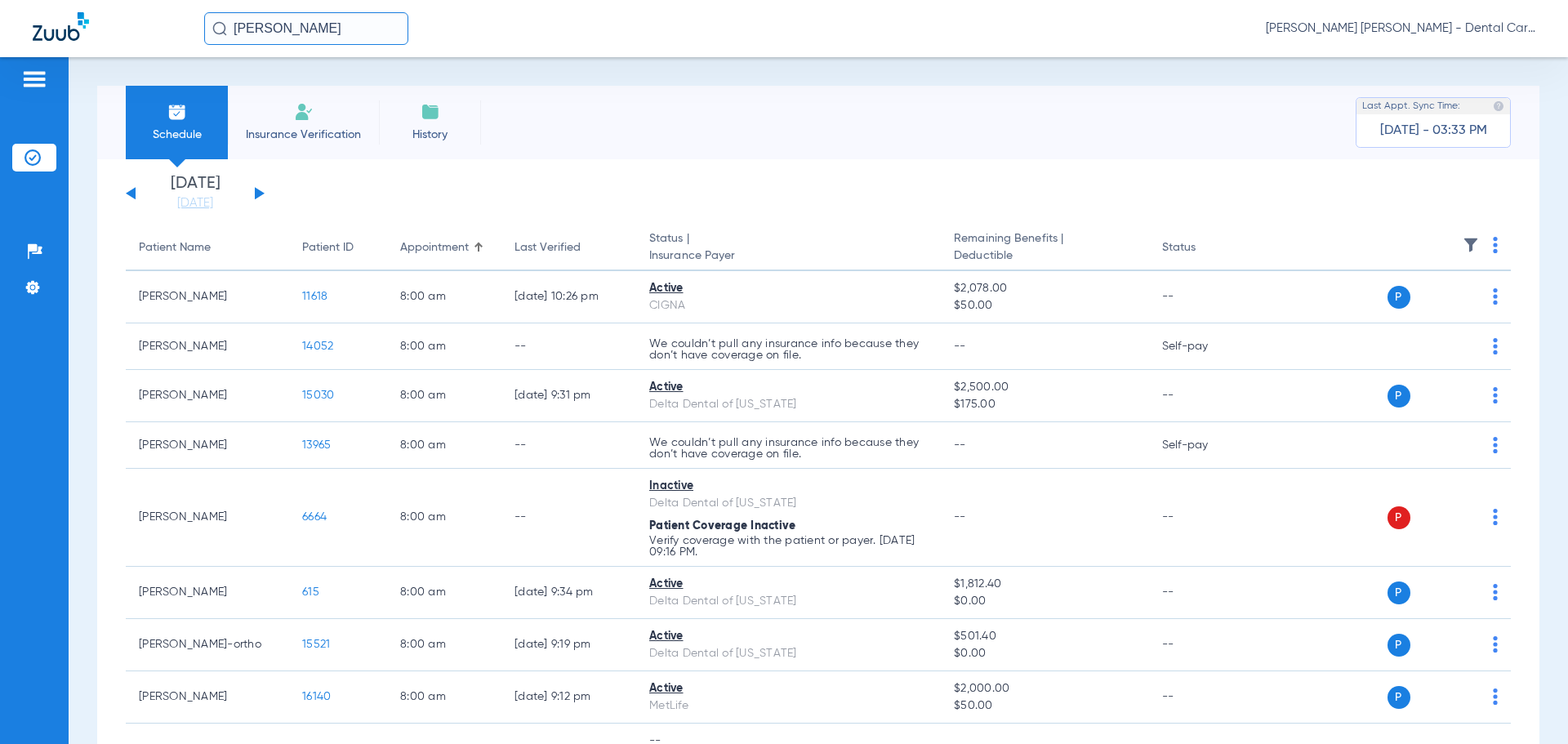
click at [252, 190] on div "Saturday 08-09-2025 Sunday 08-10-2025 Monday 08-11-2025 Tuesday 08-12-2025 Wedn…" at bounding box center [195, 194] width 139 height 36
click at [254, 191] on div "Saturday 08-09-2025 Sunday 08-10-2025 Monday 08-11-2025 Tuesday 08-12-2025 Wedn…" at bounding box center [195, 194] width 139 height 36
click at [257, 194] on button at bounding box center [259, 193] width 10 height 12
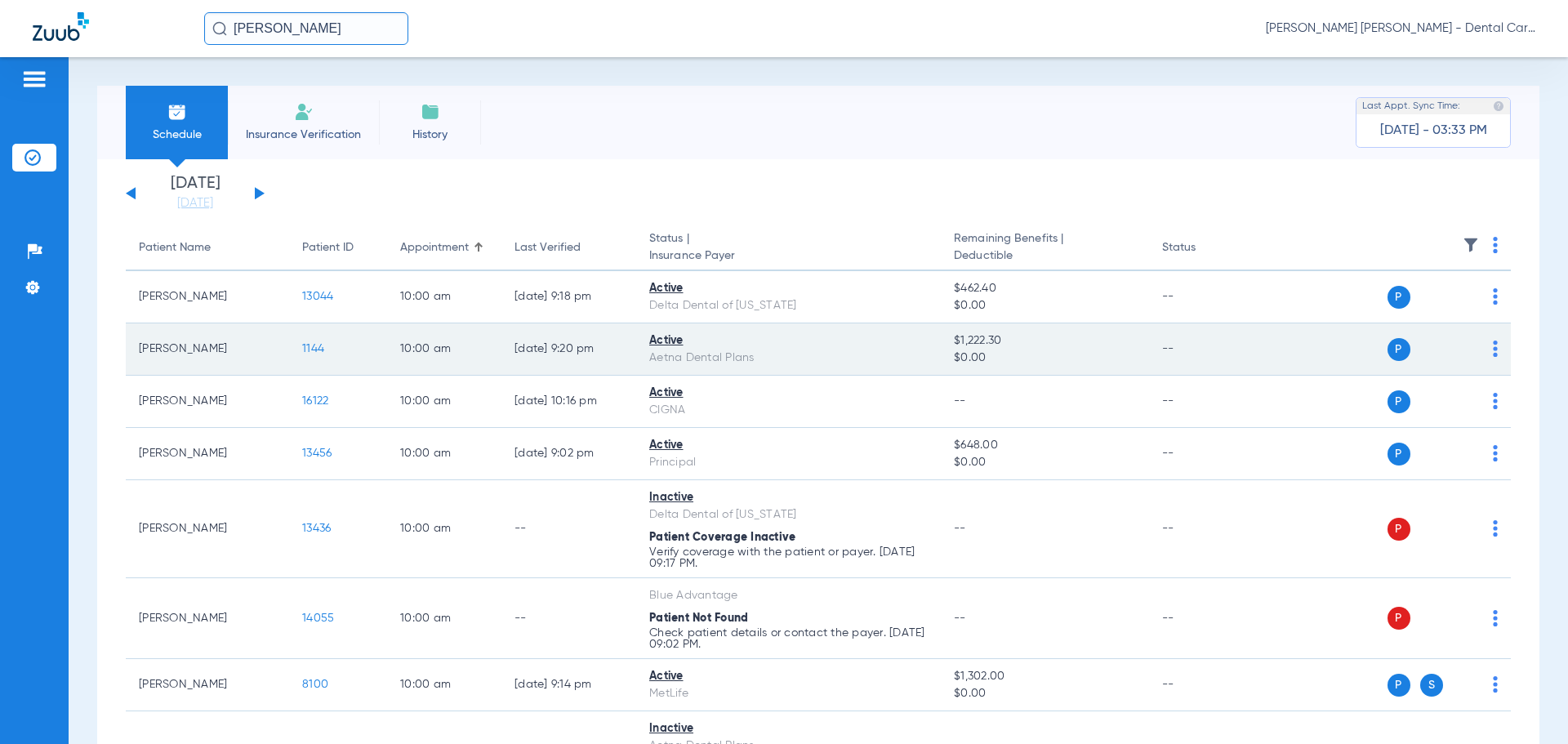
click at [312, 349] on span "1144" at bounding box center [313, 349] width 22 height 11
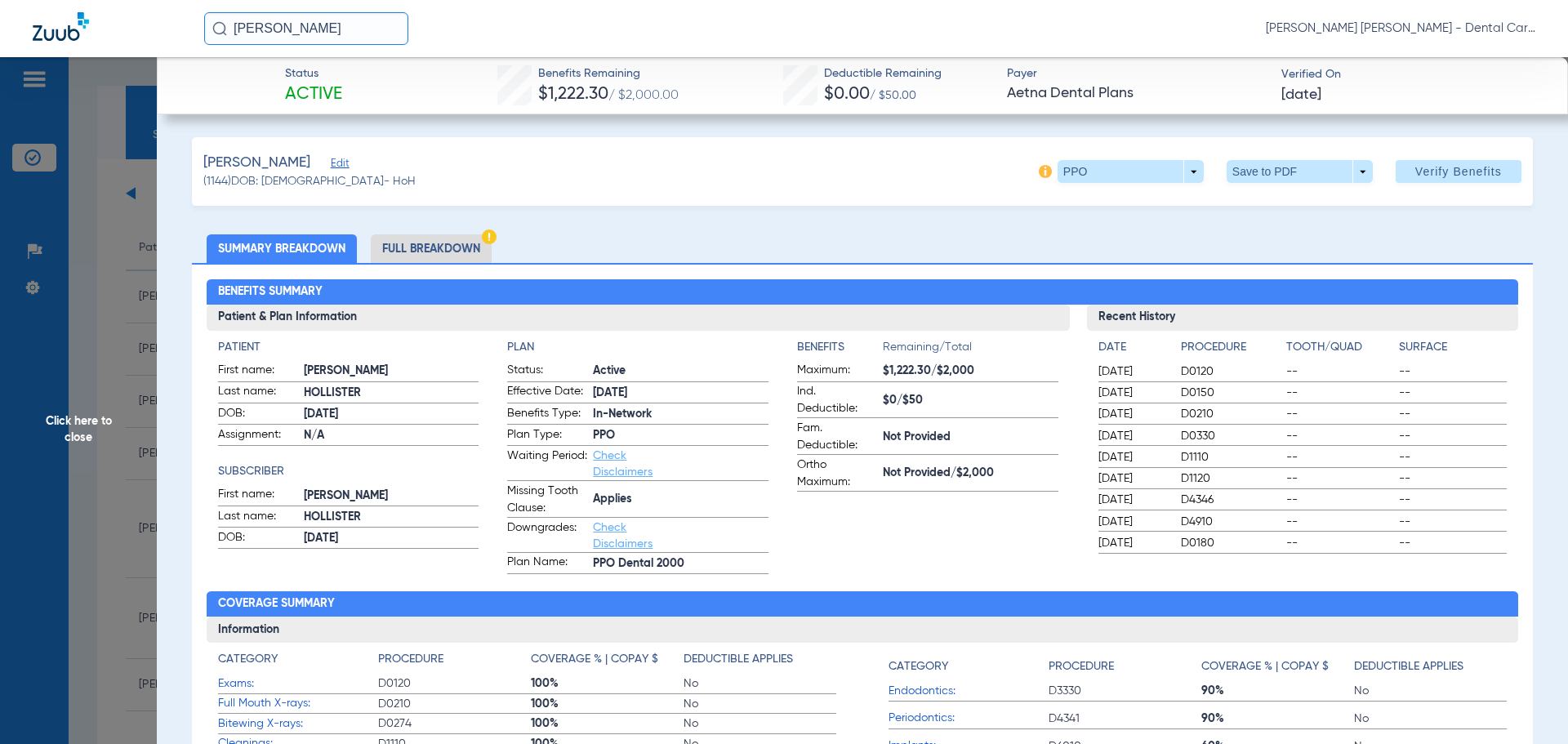
click at [421, 251] on li "Full Breakdown" at bounding box center [431, 249] width 120 height 29
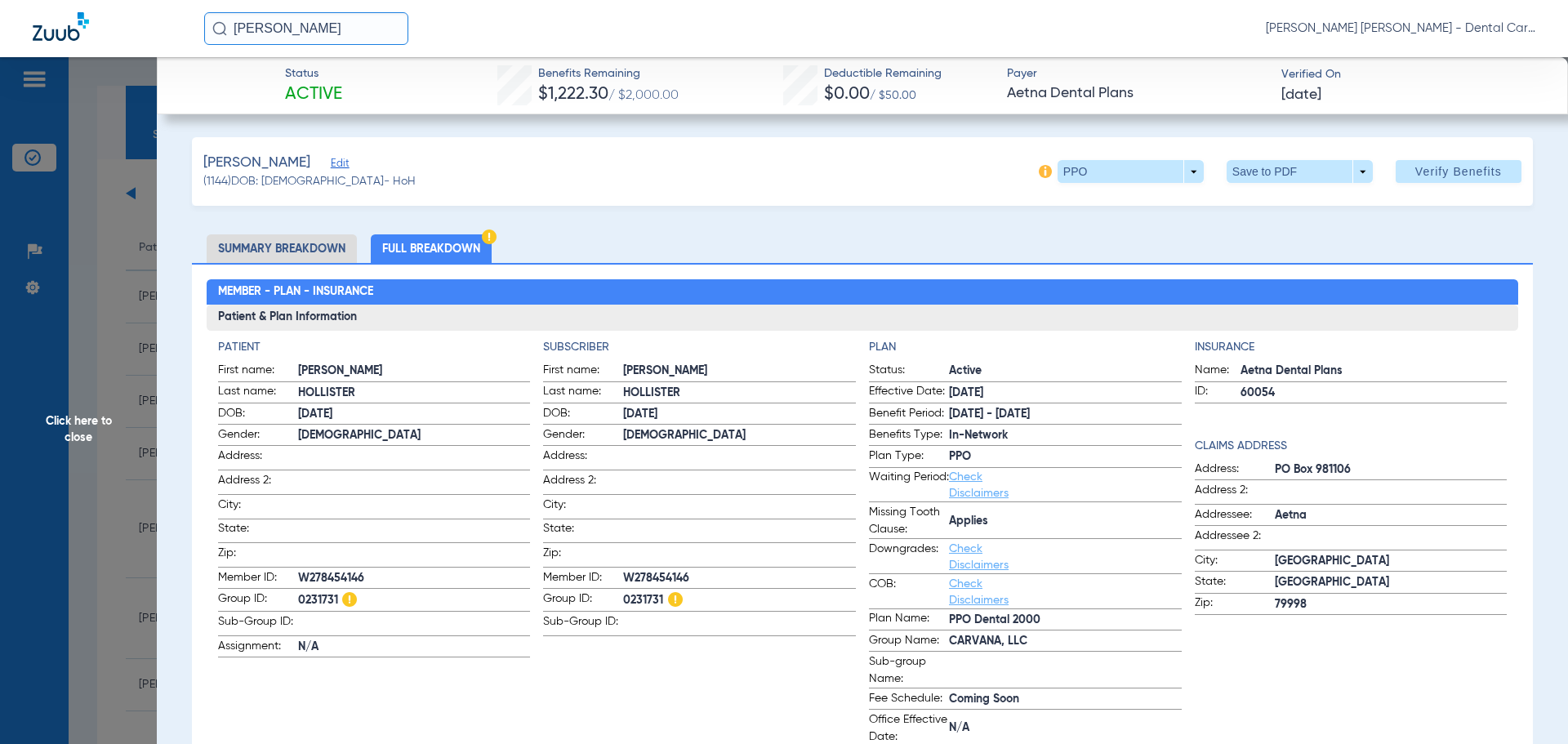
click at [1295, 169] on span at bounding box center [1298, 171] width 39 height 39
click at [1288, 202] on span "Save to PDF" at bounding box center [1293, 205] width 64 height 11
click at [89, 422] on span "Click here to close" at bounding box center [78, 429] width 157 height 744
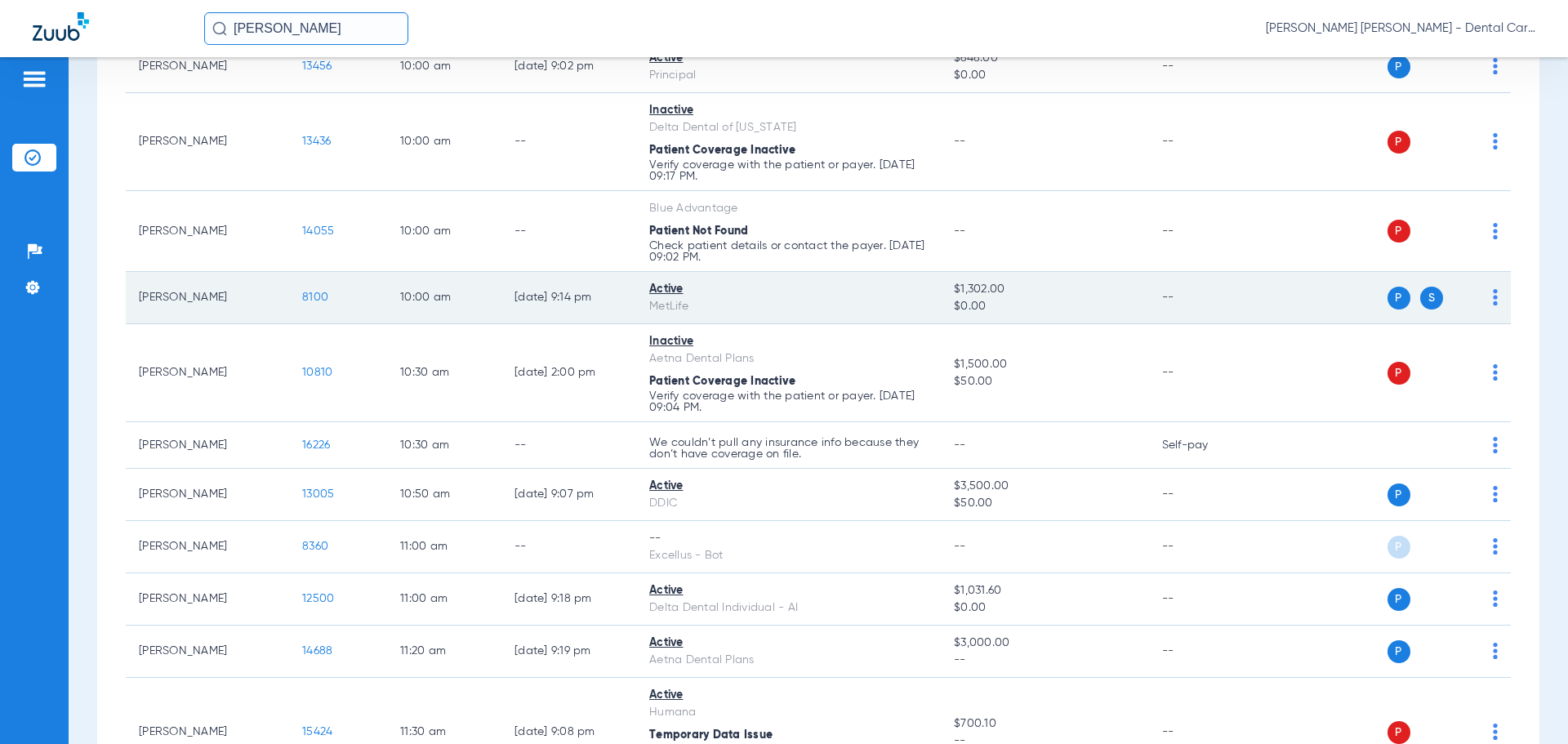
scroll to position [408, 0]
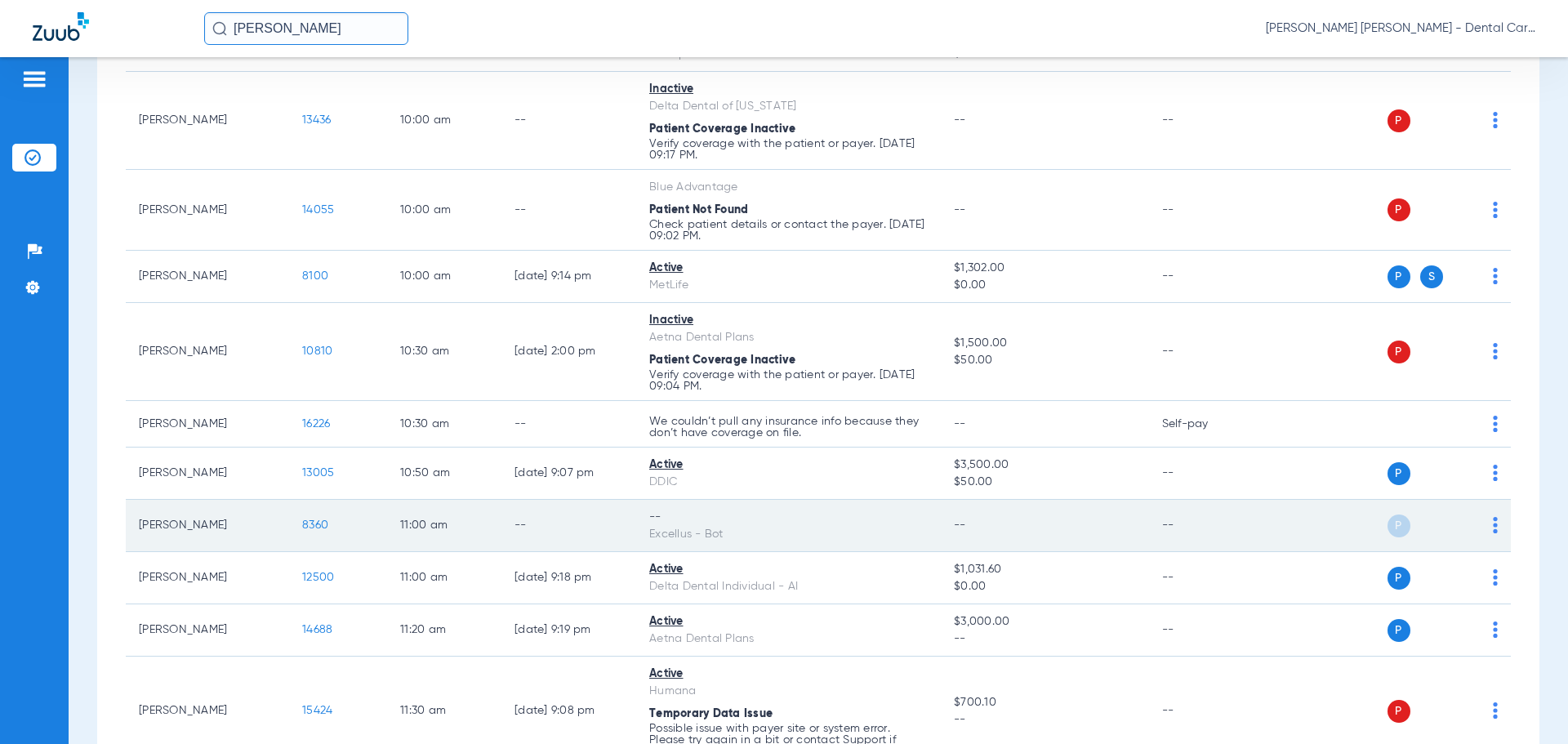
click at [305, 519] on span "8360" at bounding box center [315, 525] width 26 height 11
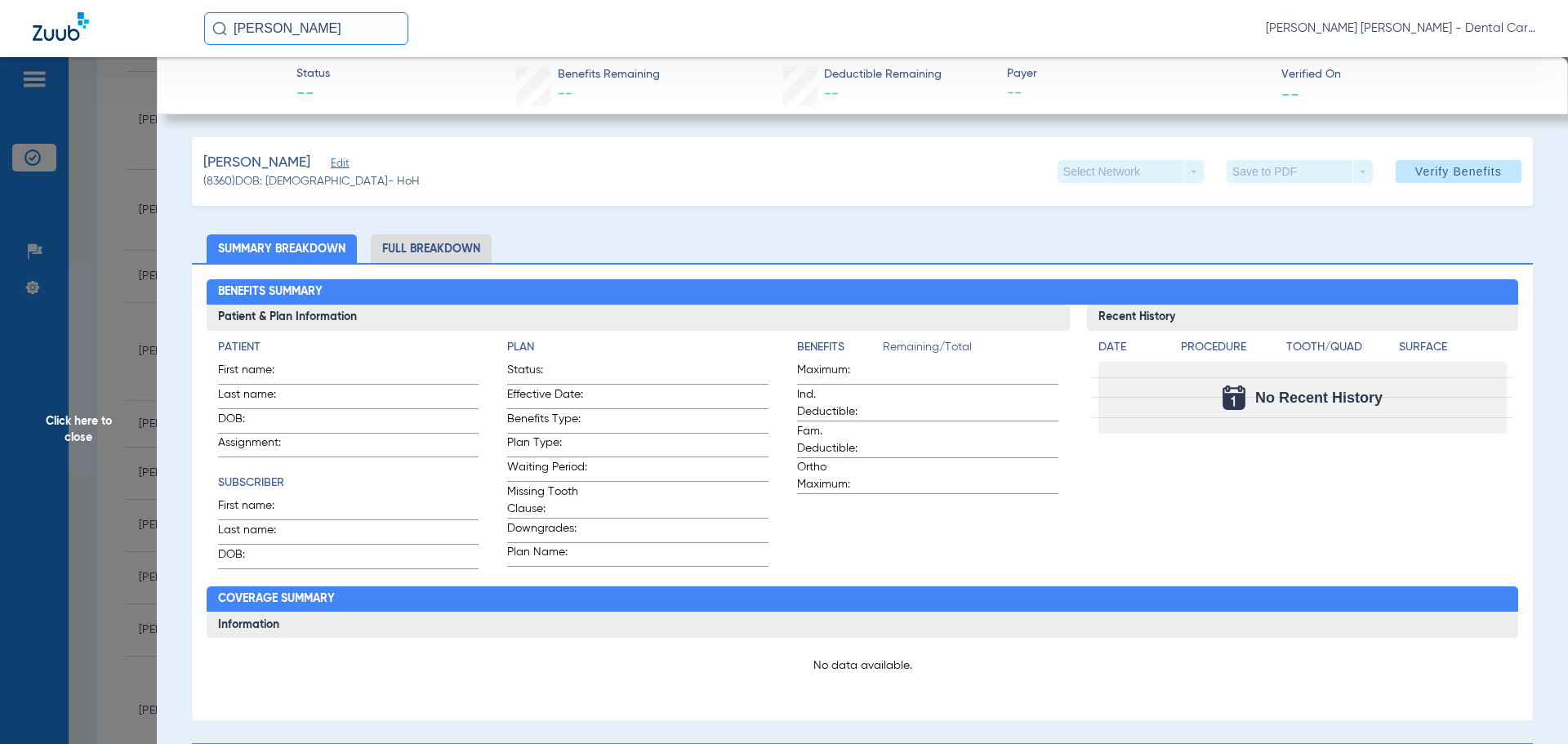
click at [462, 239] on li "Full Breakdown" at bounding box center [431, 249] width 120 height 29
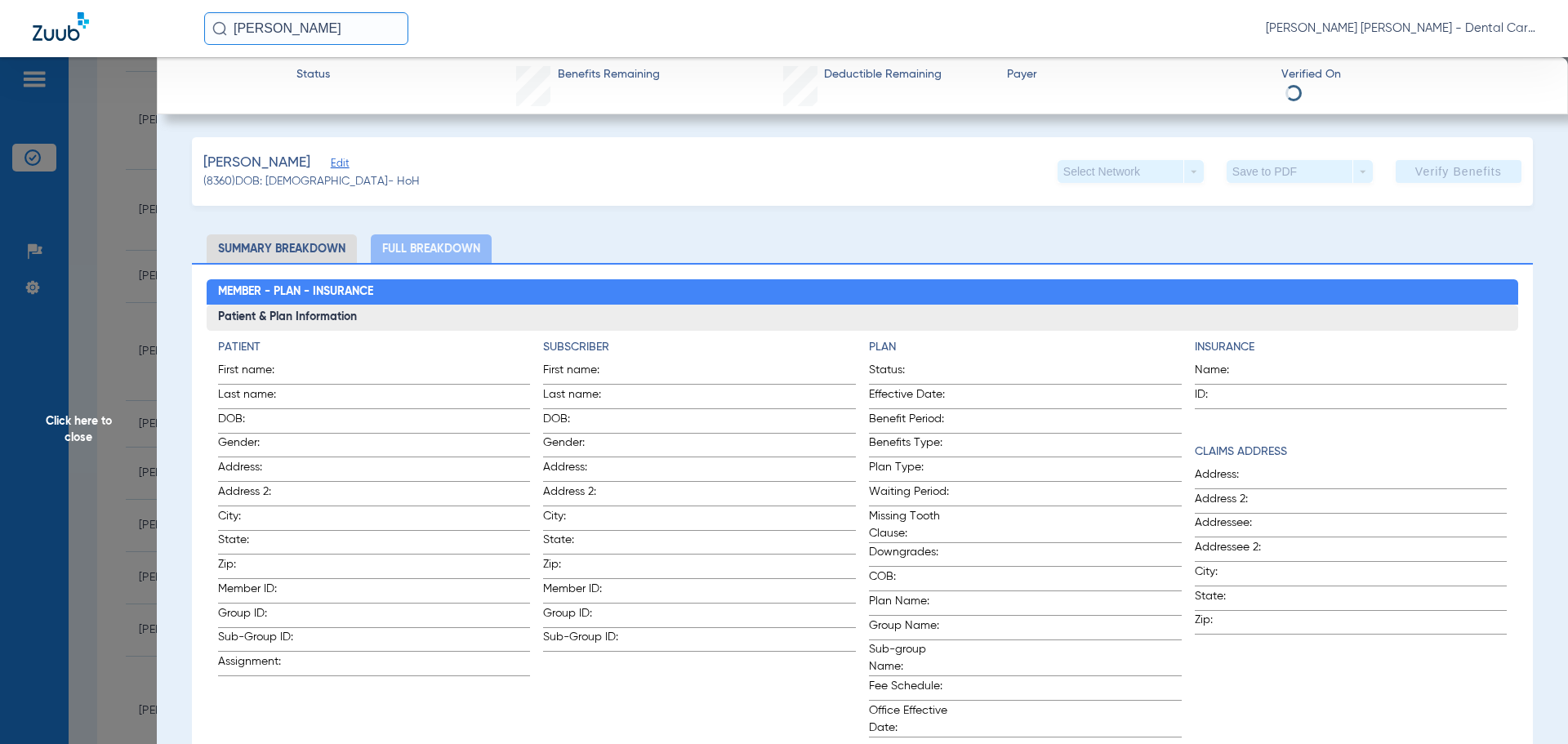
click at [76, 422] on span "Click here to close" at bounding box center [78, 429] width 157 height 744
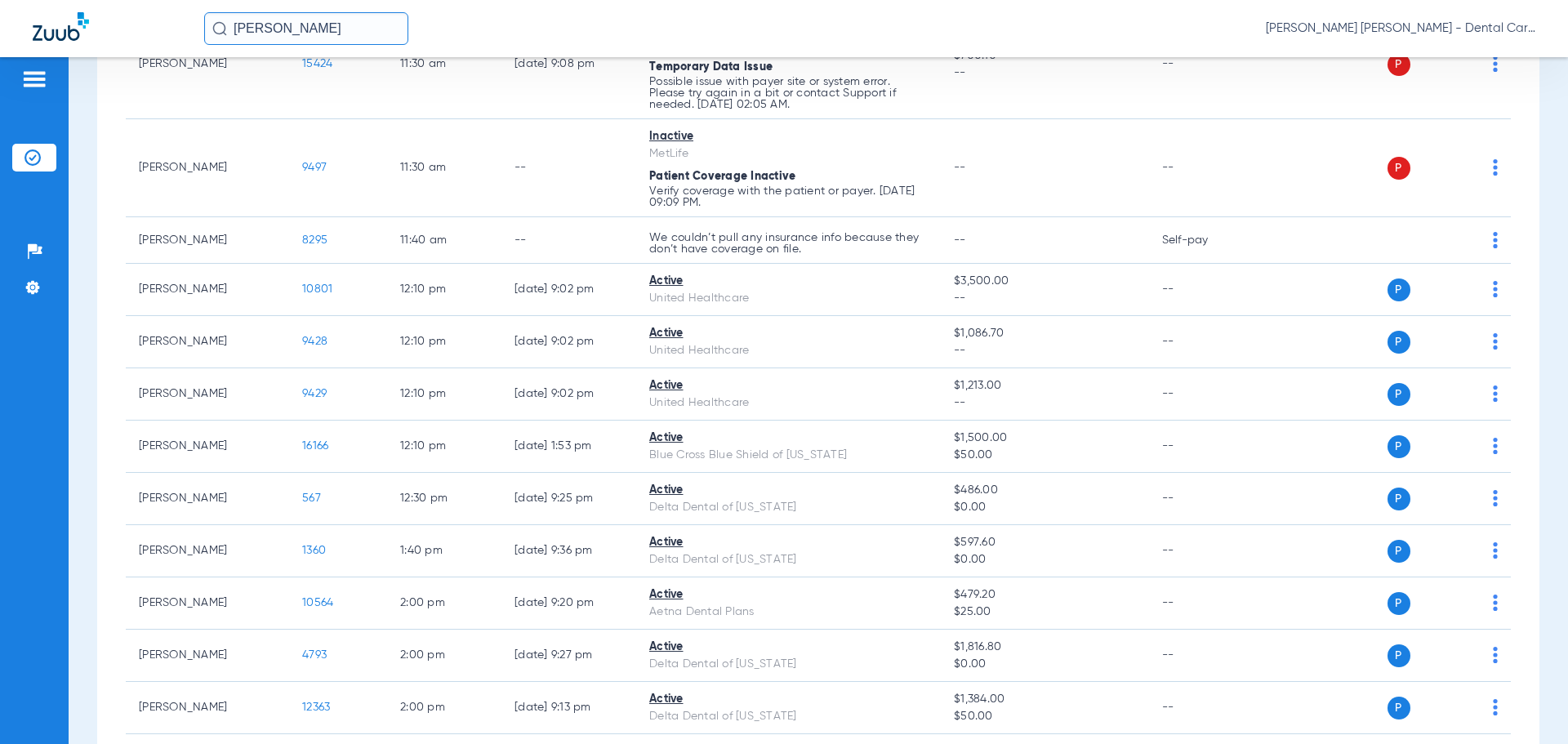
scroll to position [1061, 0]
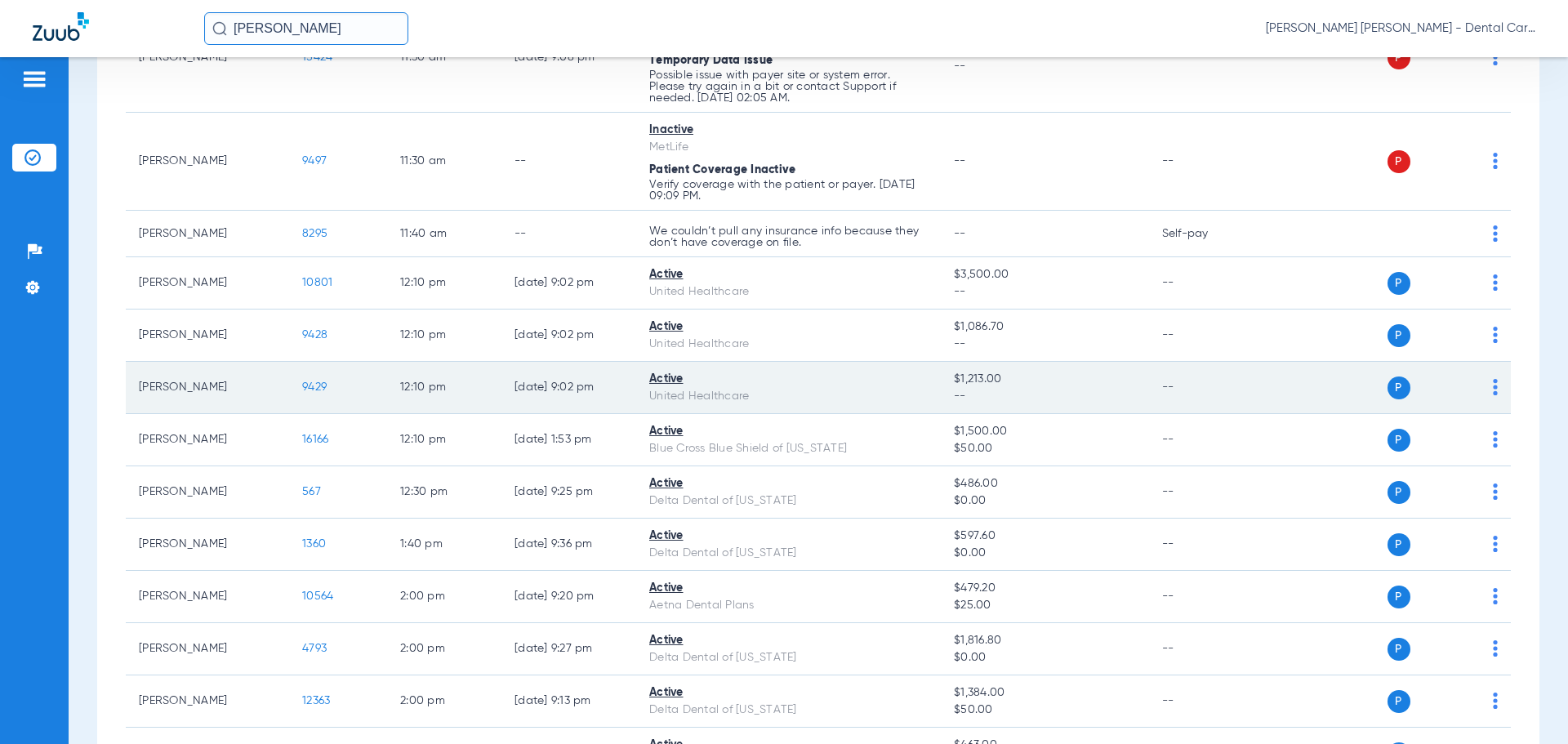
click at [316, 384] on span "9429" at bounding box center [315, 387] width 25 height 11
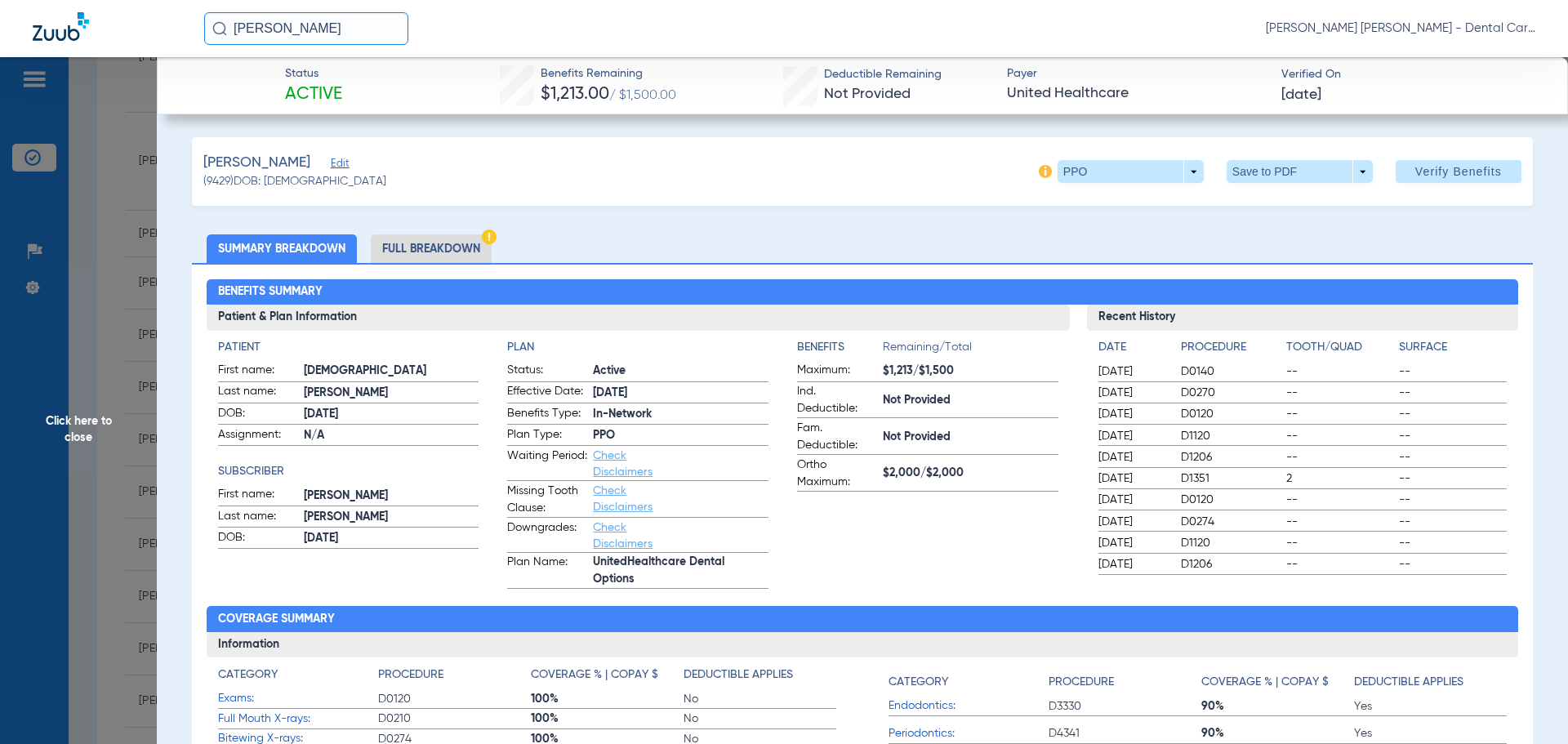
click at [428, 244] on li "Full Breakdown" at bounding box center [431, 249] width 120 height 29
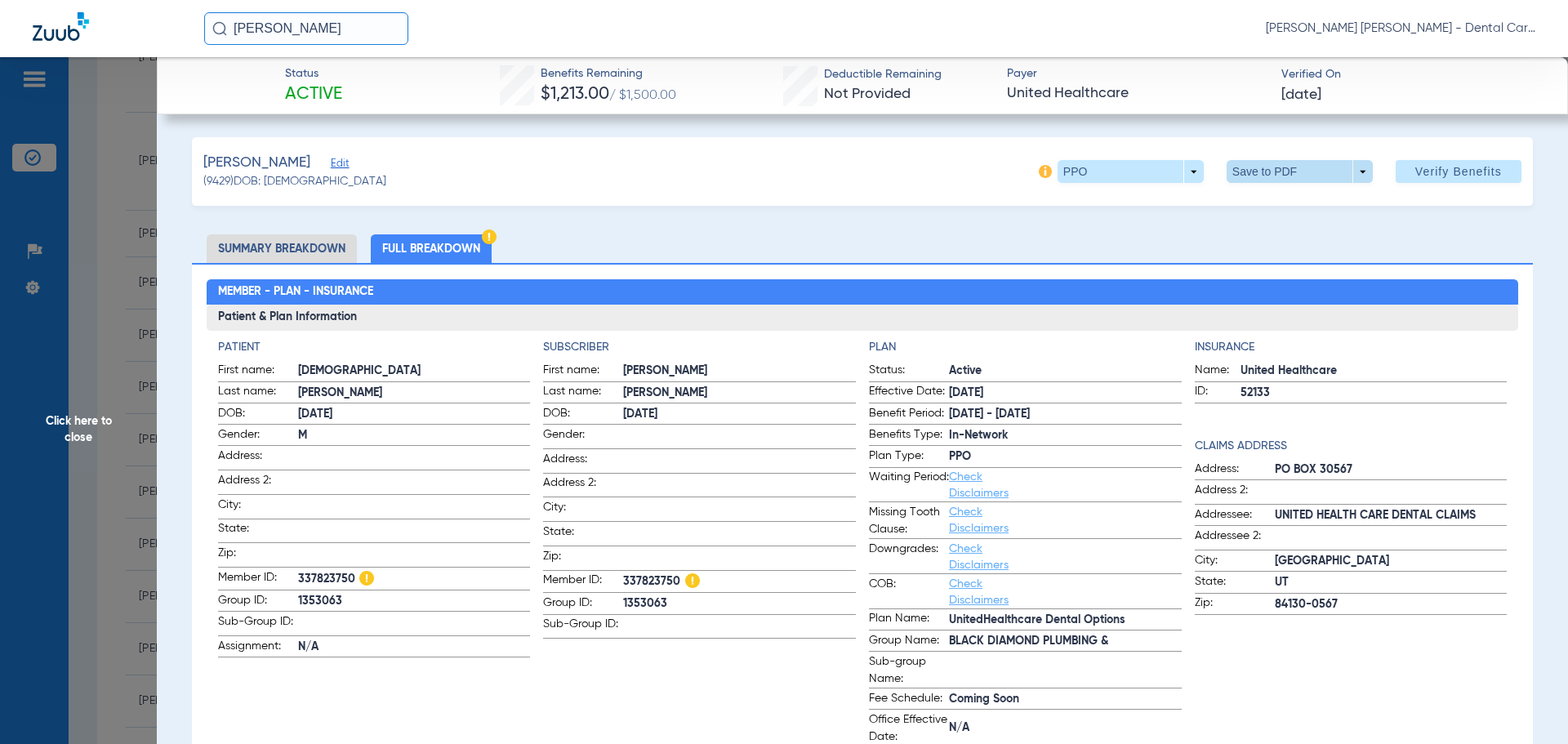
click at [1279, 178] on span at bounding box center [1298, 171] width 39 height 39
click at [1287, 212] on button "insert_drive_file Save to PDF" at bounding box center [1276, 204] width 123 height 33
click at [61, 430] on span "Click here to close" at bounding box center [78, 429] width 157 height 744
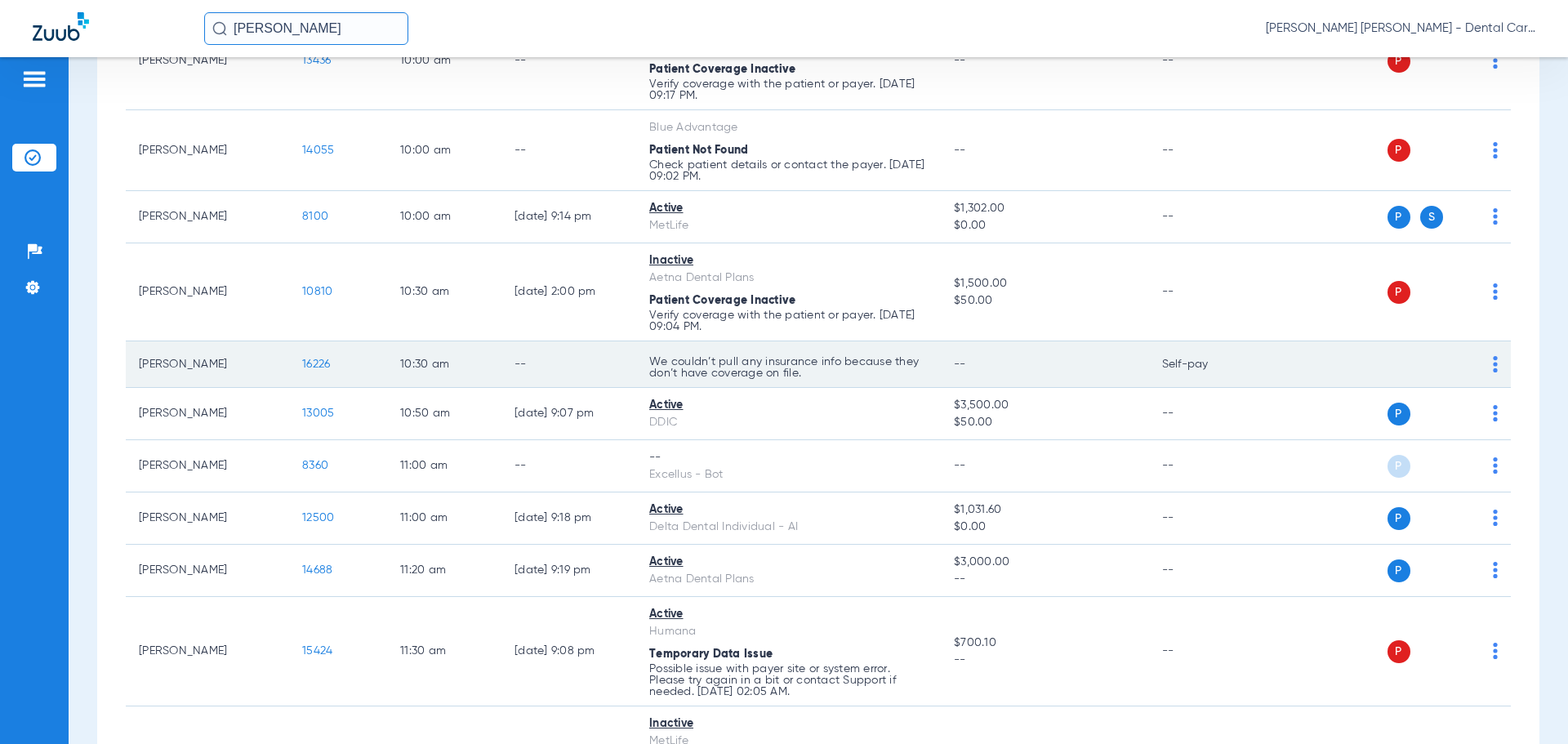
scroll to position [653, 0]
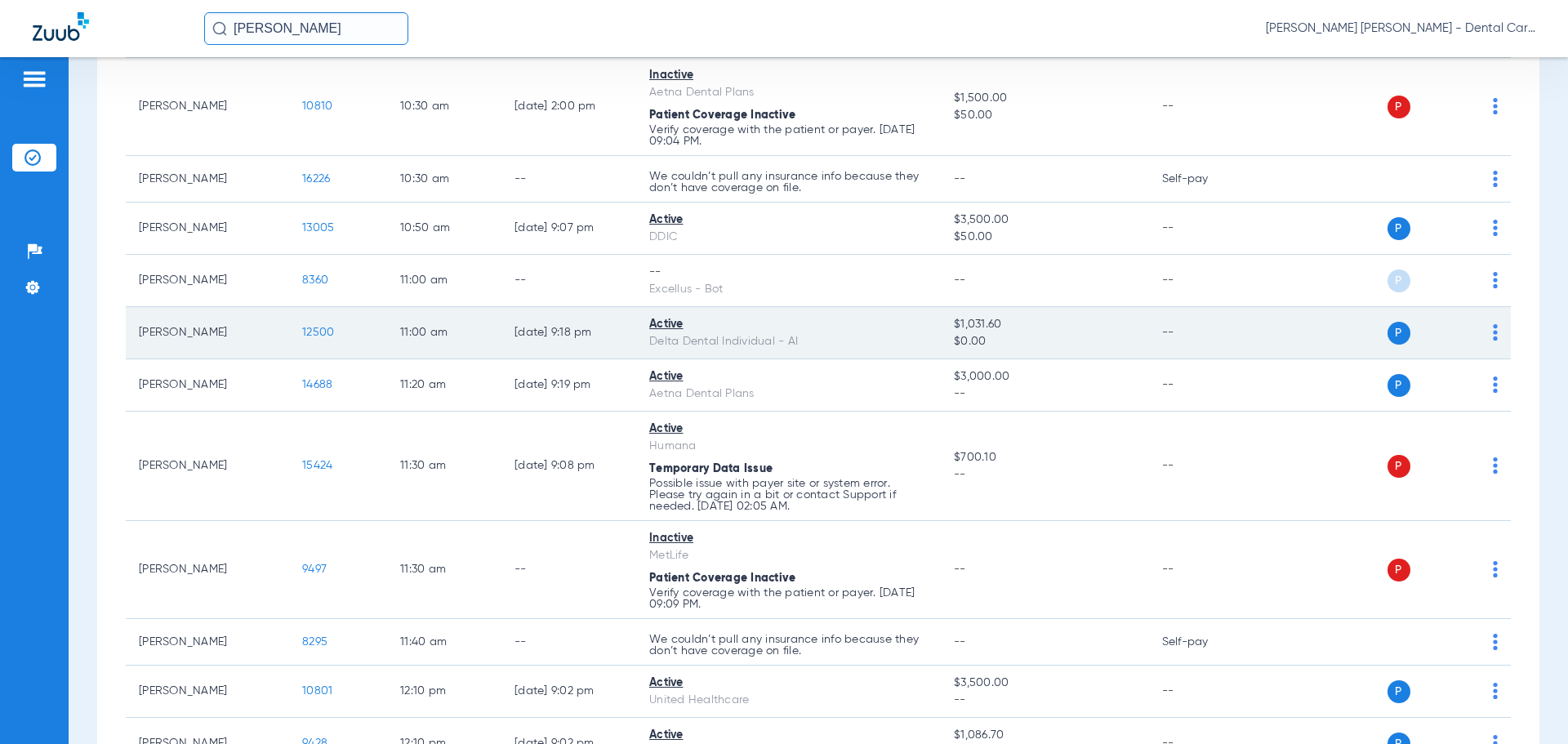
click at [328, 336] on span "12500" at bounding box center [317, 333] width 32 height 11
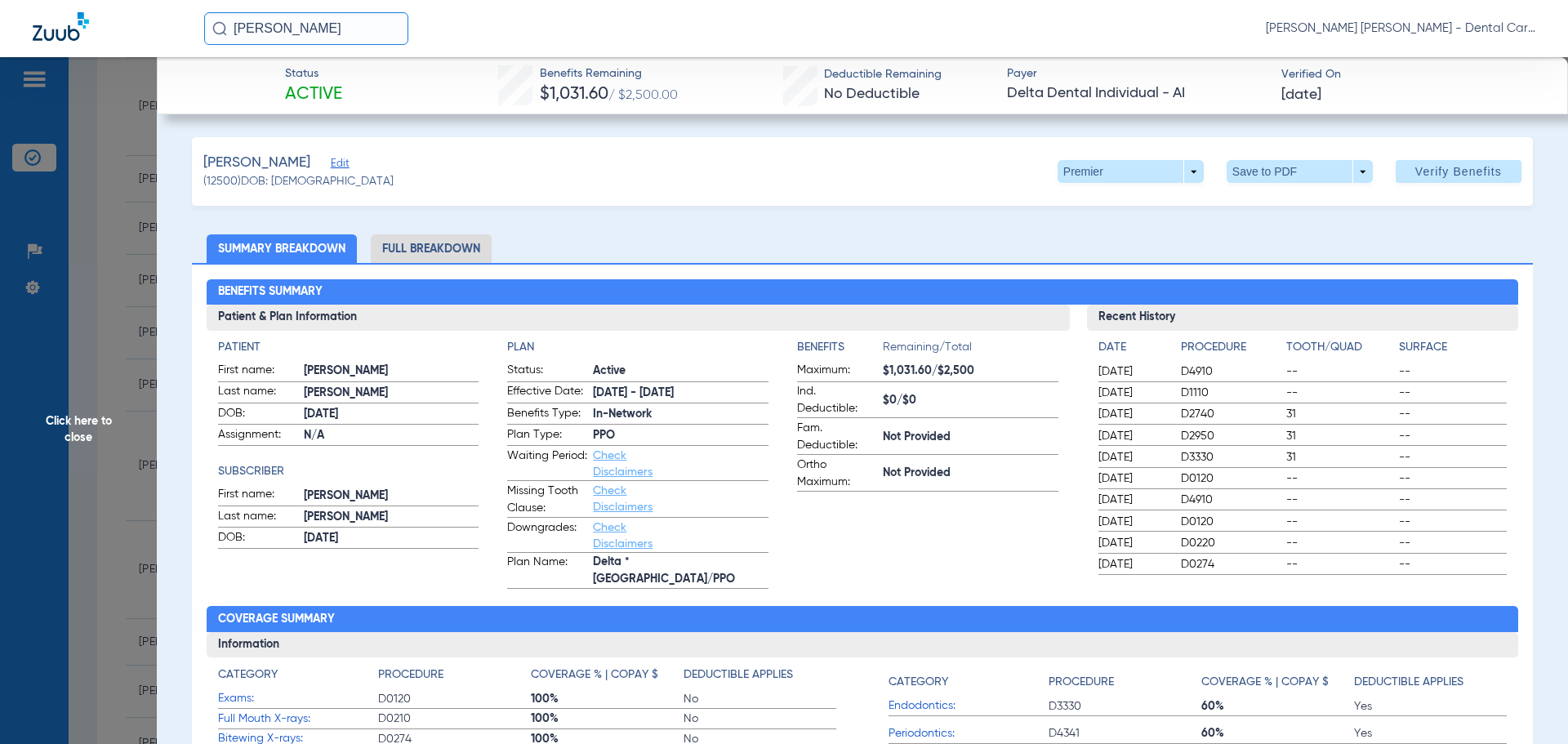
click at [462, 251] on li "Full Breakdown" at bounding box center [431, 249] width 120 height 29
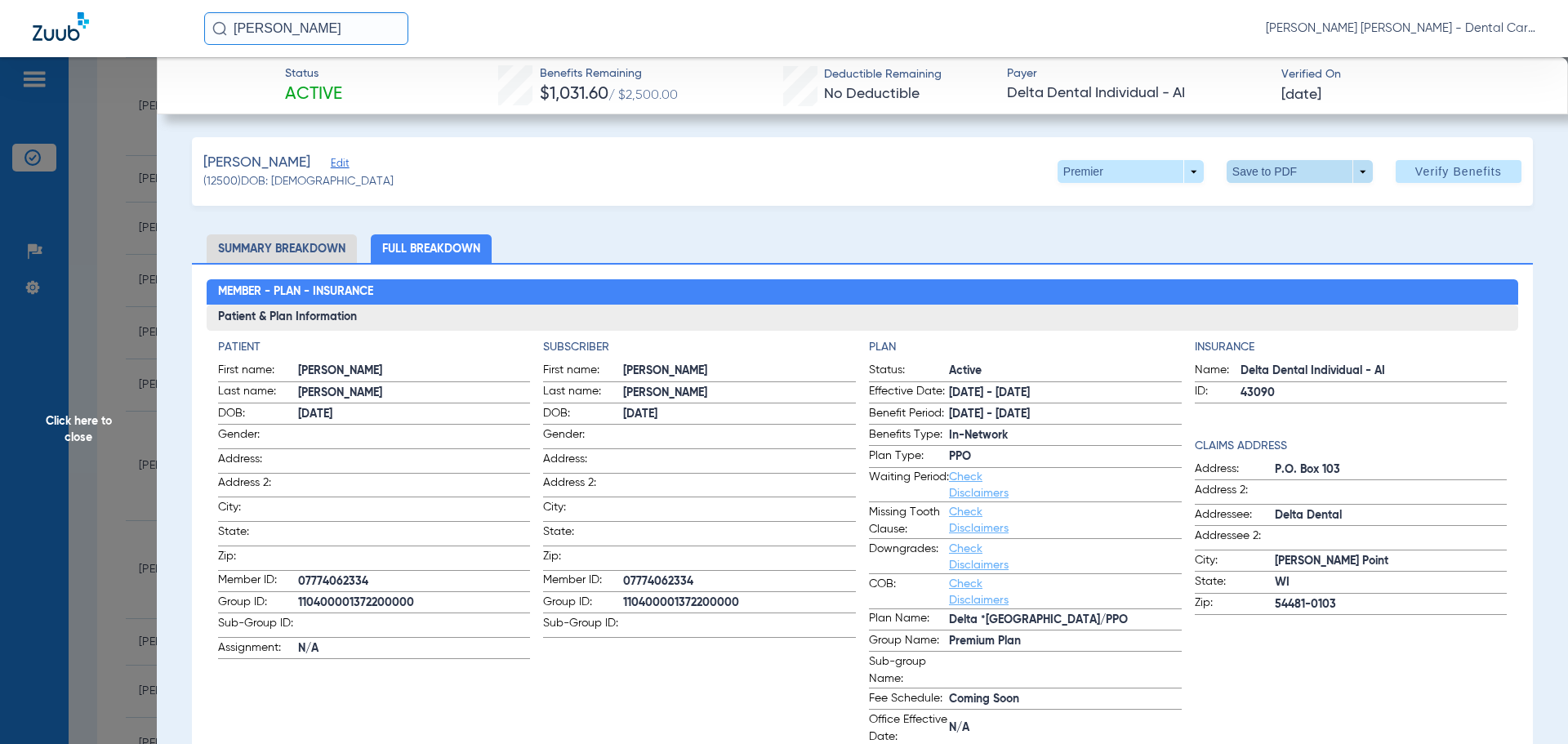
click at [1267, 161] on span at bounding box center [1299, 171] width 146 height 23
click at [1269, 206] on span "Save to PDF" at bounding box center [1293, 205] width 64 height 11
click at [89, 421] on span "Click here to close" at bounding box center [78, 429] width 157 height 744
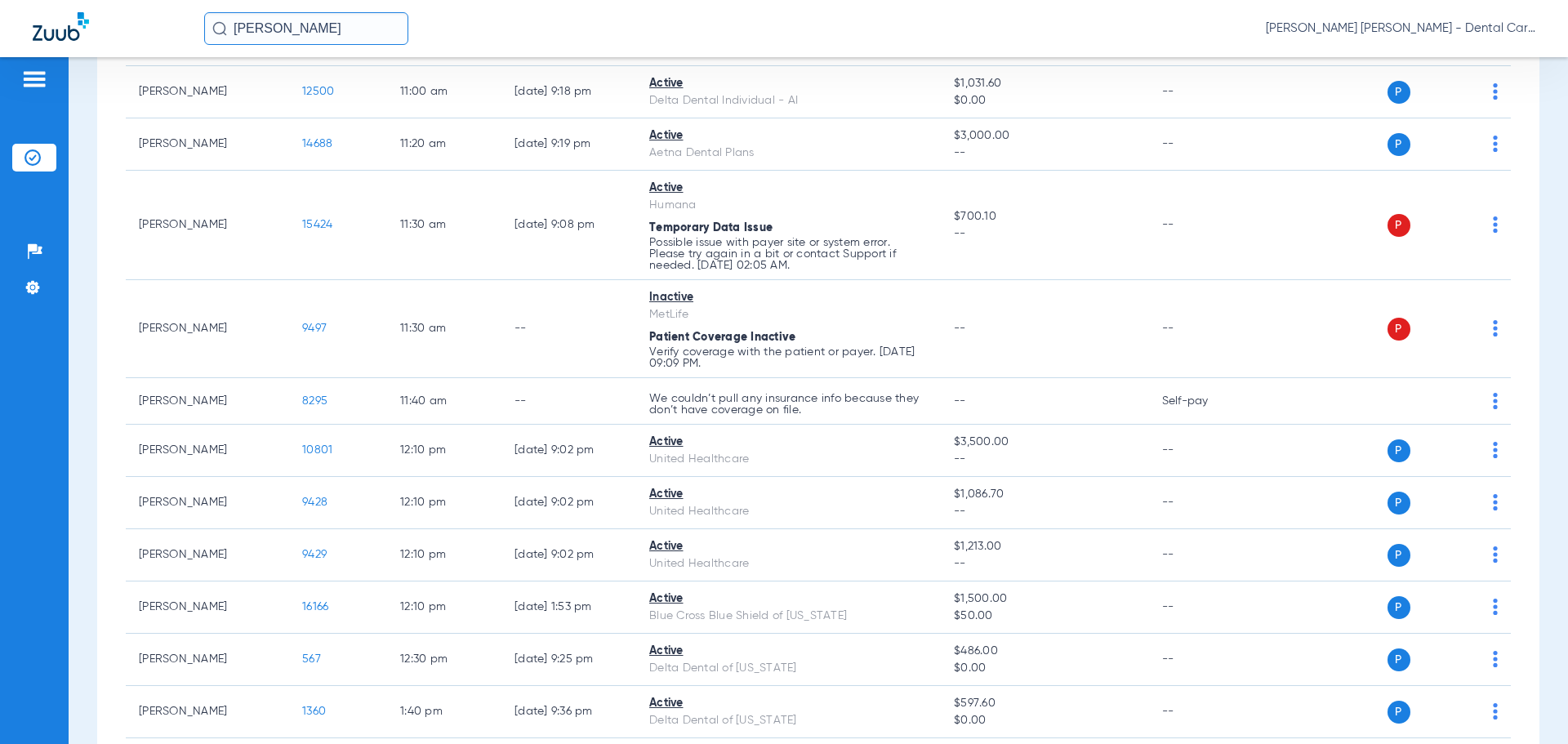
scroll to position [974, 0]
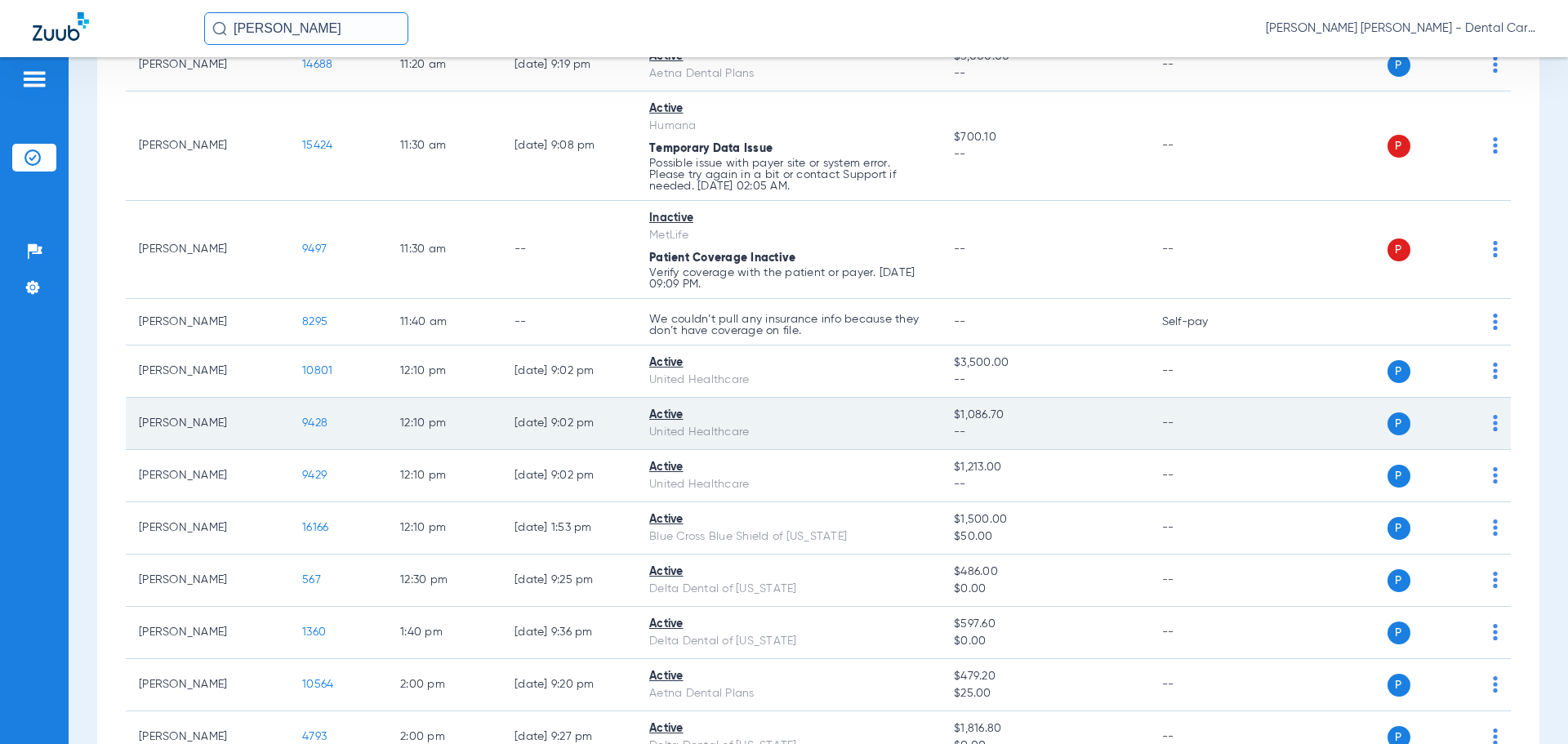
click at [317, 428] on span "9428" at bounding box center [315, 423] width 25 height 11
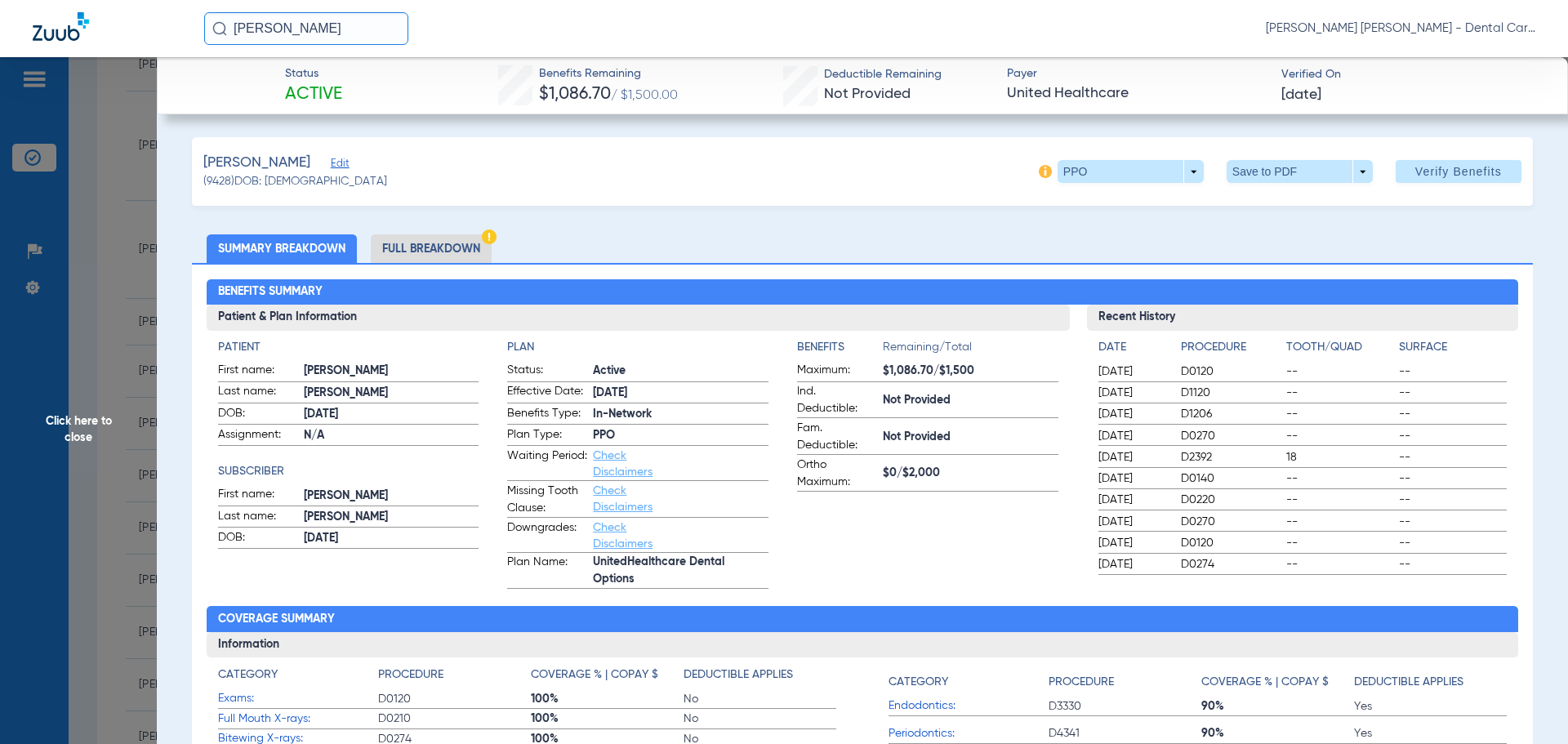
click at [443, 253] on li "Full Breakdown" at bounding box center [431, 249] width 120 height 29
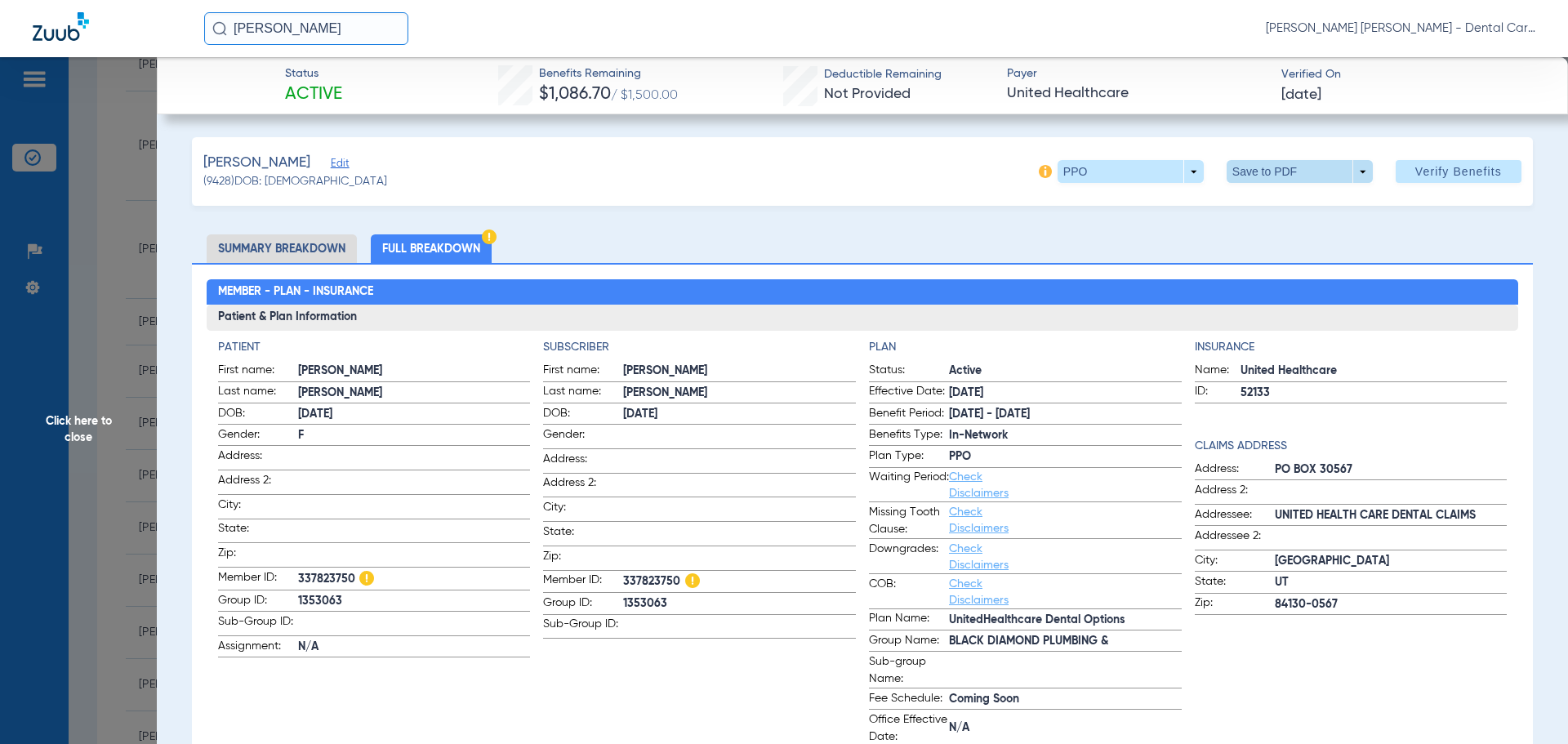
click at [1258, 178] on span at bounding box center [1299, 171] width 146 height 23
click at [1257, 212] on button "insert_drive_file Save to PDF" at bounding box center [1276, 204] width 123 height 33
drag, startPoint x: 93, startPoint y: 421, endPoint x: 26, endPoint y: 417, distance: 67.1
click at [93, 421] on span "Click here to close" at bounding box center [78, 429] width 157 height 744
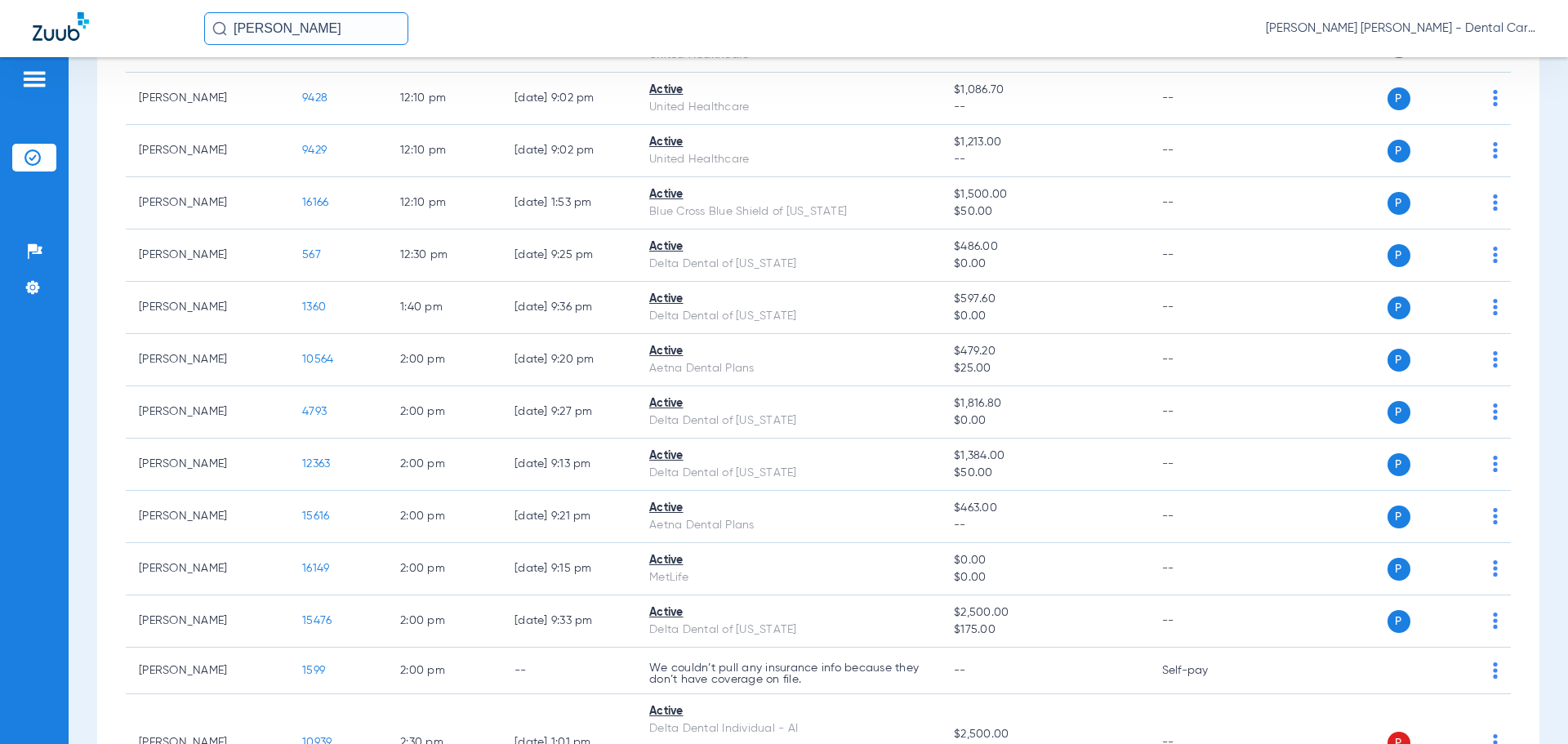
scroll to position [1301, 0]
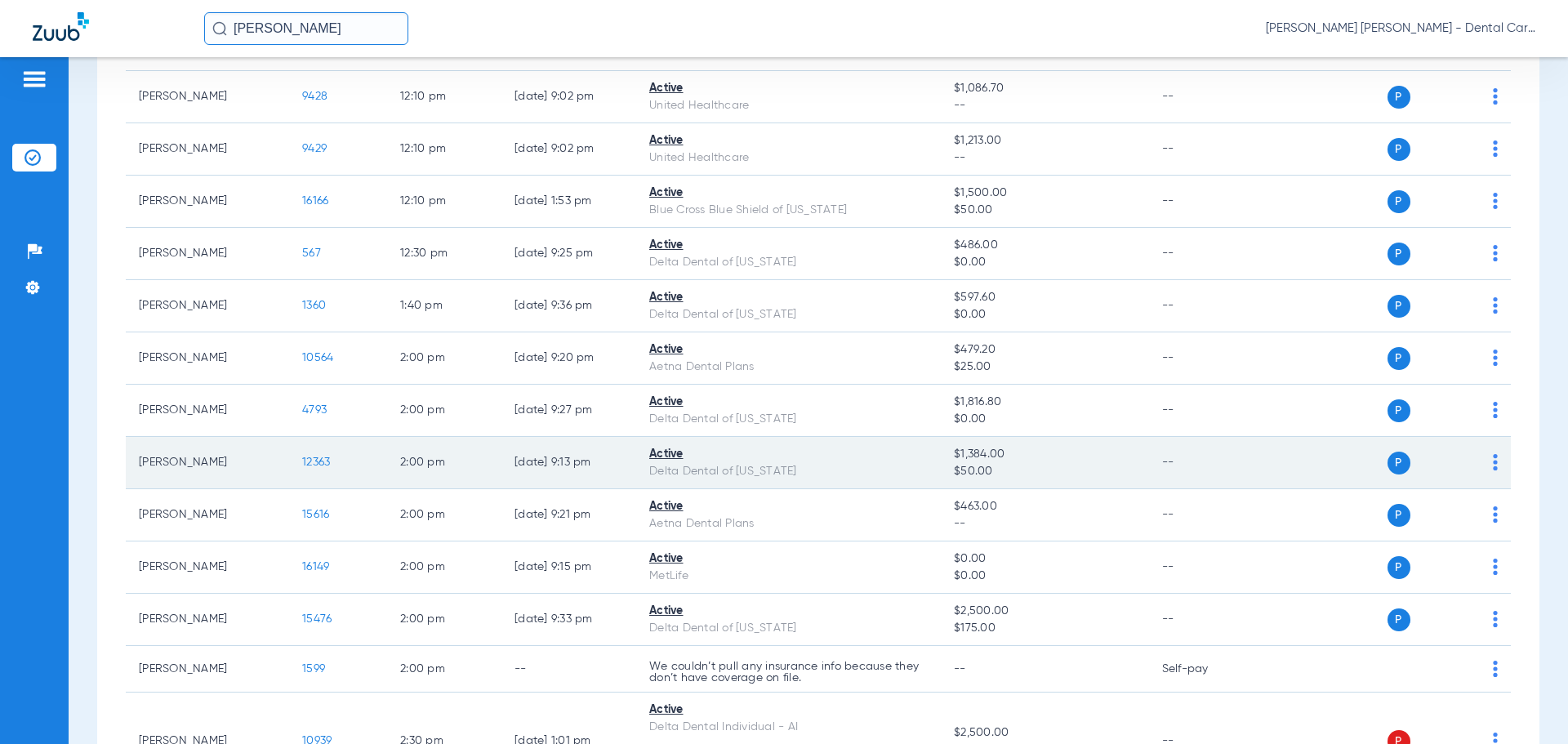
click at [315, 460] on span "12363" at bounding box center [316, 462] width 28 height 11
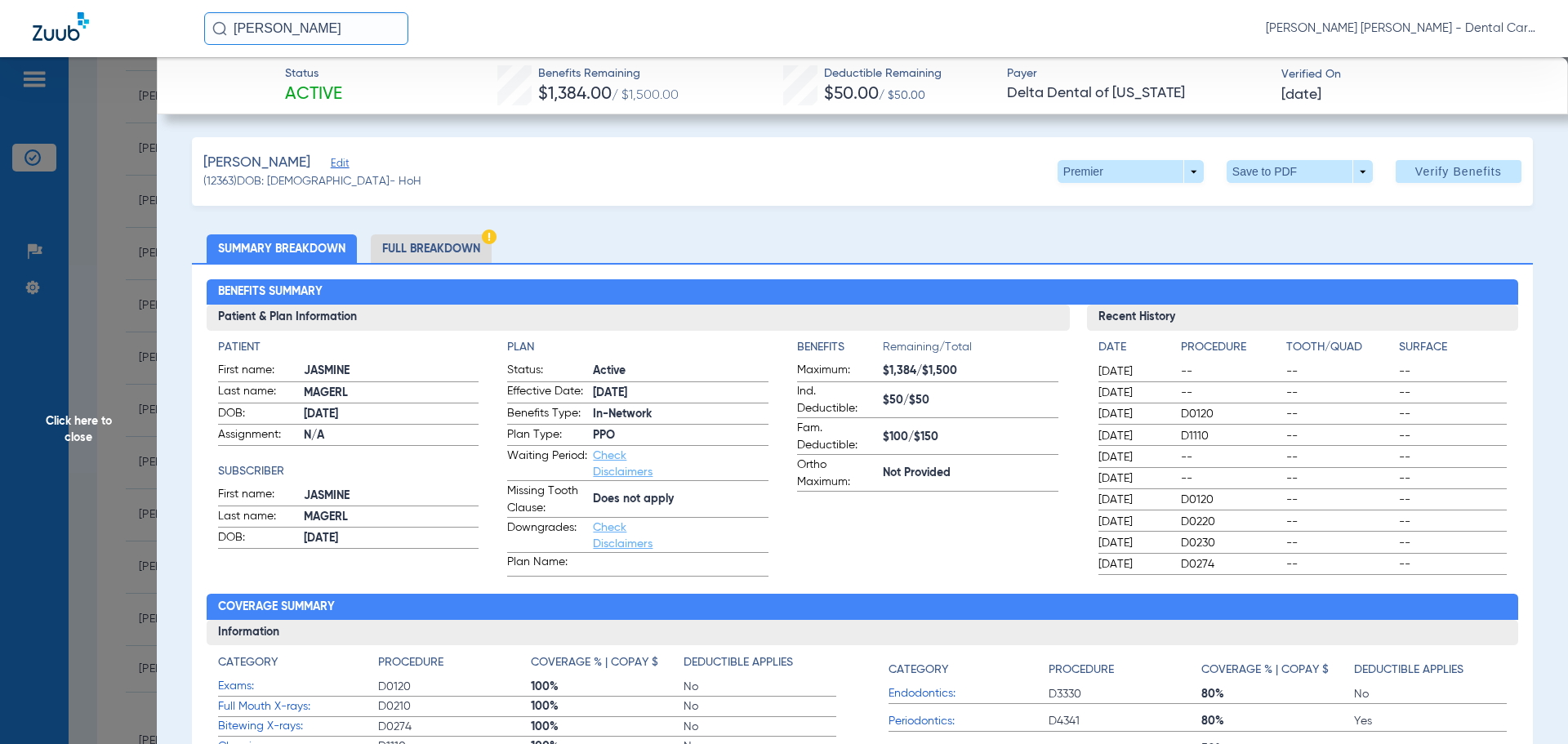
click at [431, 247] on li "Full Breakdown" at bounding box center [431, 249] width 120 height 29
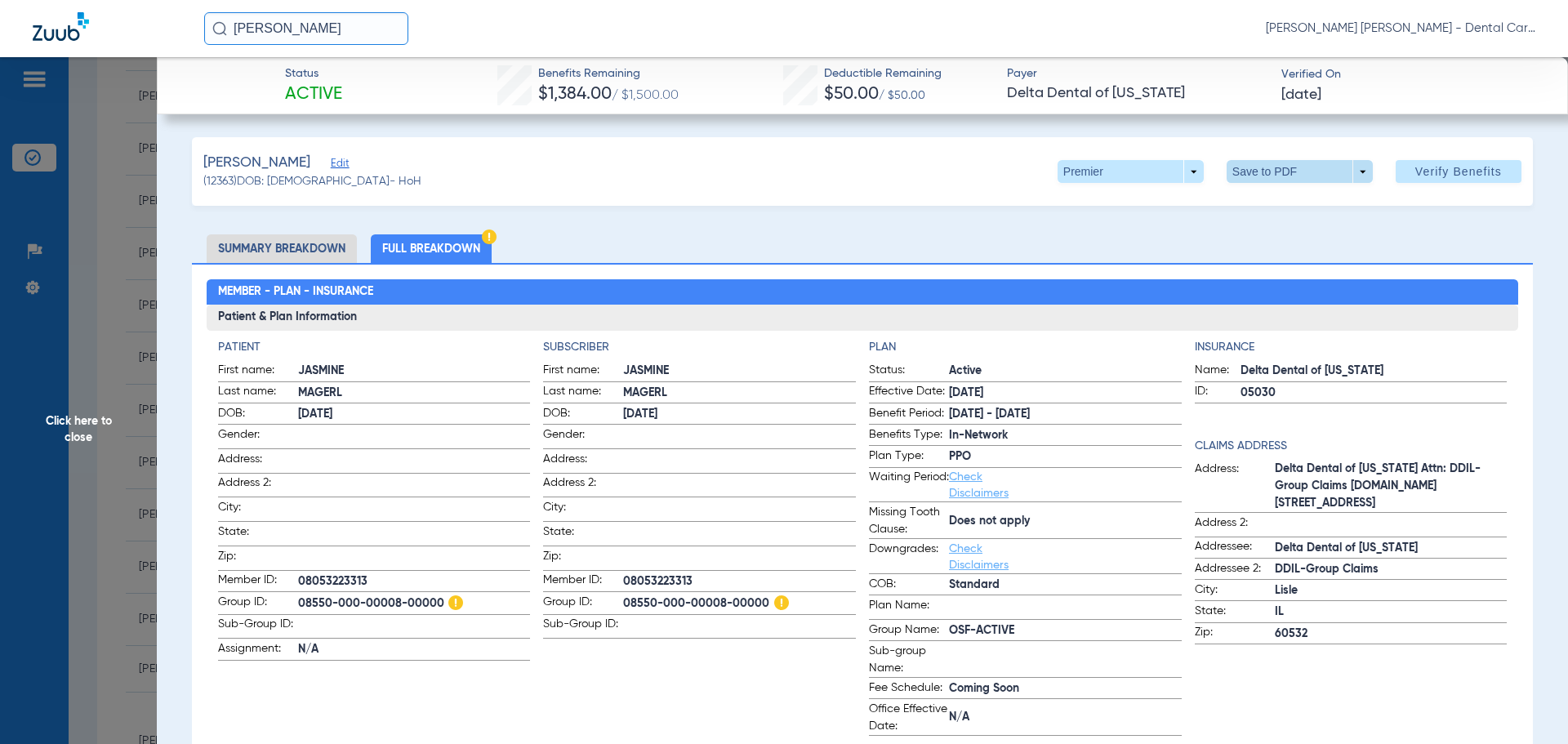
click at [1282, 172] on span at bounding box center [1298, 171] width 39 height 39
click at [1270, 205] on span "Save to PDF" at bounding box center [1293, 205] width 64 height 11
drag, startPoint x: 73, startPoint y: 404, endPoint x: 79, endPoint y: 417, distance: 14.3
click at [79, 415] on span "Click here to close" at bounding box center [78, 429] width 157 height 744
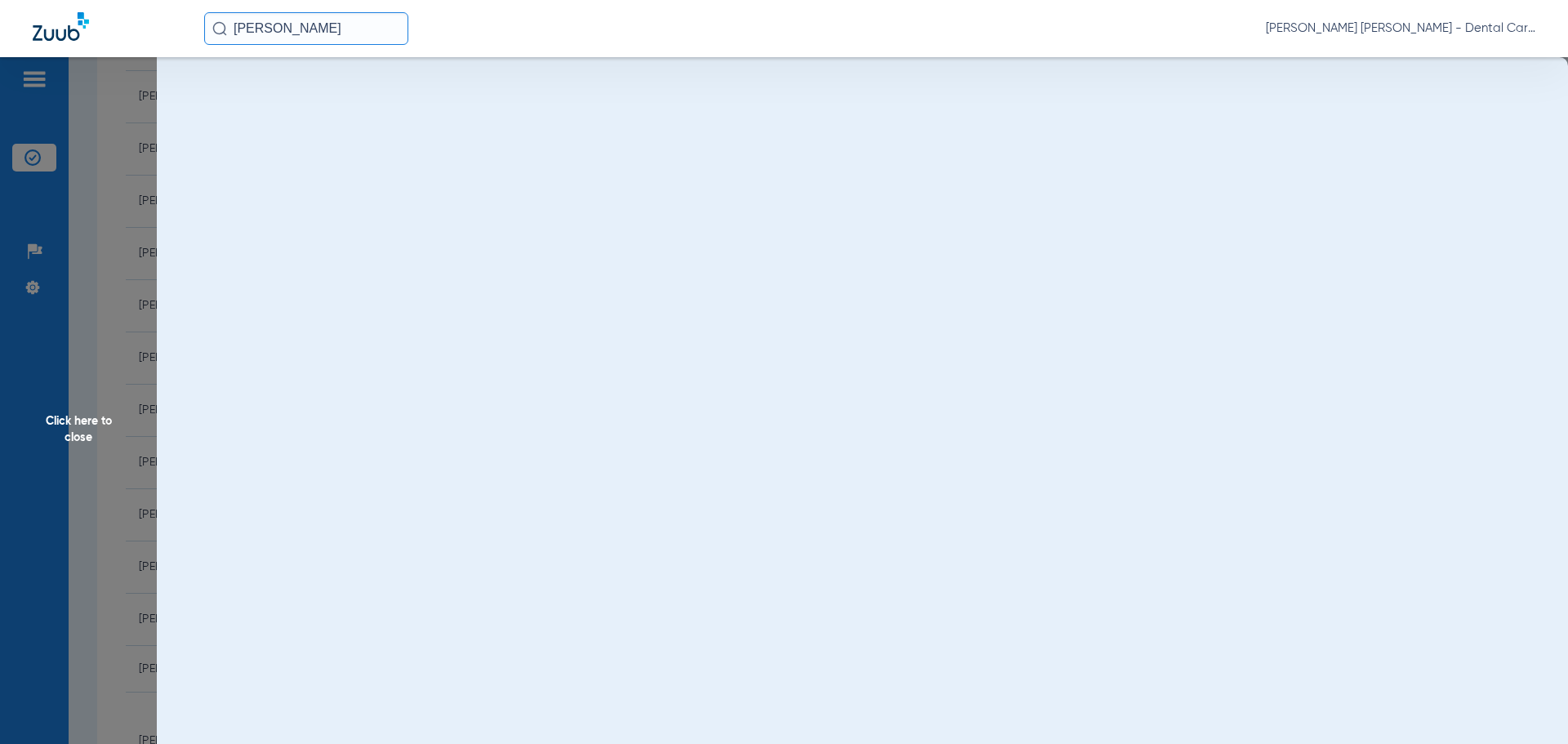
click at [79, 418] on span "Click here to close" at bounding box center [78, 429] width 157 height 744
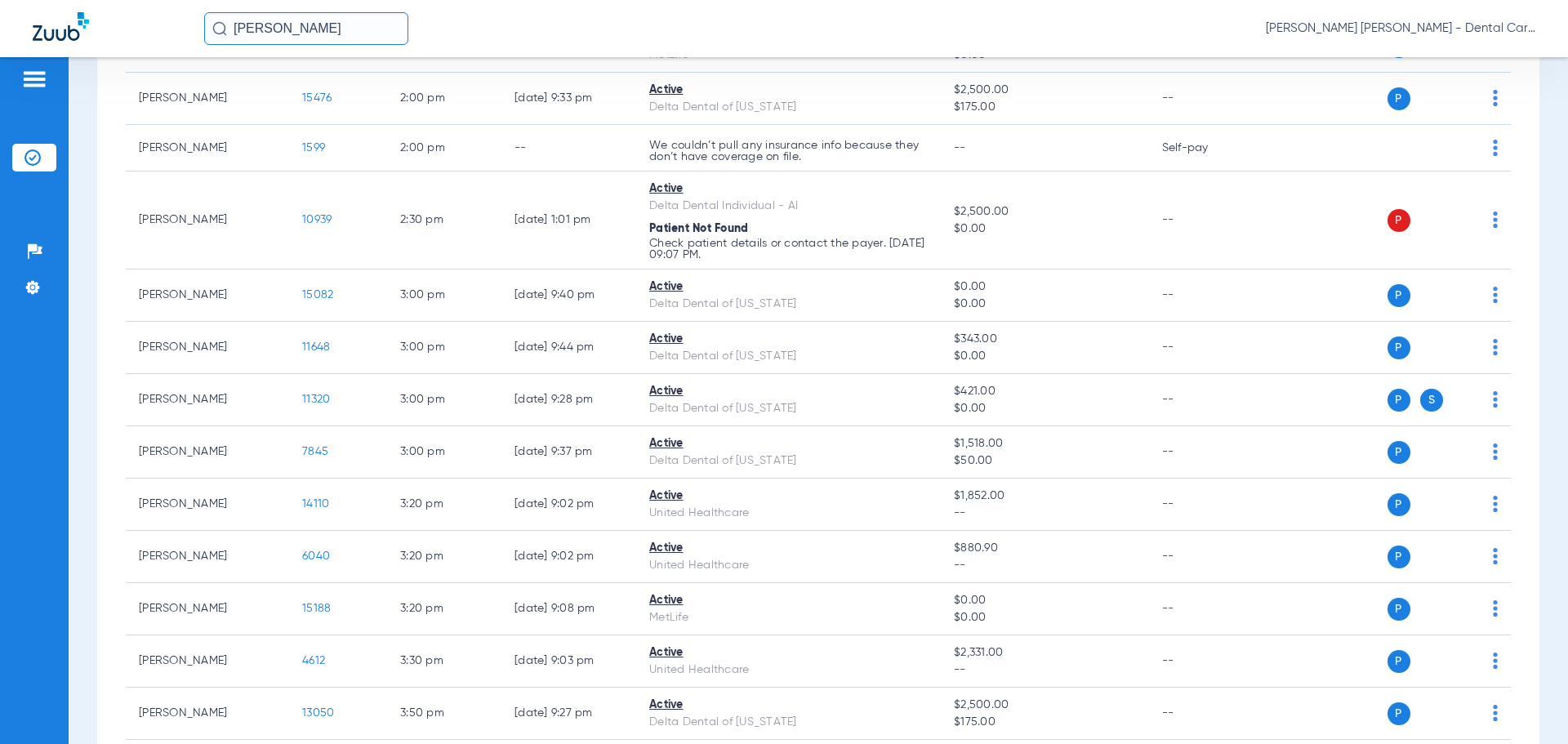
scroll to position [1872, 0]
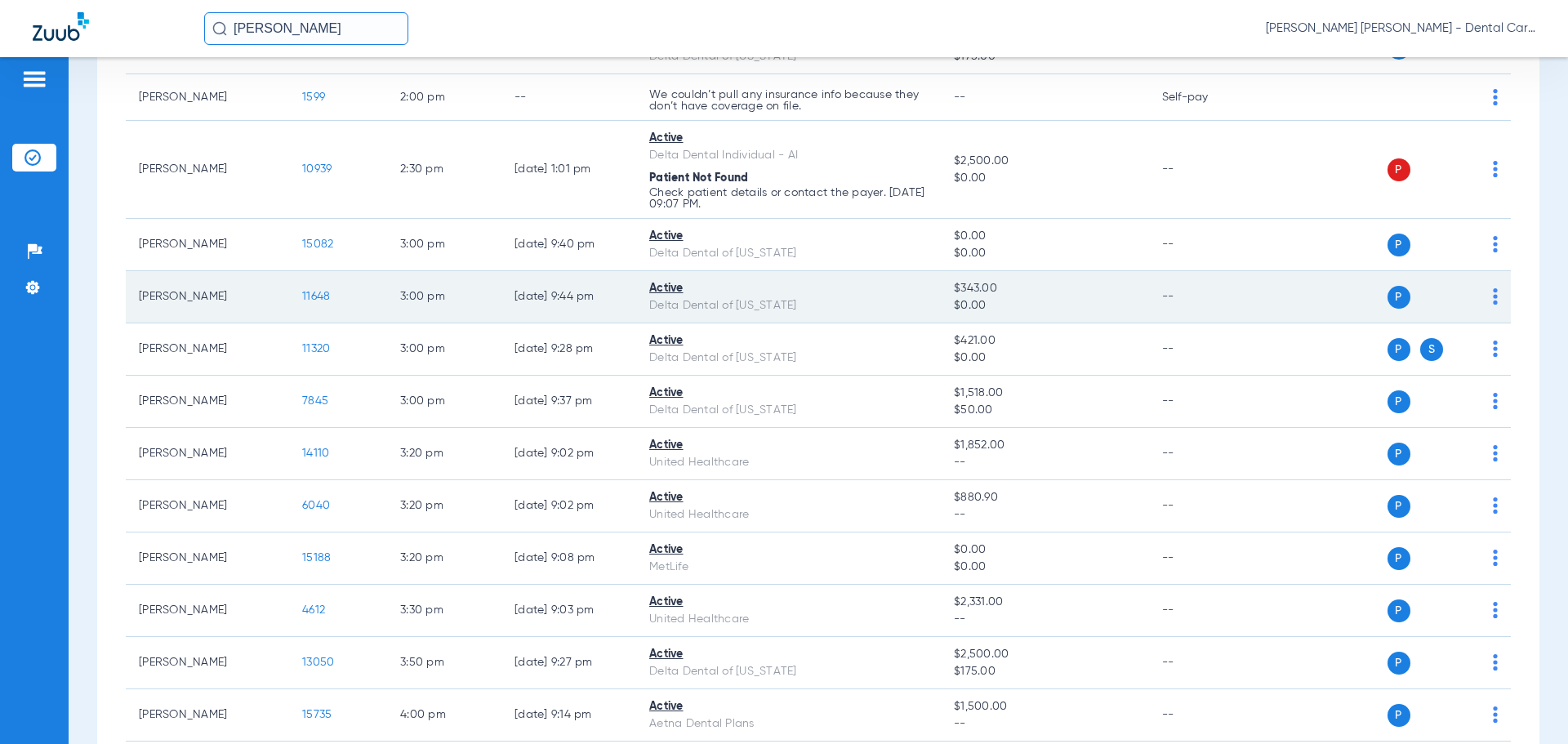
click at [313, 297] on span "11648" at bounding box center [316, 296] width 28 height 11
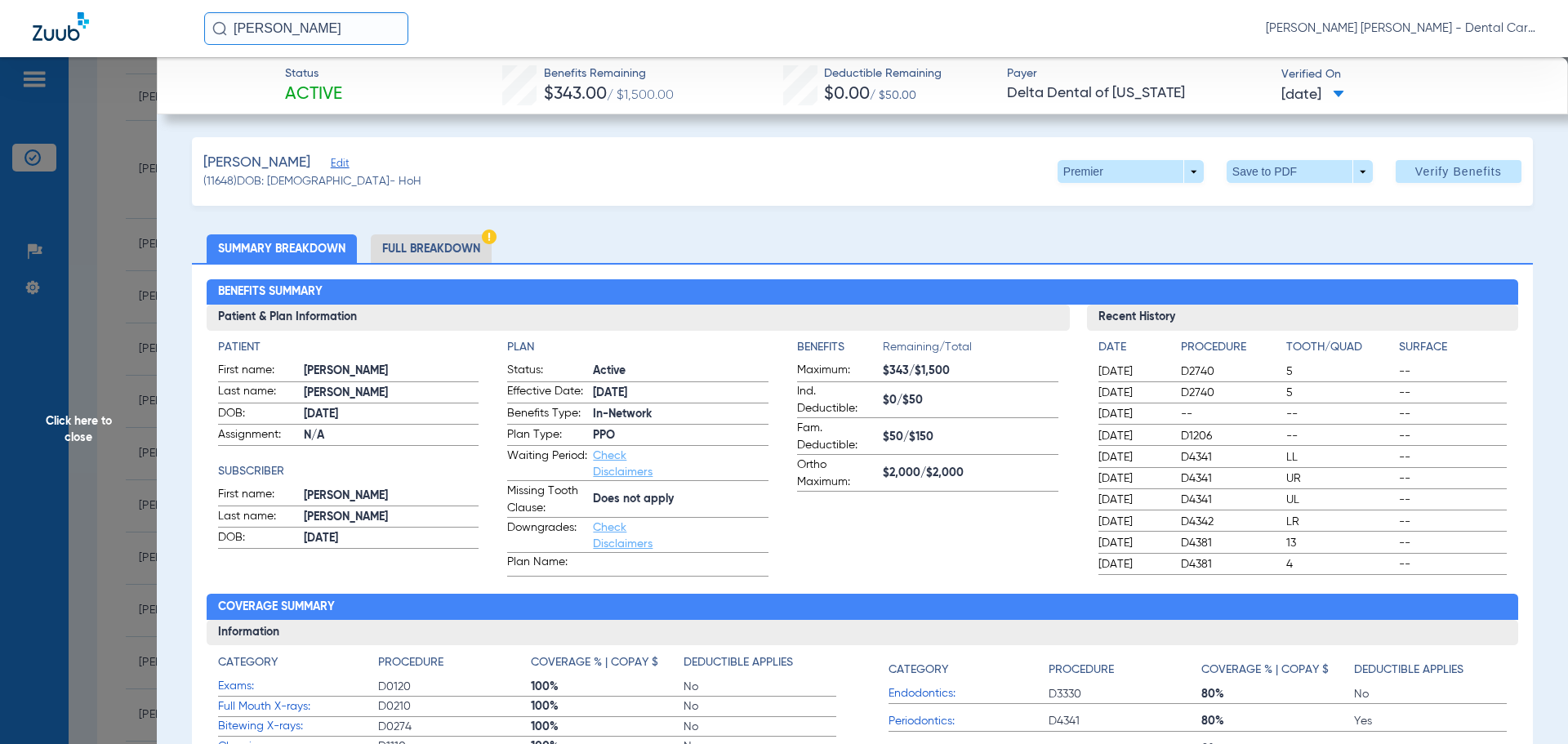
click at [427, 252] on li "Full Breakdown" at bounding box center [431, 249] width 120 height 29
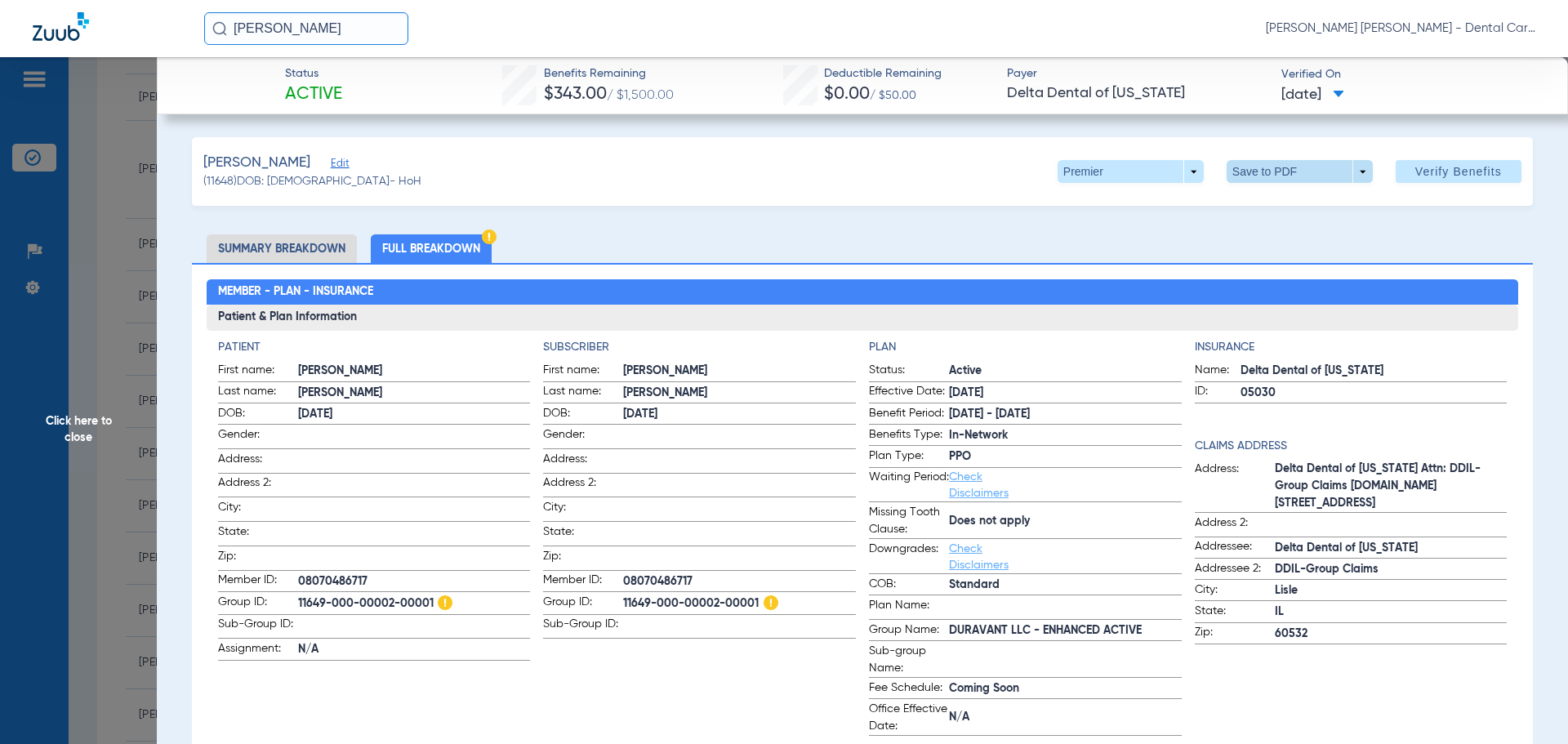
click at [1258, 177] on span at bounding box center [1299, 171] width 146 height 23
click at [1262, 208] on span "Save to PDF" at bounding box center [1293, 205] width 64 height 11
click at [70, 427] on span "Click here to close" at bounding box center [78, 429] width 157 height 744
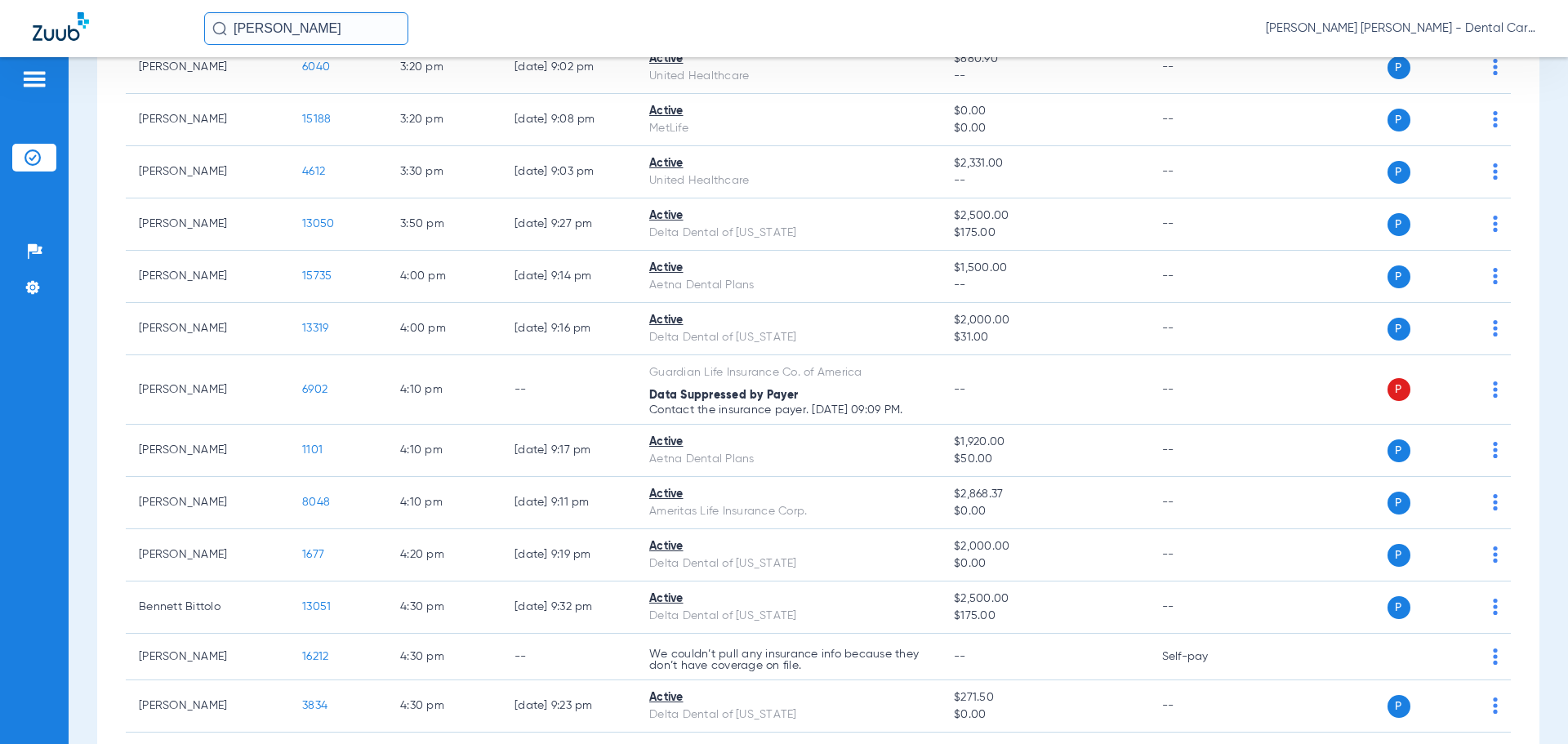
scroll to position [2362, 0]
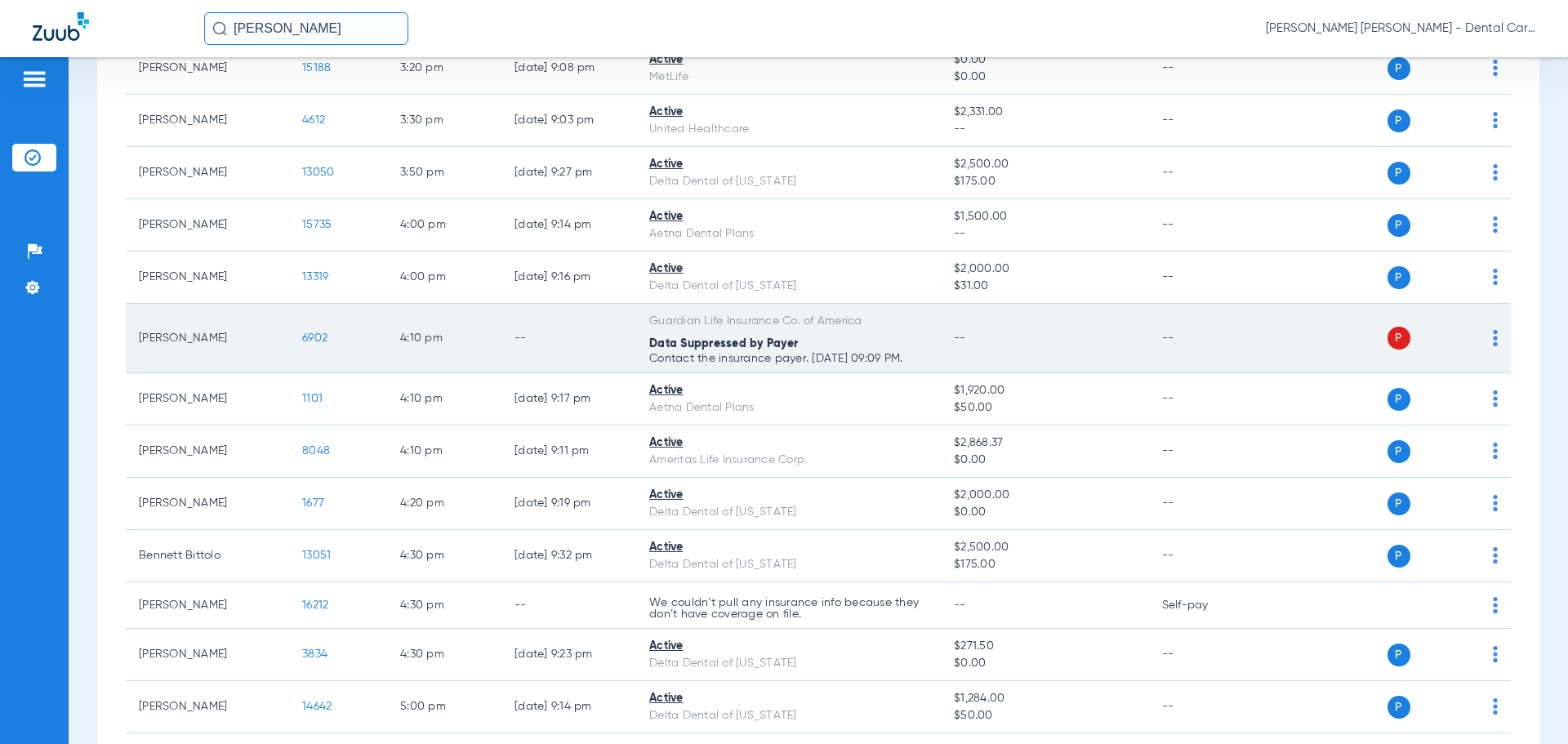
click at [316, 334] on span "6902" at bounding box center [315, 339] width 25 height 11
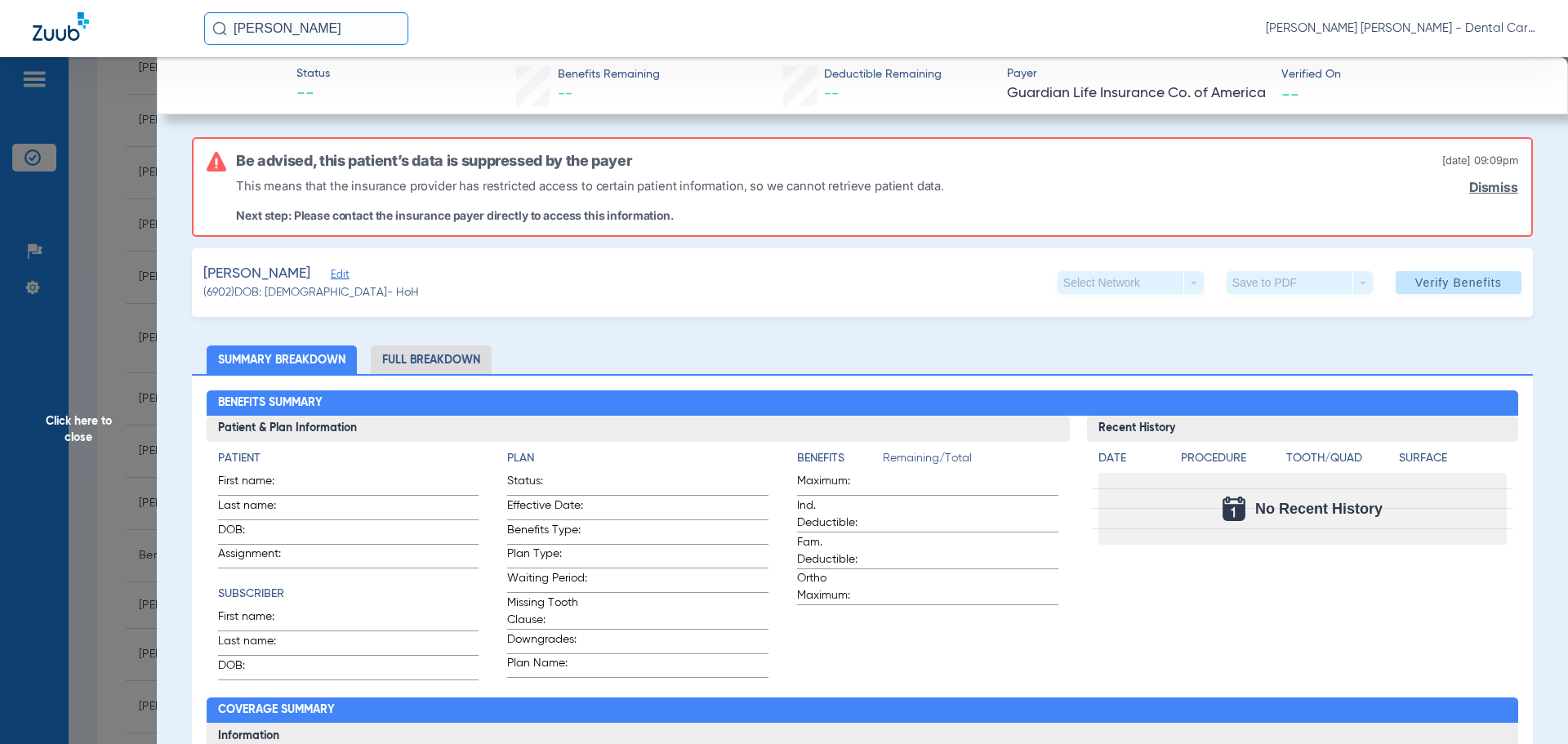
click at [66, 436] on span "Click here to close" at bounding box center [78, 429] width 157 height 744
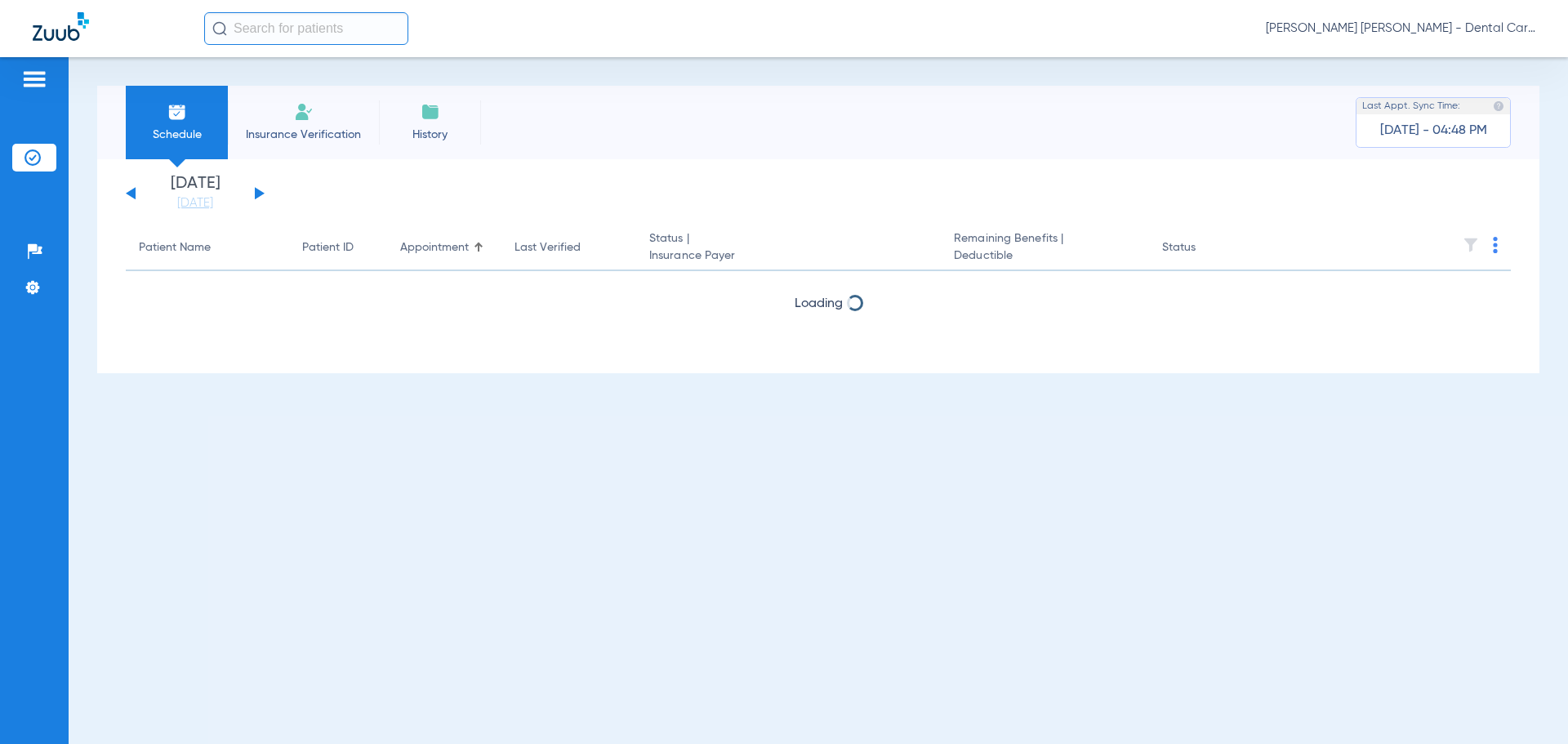
click at [254, 194] on button at bounding box center [259, 193] width 10 height 12
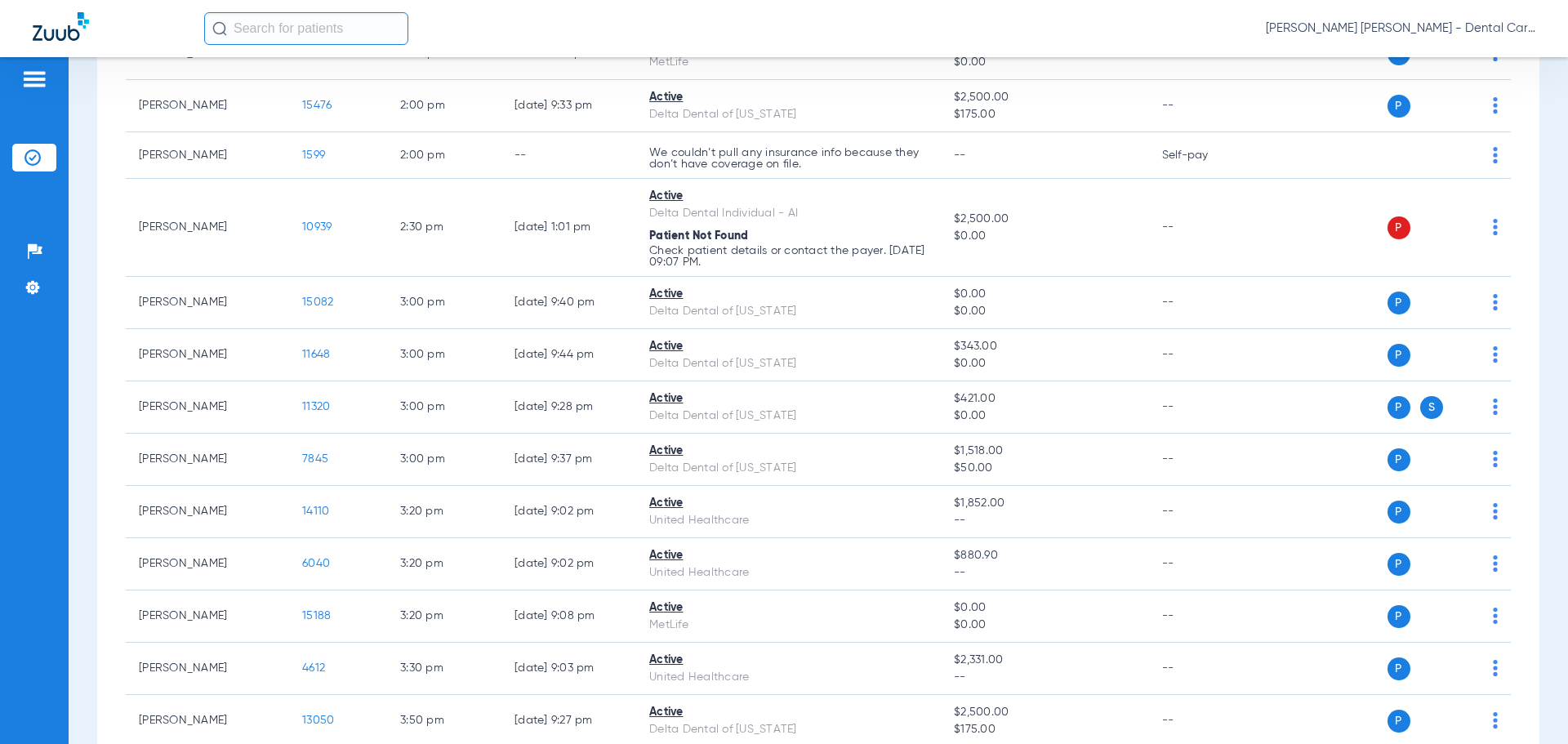
scroll to position [1960, 0]
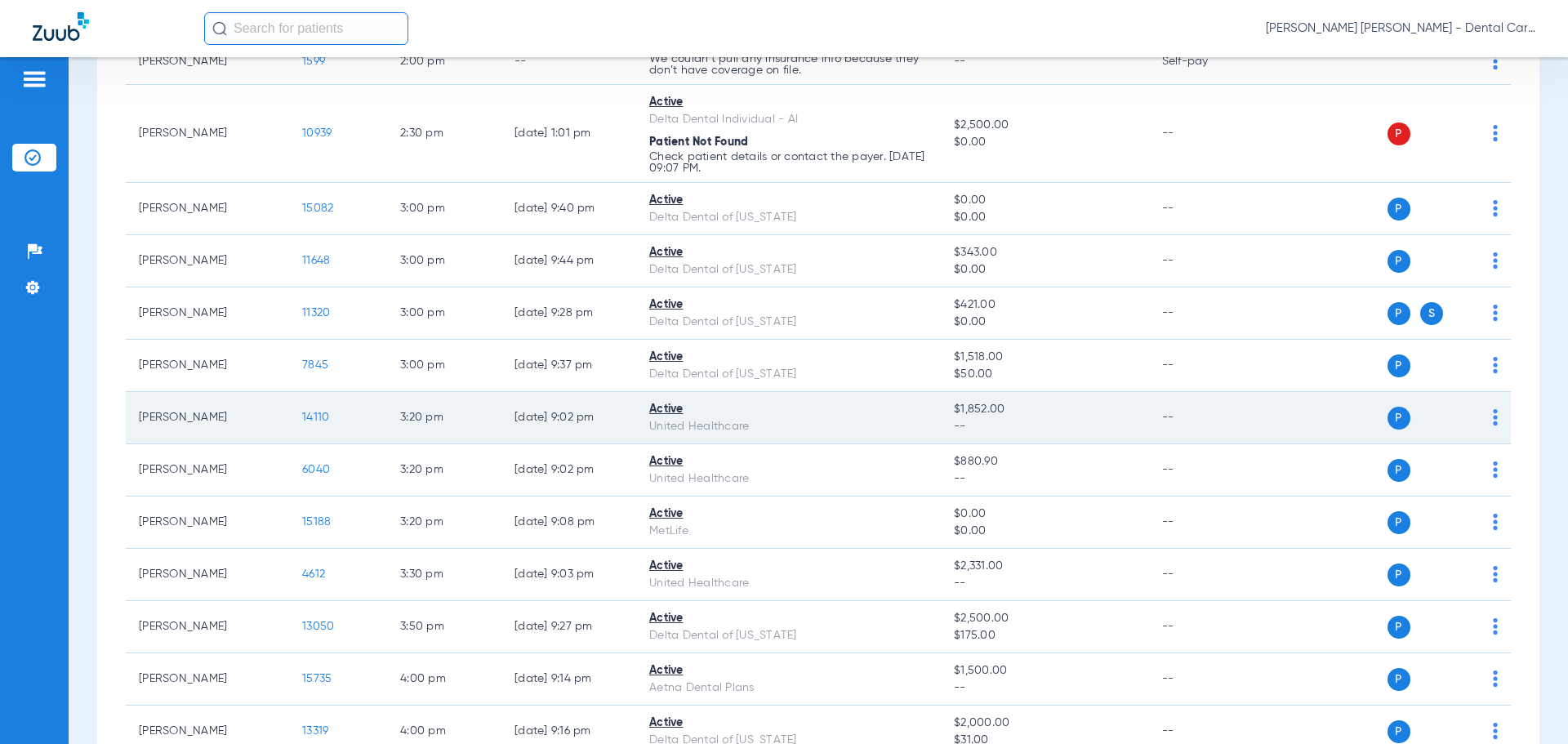
click at [316, 413] on span "14110" at bounding box center [316, 417] width 27 height 11
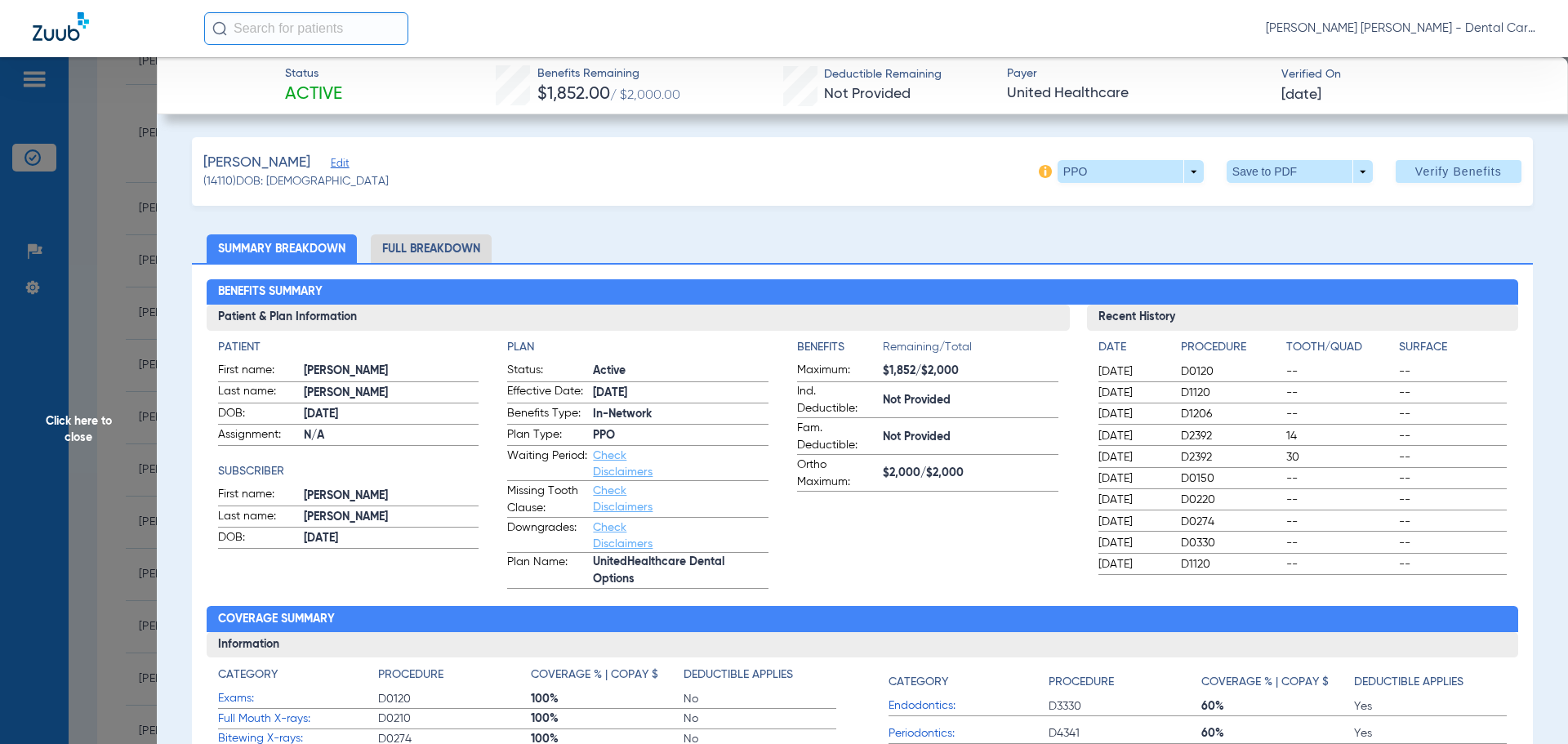
click at [454, 250] on li "Full Breakdown" at bounding box center [431, 249] width 120 height 29
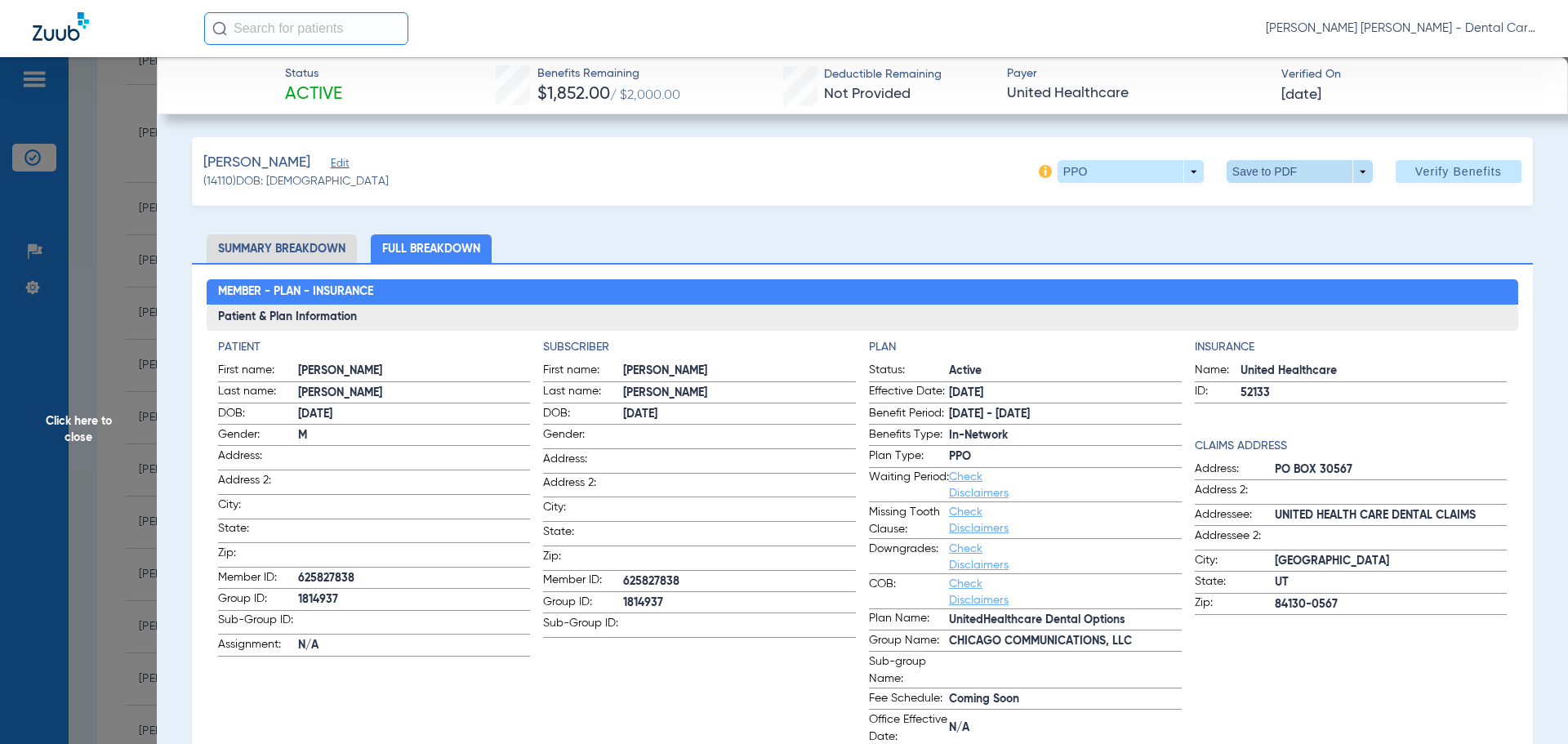
click at [1279, 178] on span at bounding box center [1298, 171] width 39 height 39
click at [1273, 199] on span "Save to PDF" at bounding box center [1293, 205] width 64 height 11
click at [79, 422] on span "Click here to close" at bounding box center [78, 429] width 157 height 744
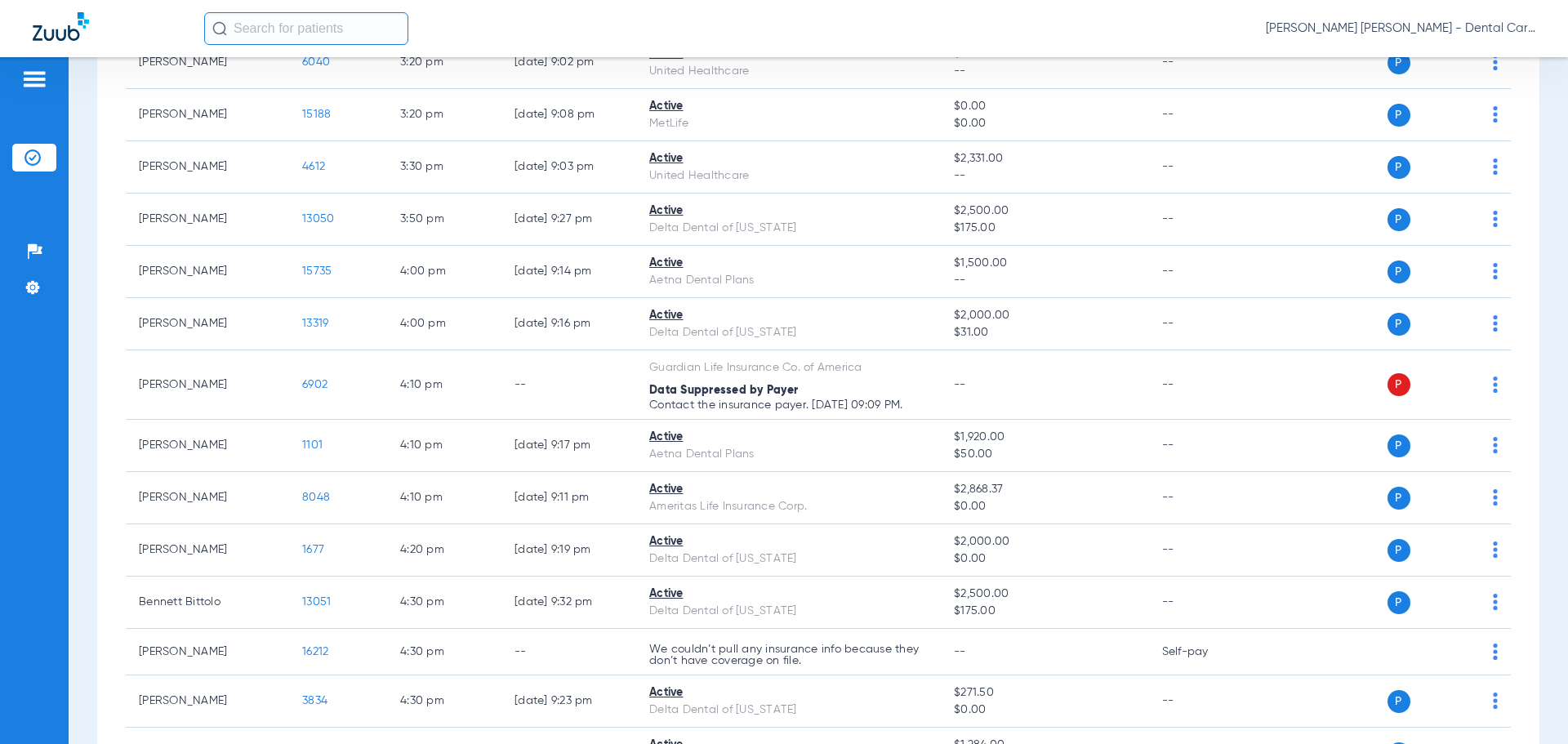
scroll to position [2369, 0]
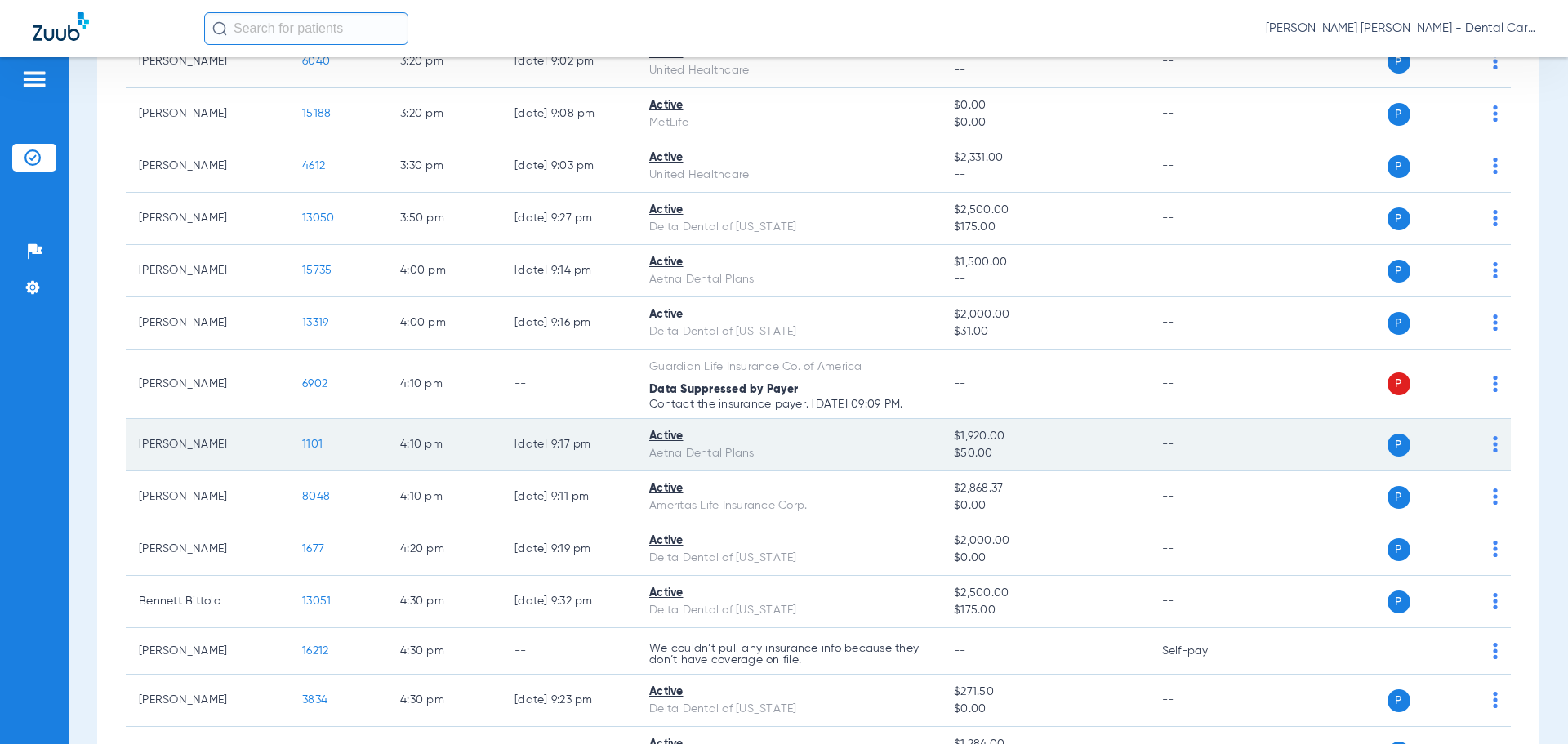
click at [304, 443] on span "1101" at bounding box center [312, 445] width 20 height 11
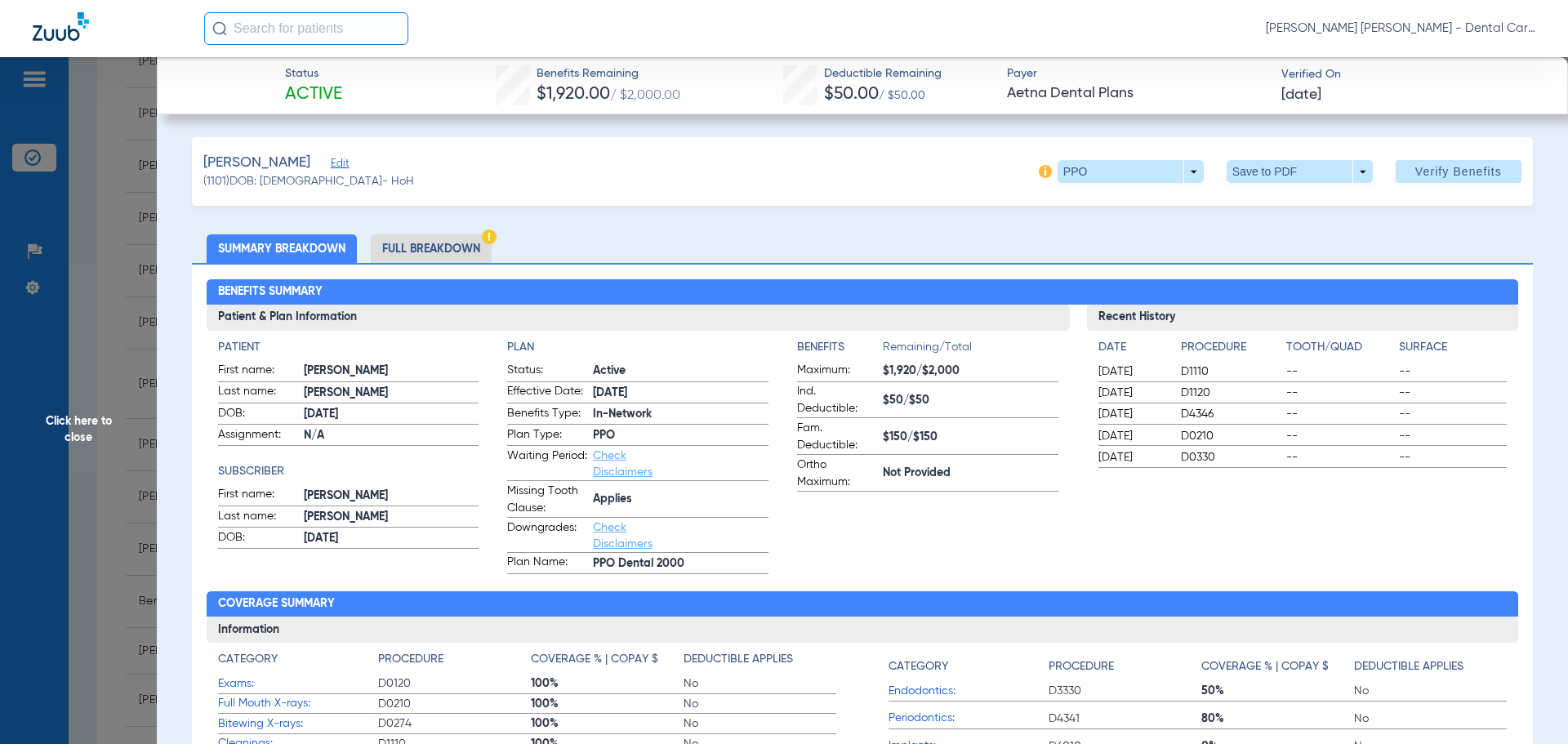
click at [461, 246] on li "Full Breakdown" at bounding box center [431, 249] width 120 height 29
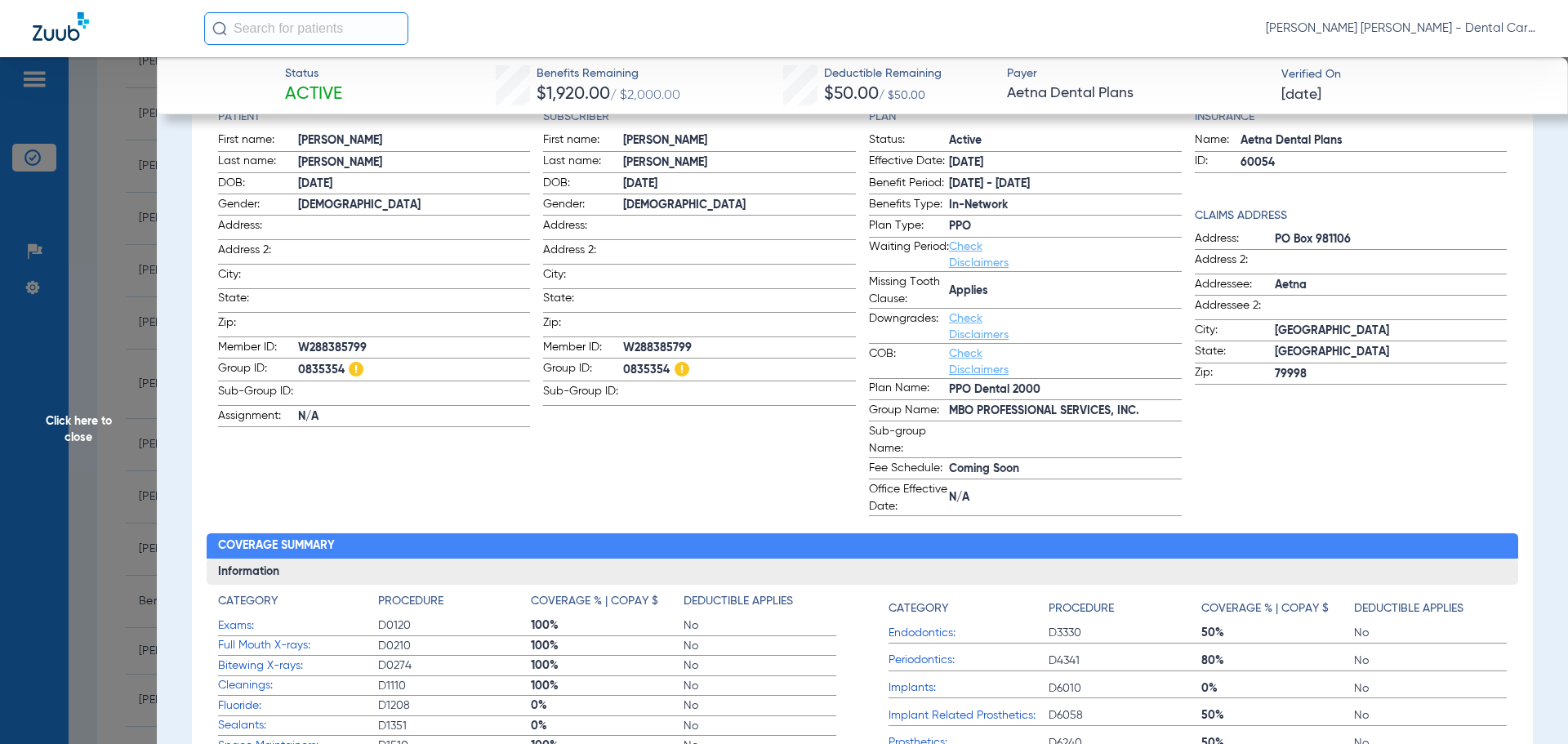
scroll to position [0, 0]
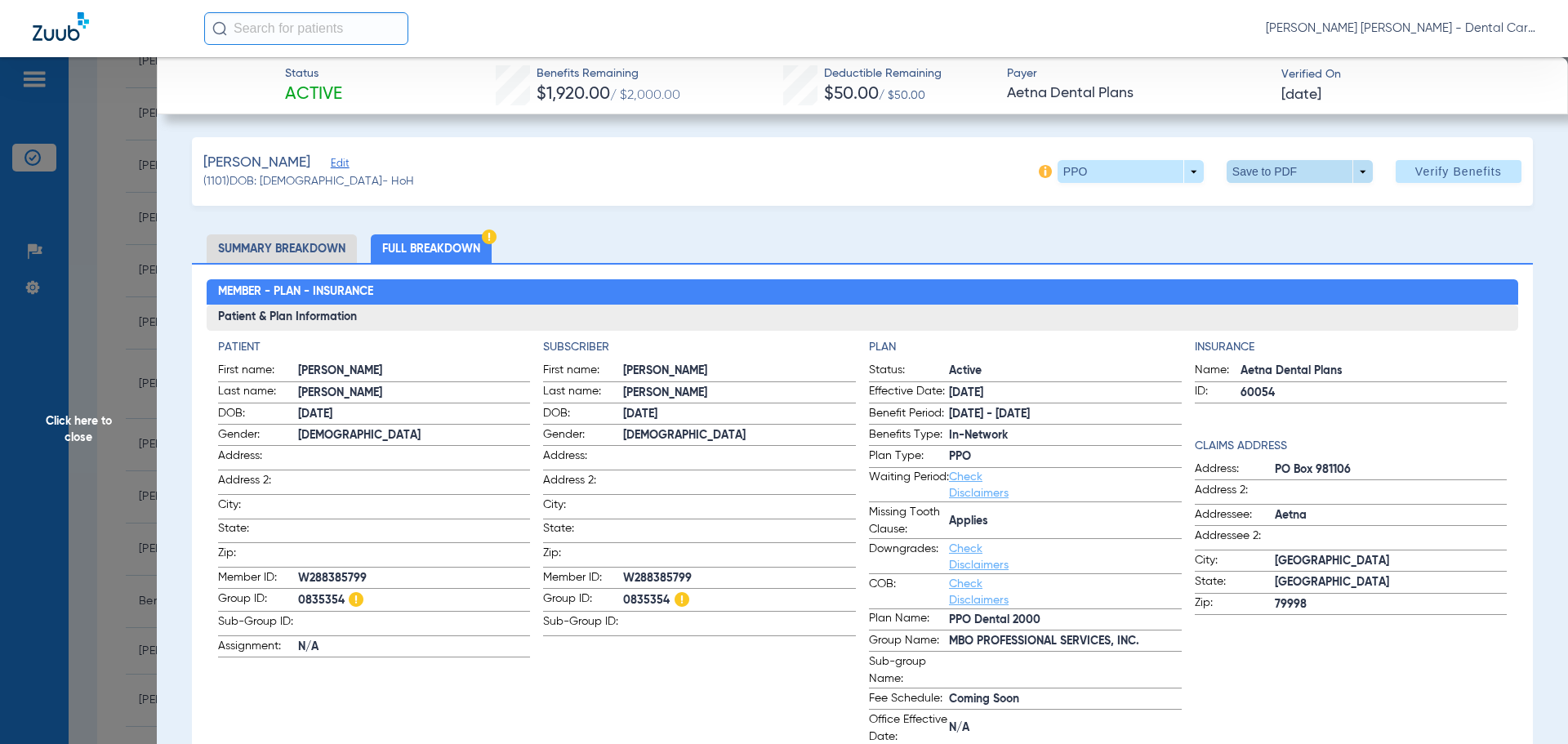
click at [1257, 164] on span at bounding box center [1299, 171] width 146 height 23
click at [1269, 199] on span "Save to PDF" at bounding box center [1293, 205] width 64 height 11
click at [80, 434] on span "Click here to close" at bounding box center [78, 429] width 157 height 744
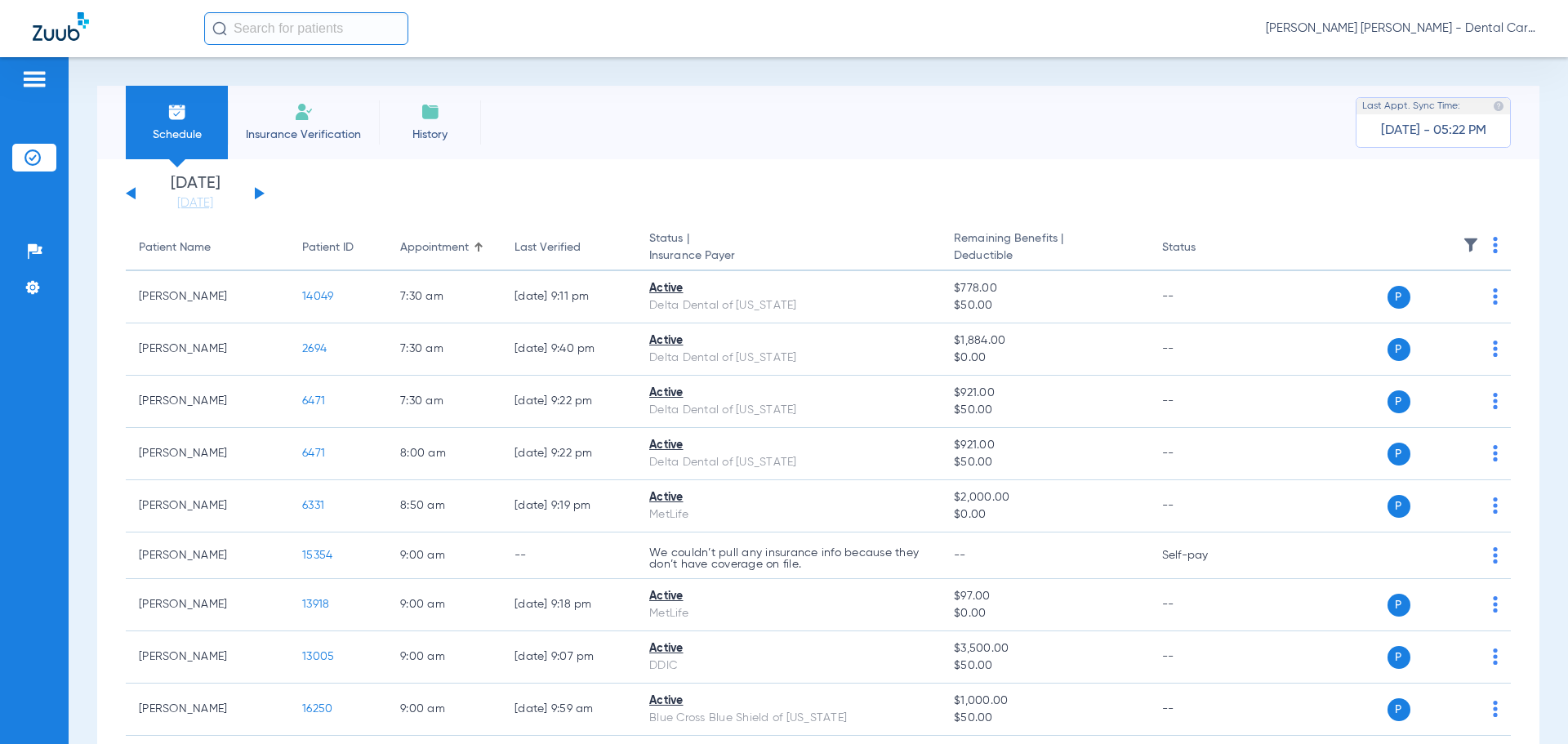
click at [255, 195] on button at bounding box center [259, 193] width 10 height 12
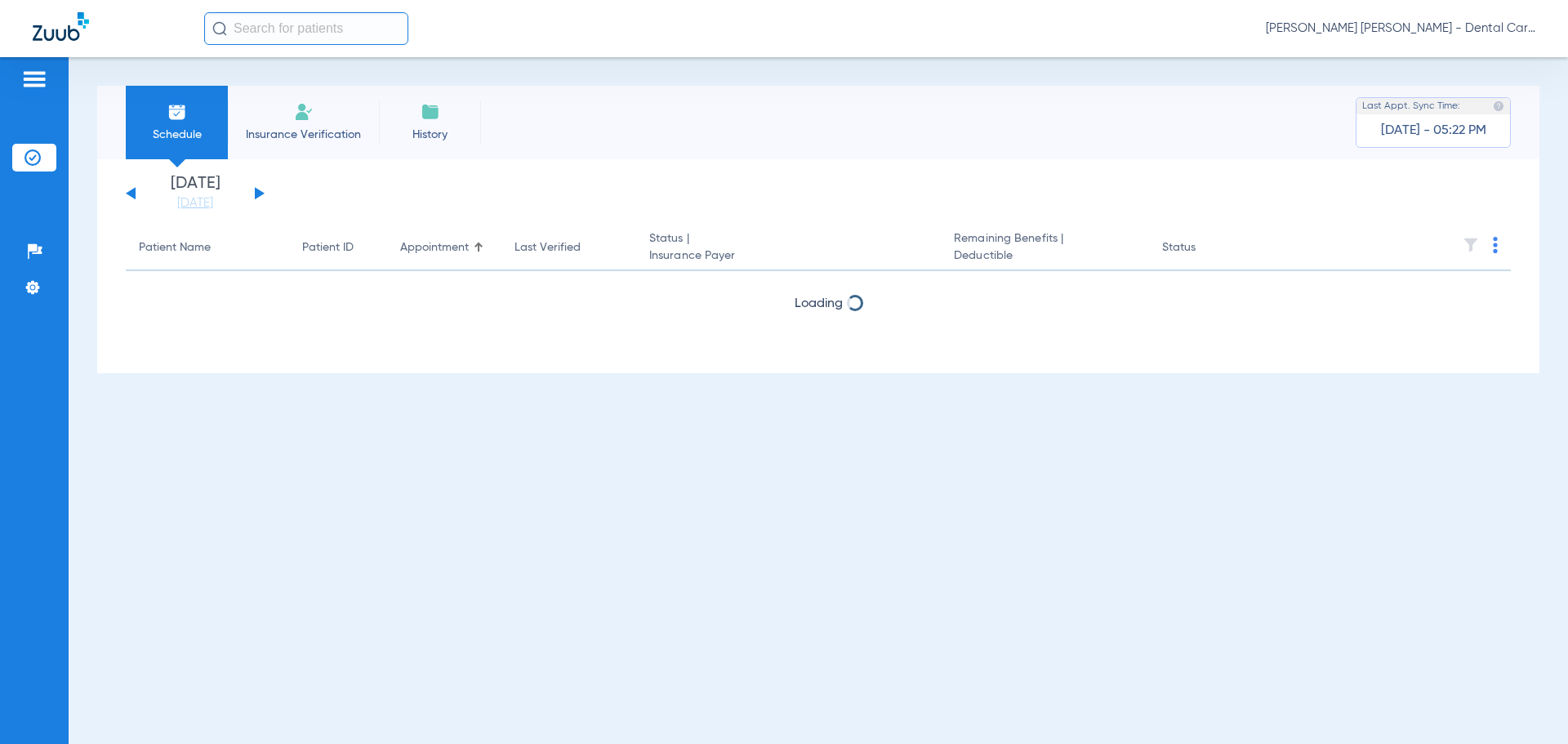
click at [255, 195] on button at bounding box center [259, 193] width 10 height 12
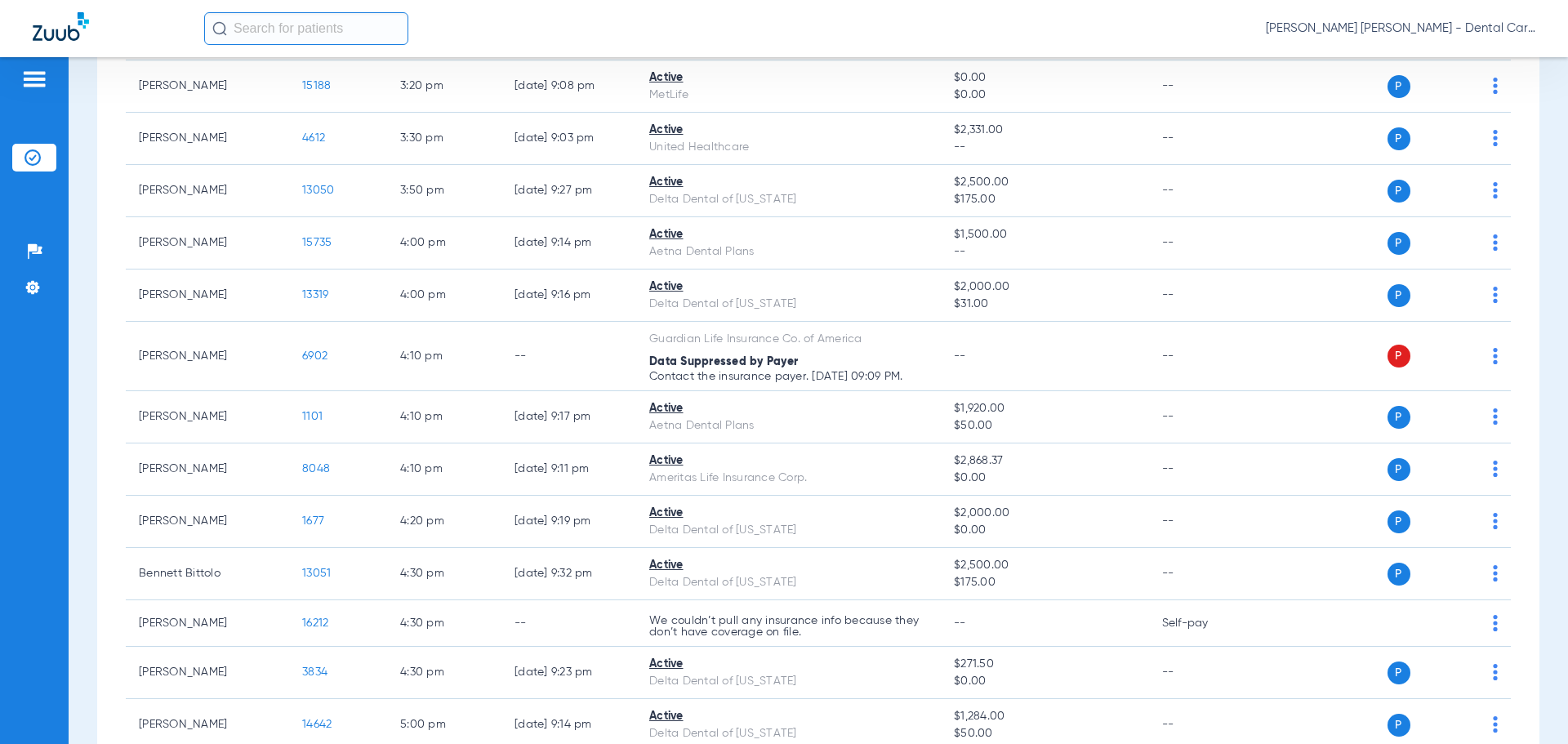
scroll to position [2450, 0]
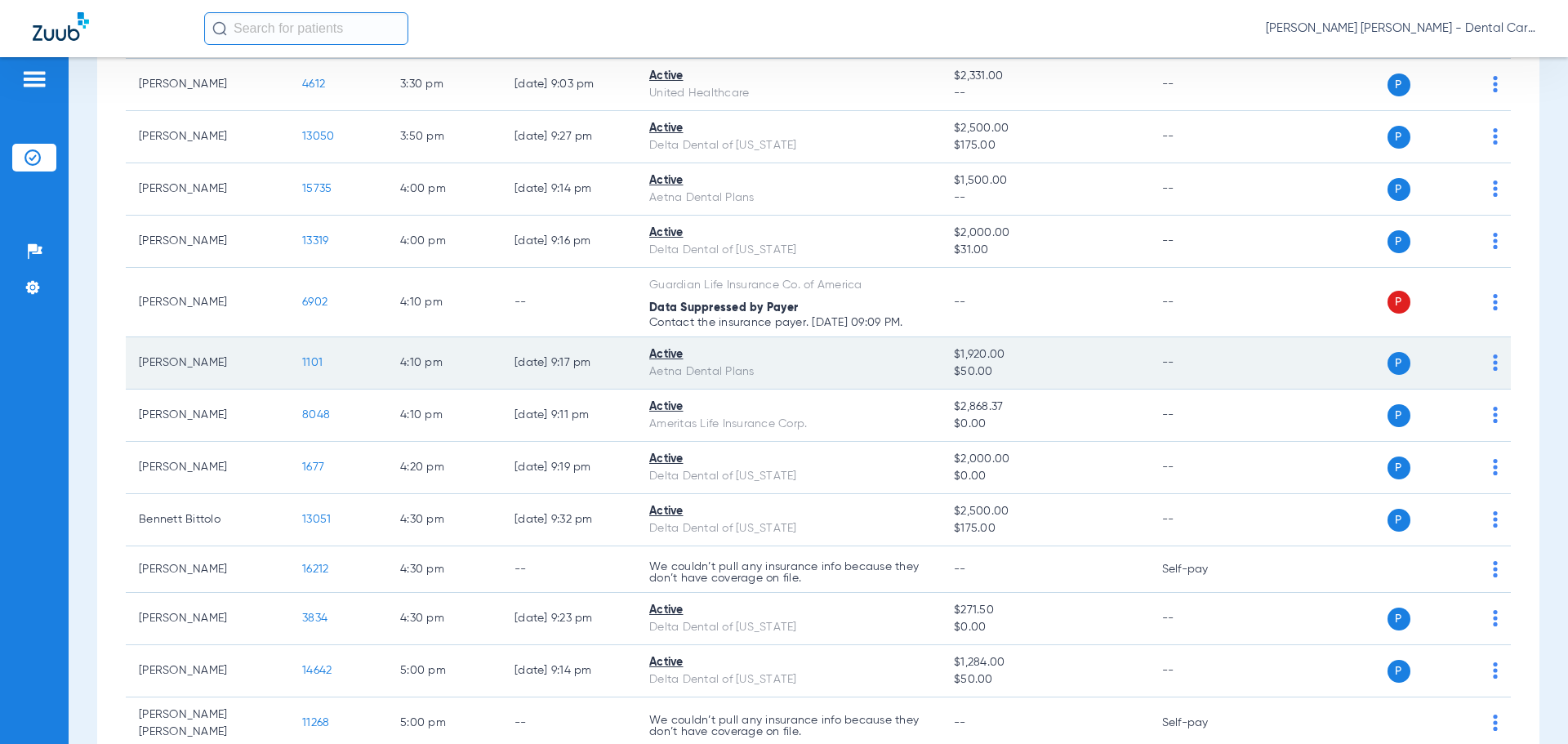
click at [308, 363] on span "1101" at bounding box center [312, 362] width 20 height 11
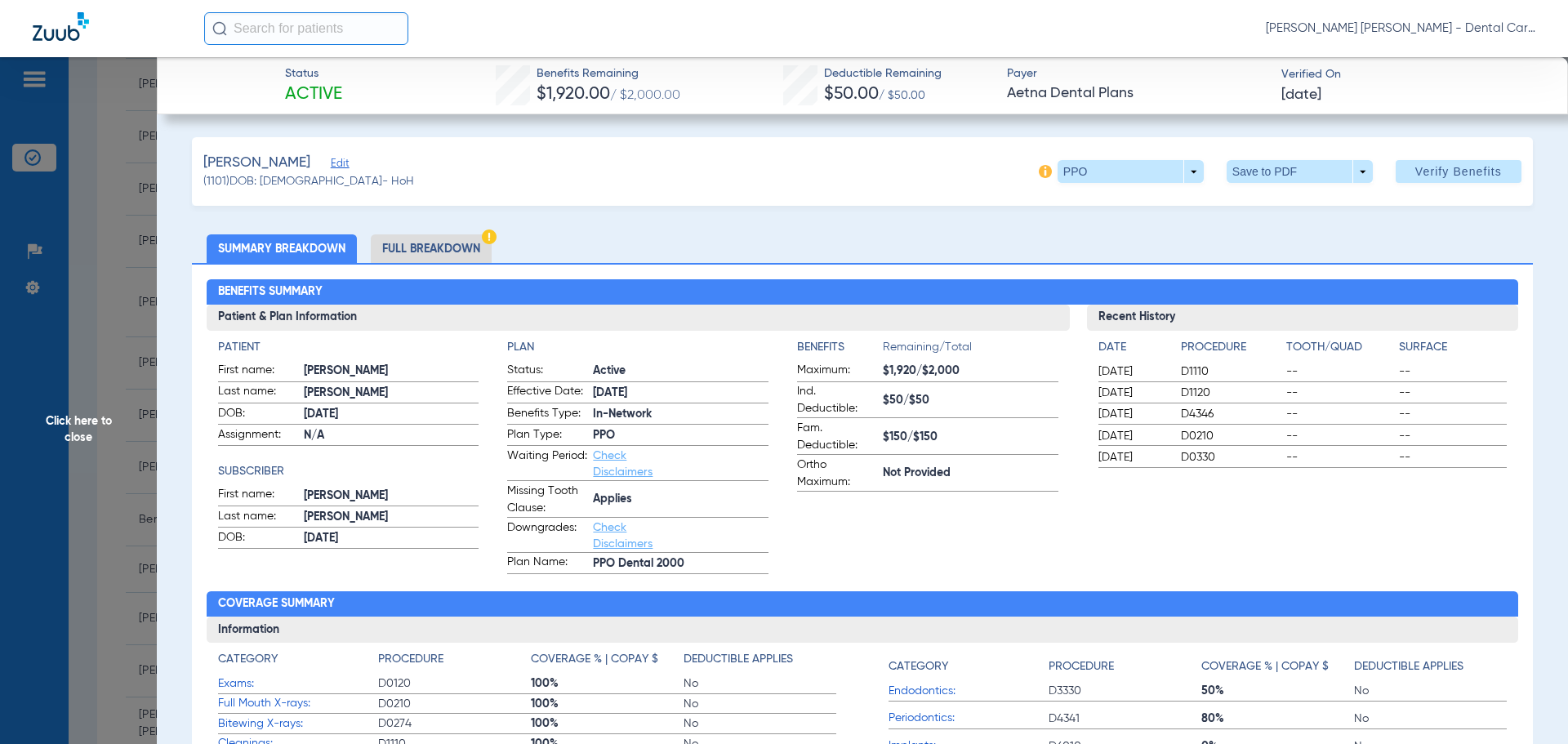
click at [453, 250] on li "Full Breakdown" at bounding box center [431, 249] width 120 height 29
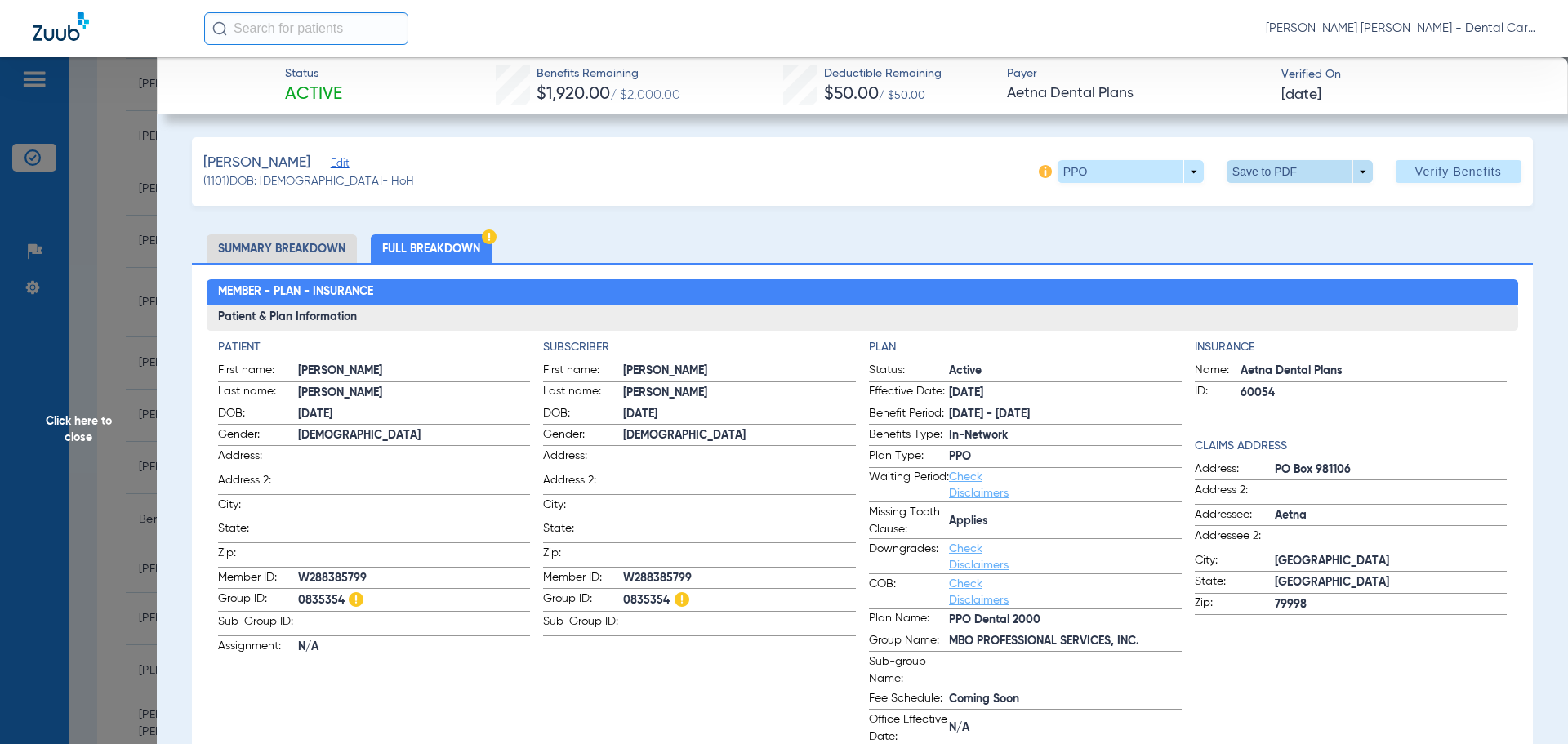
click at [1279, 165] on span at bounding box center [1298, 171] width 39 height 39
click at [1277, 204] on span "Save to PDF" at bounding box center [1293, 205] width 64 height 11
click at [79, 434] on span "Click here to close" at bounding box center [78, 429] width 157 height 744
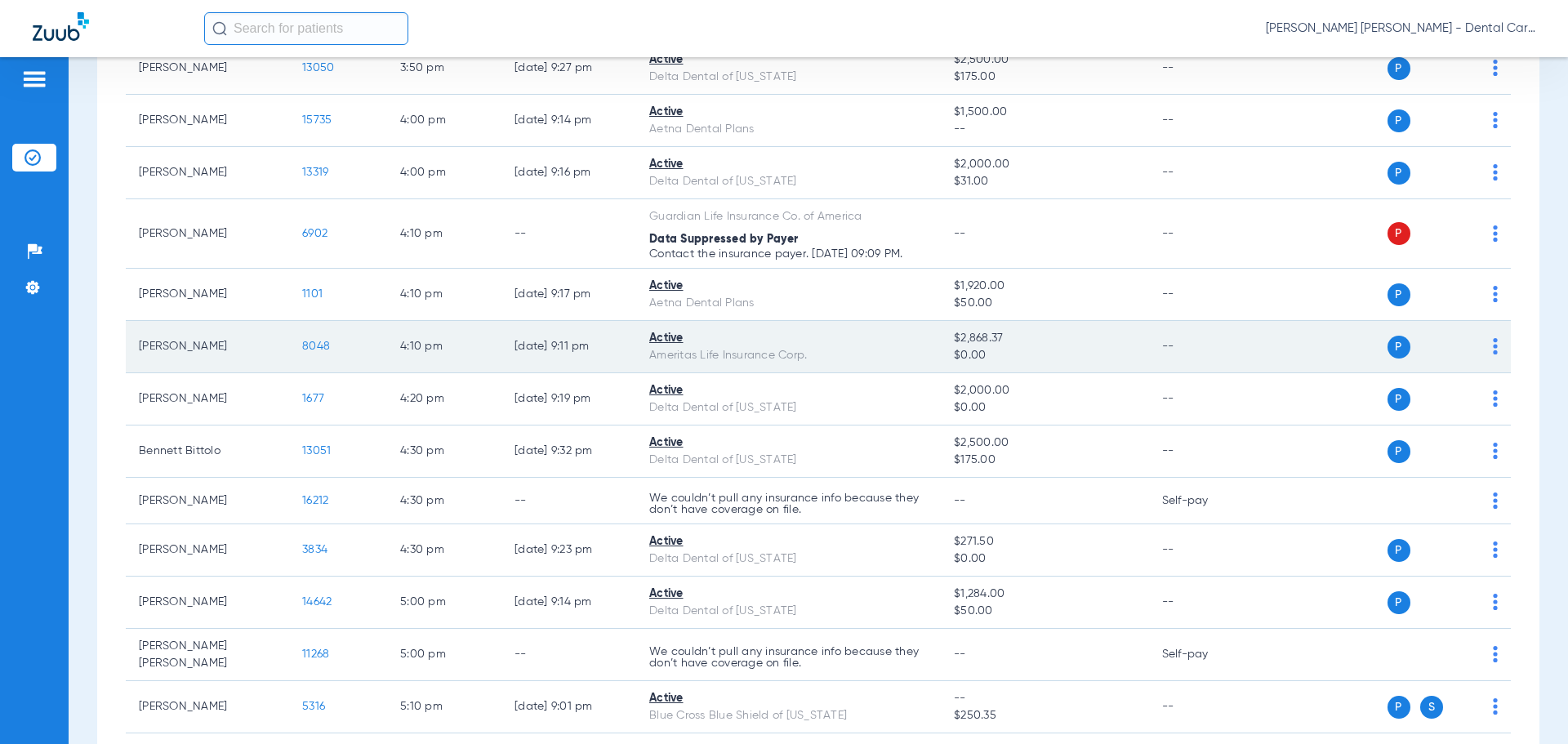
scroll to position [2659, 0]
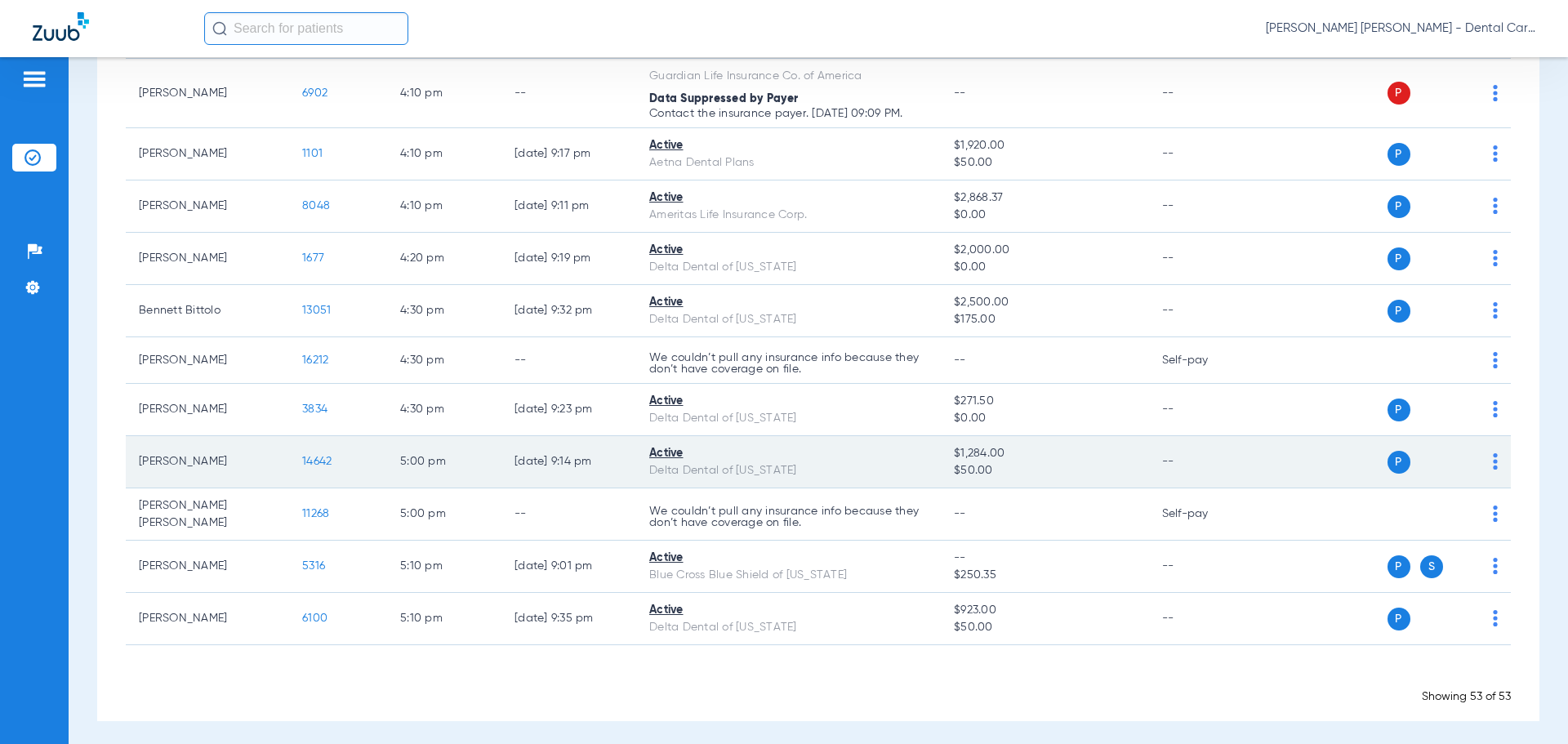
click at [311, 467] on span "14642" at bounding box center [316, 462] width 30 height 11
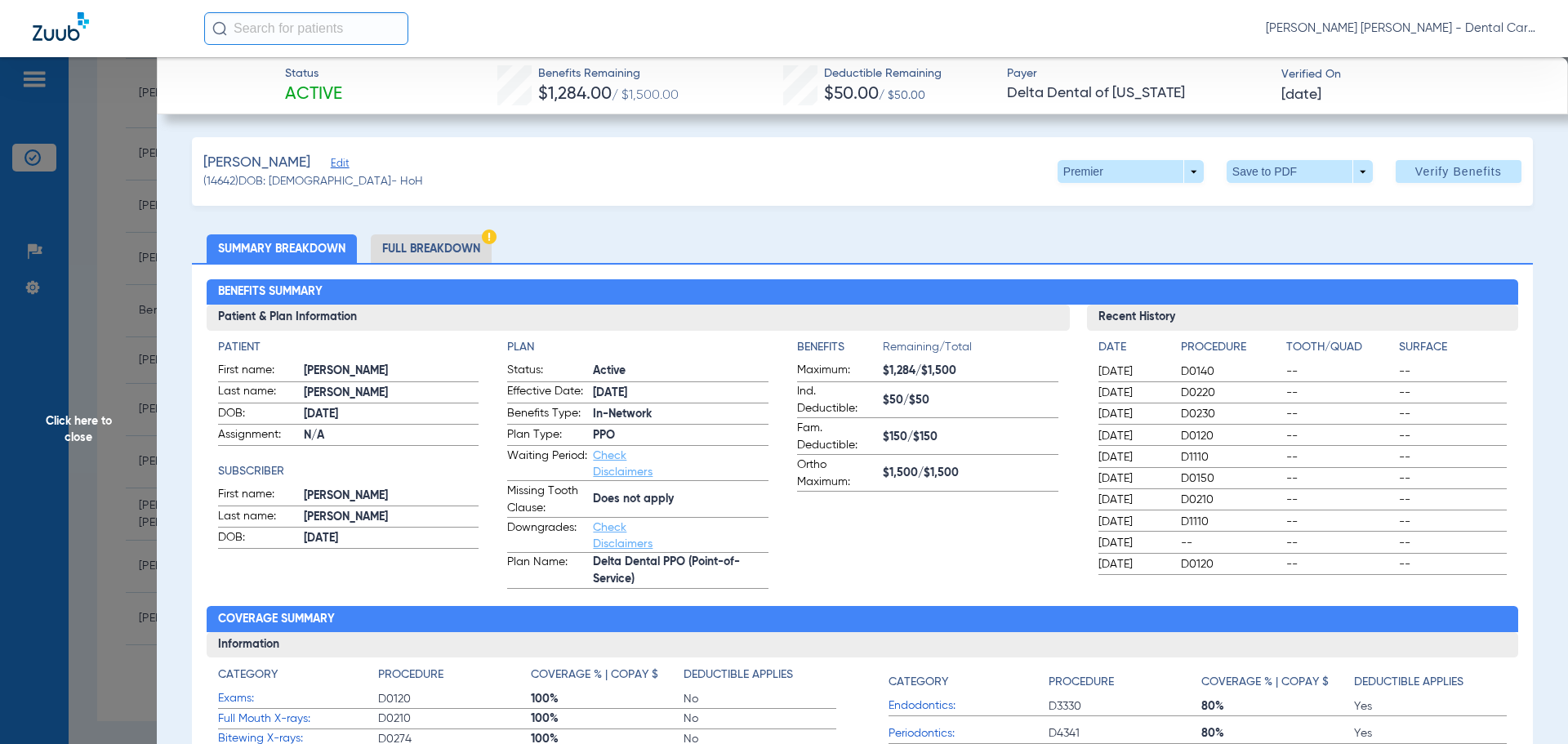
click at [428, 251] on li "Full Breakdown" at bounding box center [431, 249] width 120 height 29
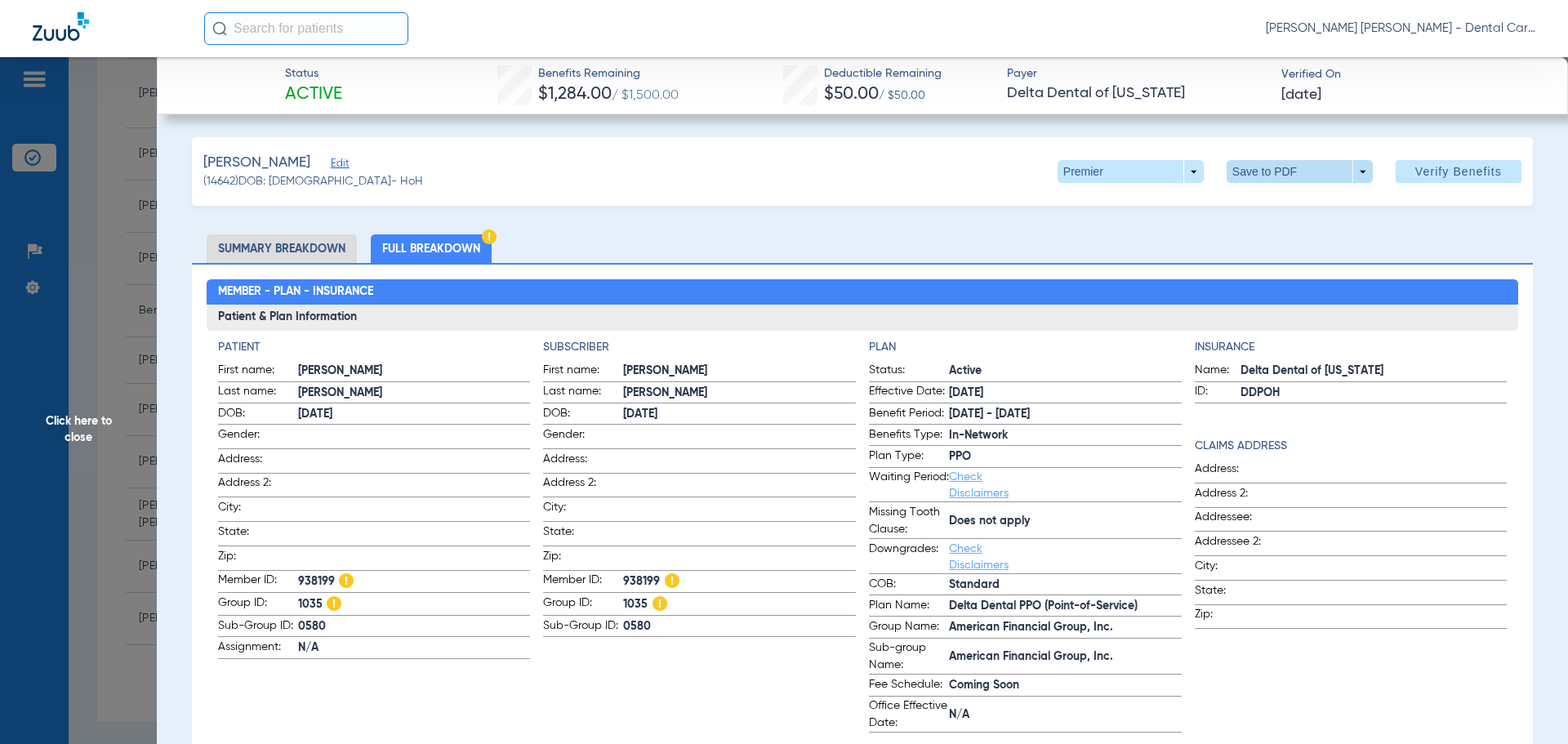
click at [1279, 176] on span at bounding box center [1298, 171] width 39 height 39
click at [1258, 199] on button "insert_drive_file Save to PDF" at bounding box center [1276, 204] width 123 height 33
click at [73, 427] on span "Click here to close" at bounding box center [78, 429] width 157 height 744
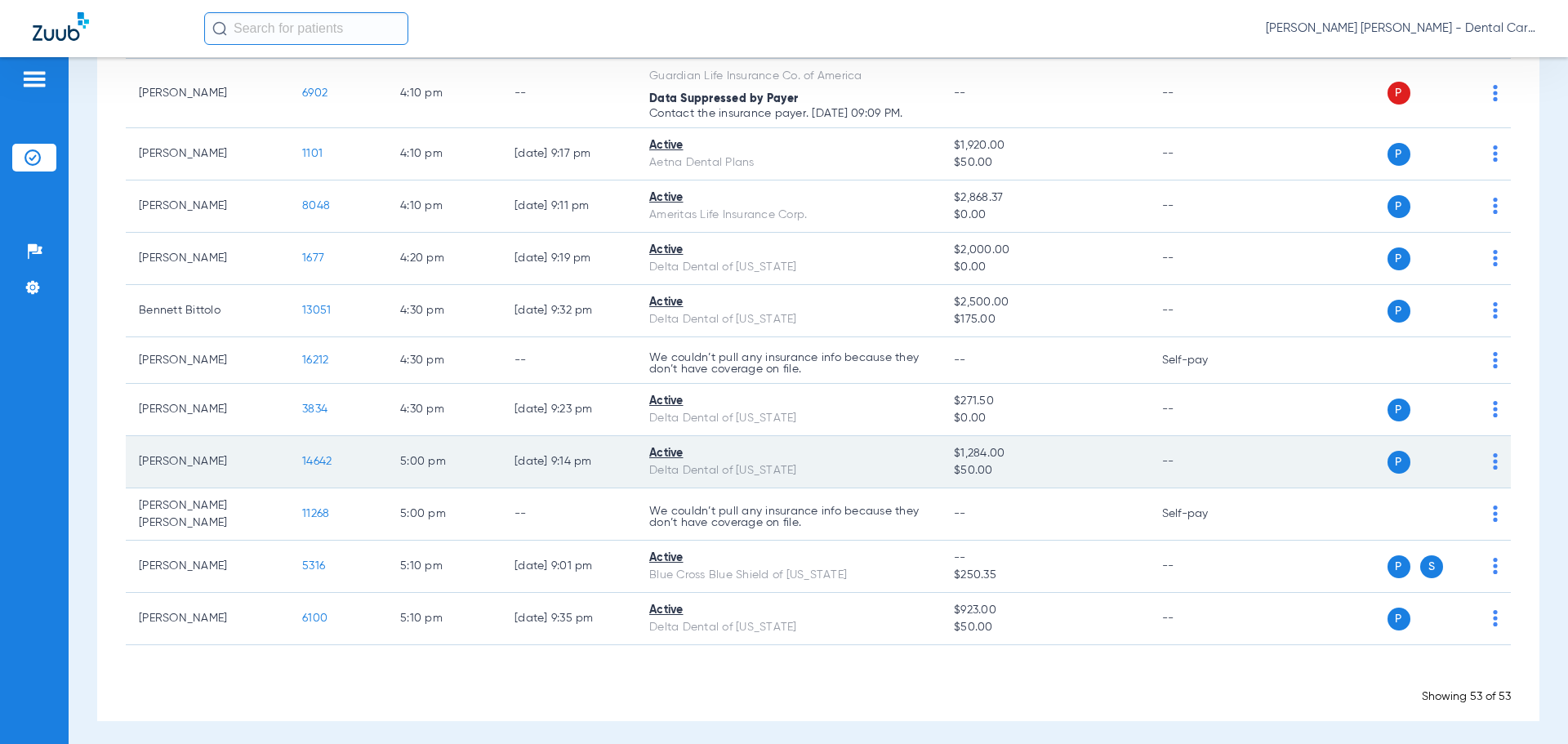
click at [316, 456] on span "14642" at bounding box center [316, 462] width 30 height 11
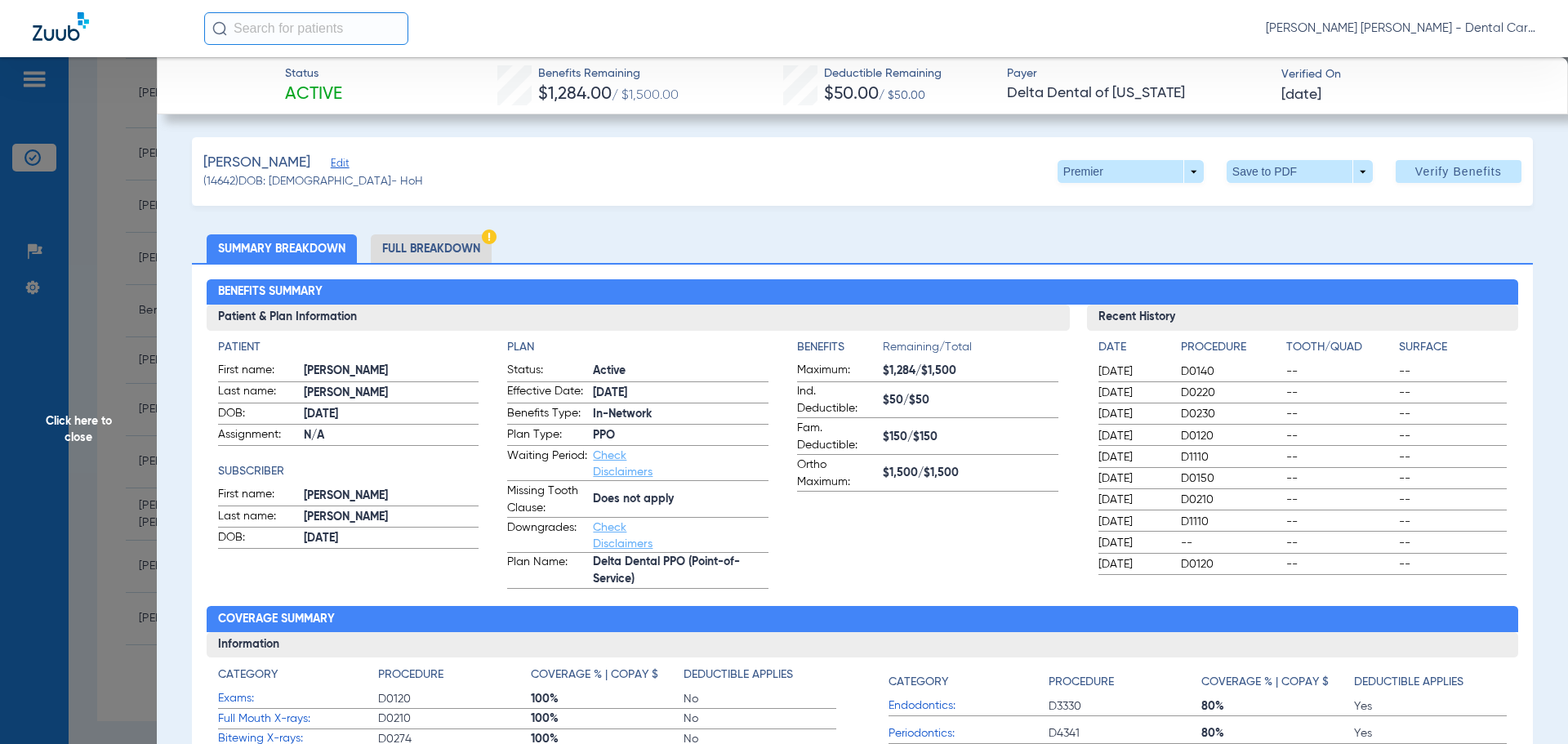
click at [434, 250] on li "Full Breakdown" at bounding box center [431, 249] width 120 height 29
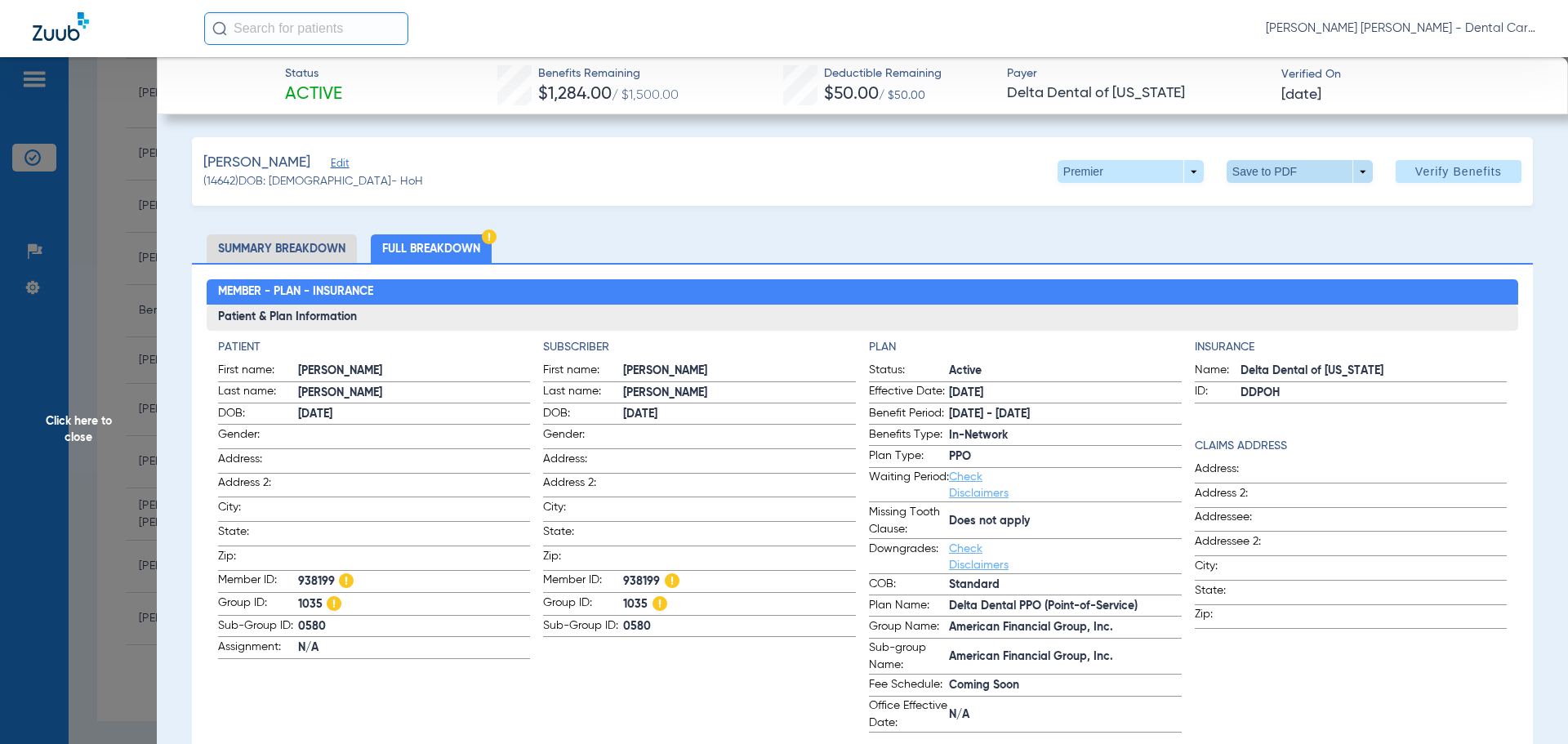
click at [1279, 165] on span at bounding box center [1298, 171] width 39 height 39
click at [1273, 202] on span "Save to PDF" at bounding box center [1293, 205] width 64 height 11
click at [93, 425] on span "Click here to close" at bounding box center [78, 429] width 157 height 744
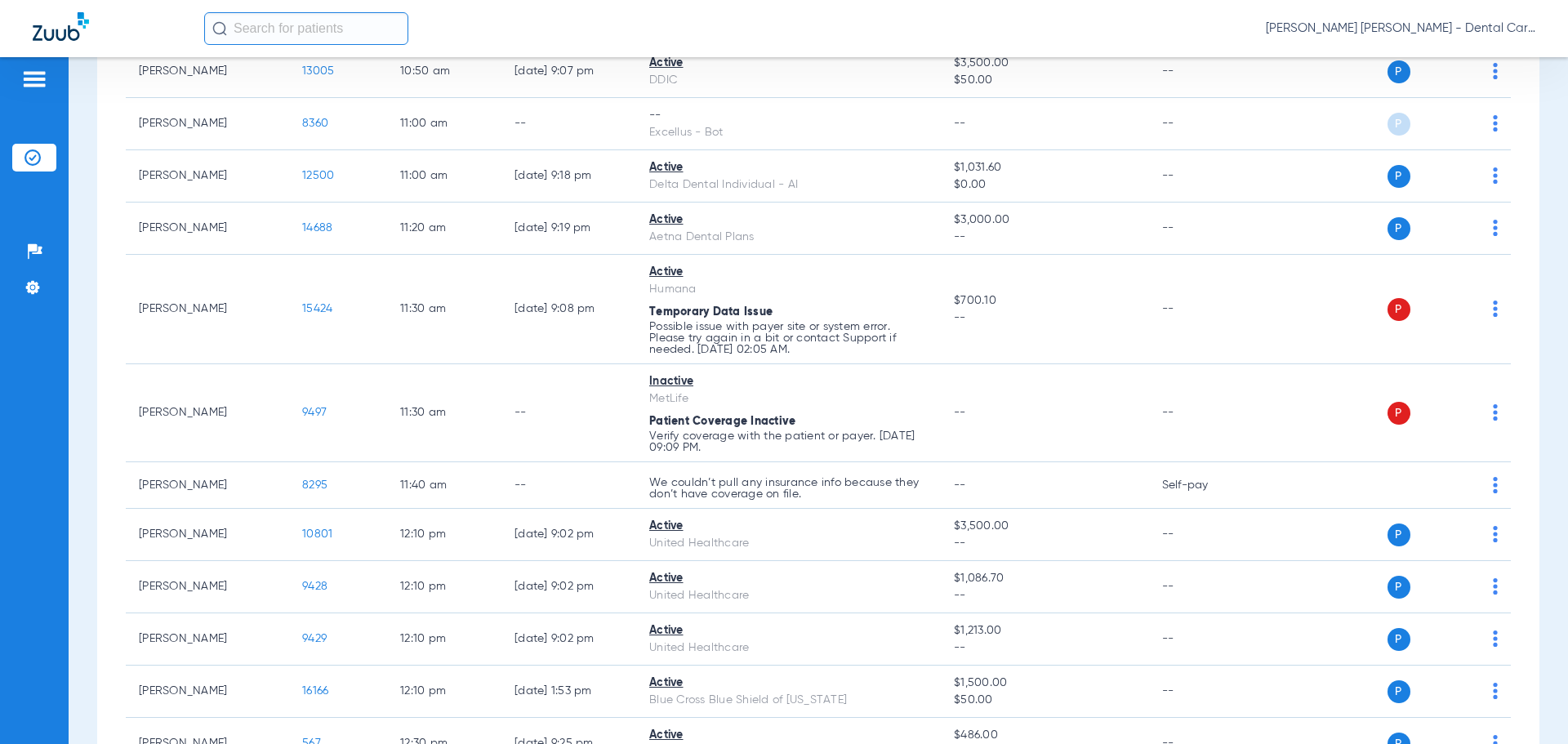
scroll to position [209, 0]
